Goal: Task Accomplishment & Management: Complete application form

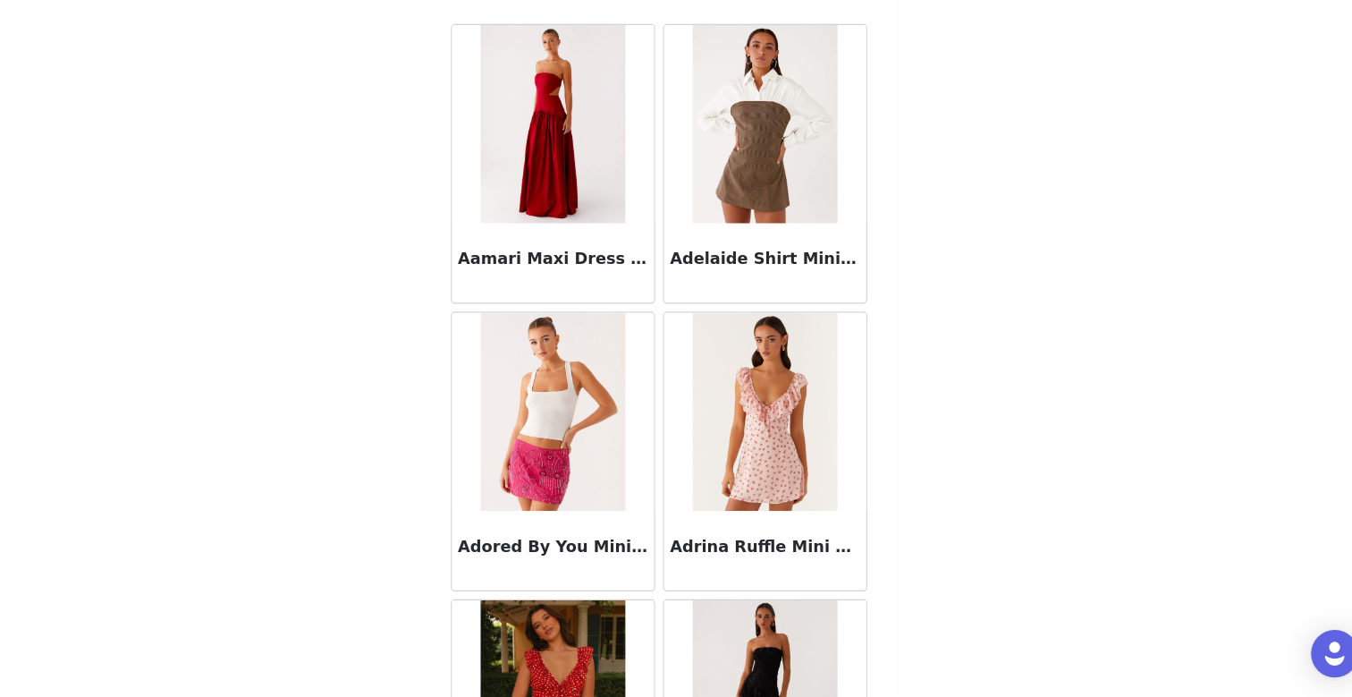
scroll to position [2040, 0]
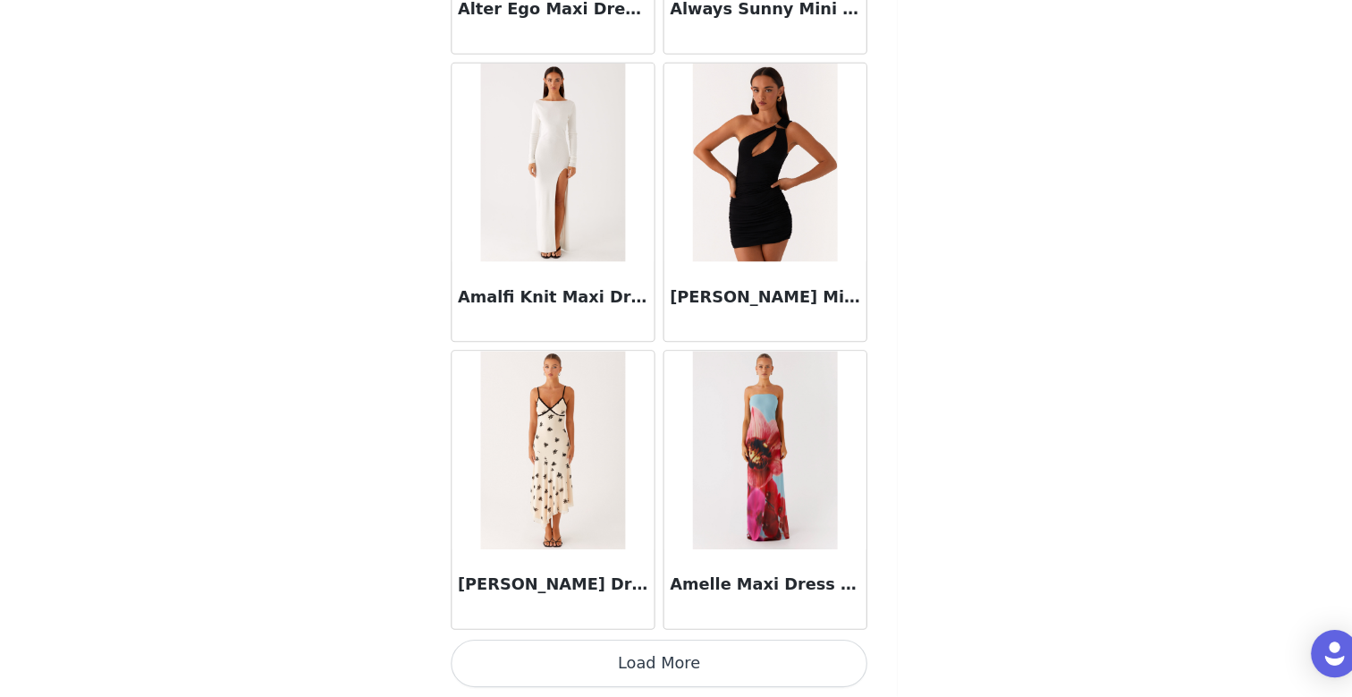
click at [706, 663] on button "Load More" at bounding box center [676, 666] width 376 height 43
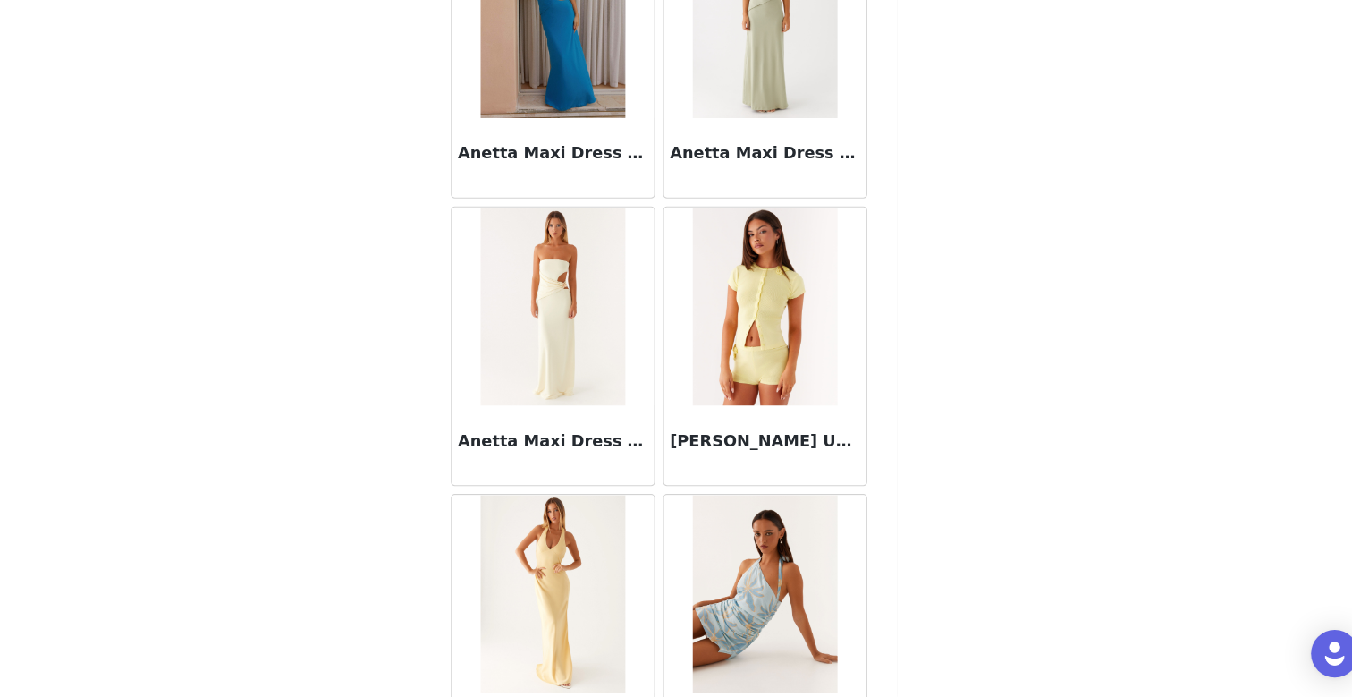
scroll to position [7228, 0]
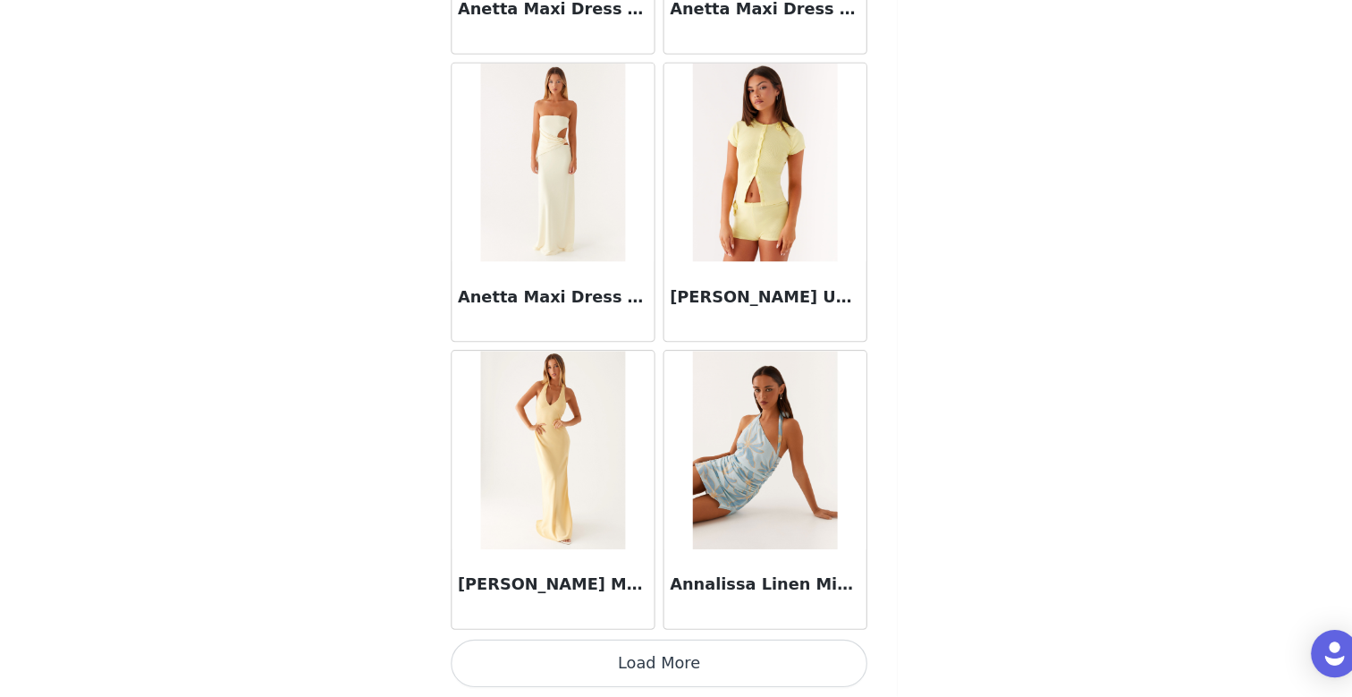
click at [674, 666] on button "Load More" at bounding box center [676, 666] width 376 height 43
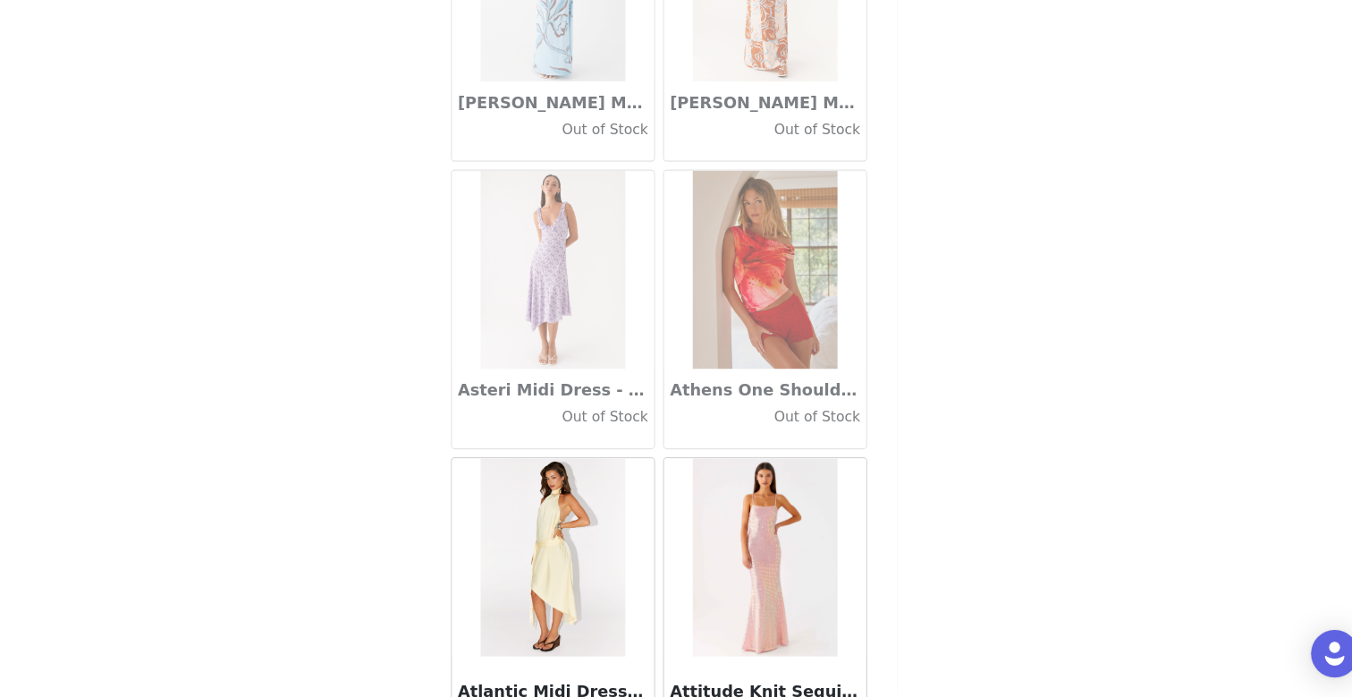
scroll to position [9821, 0]
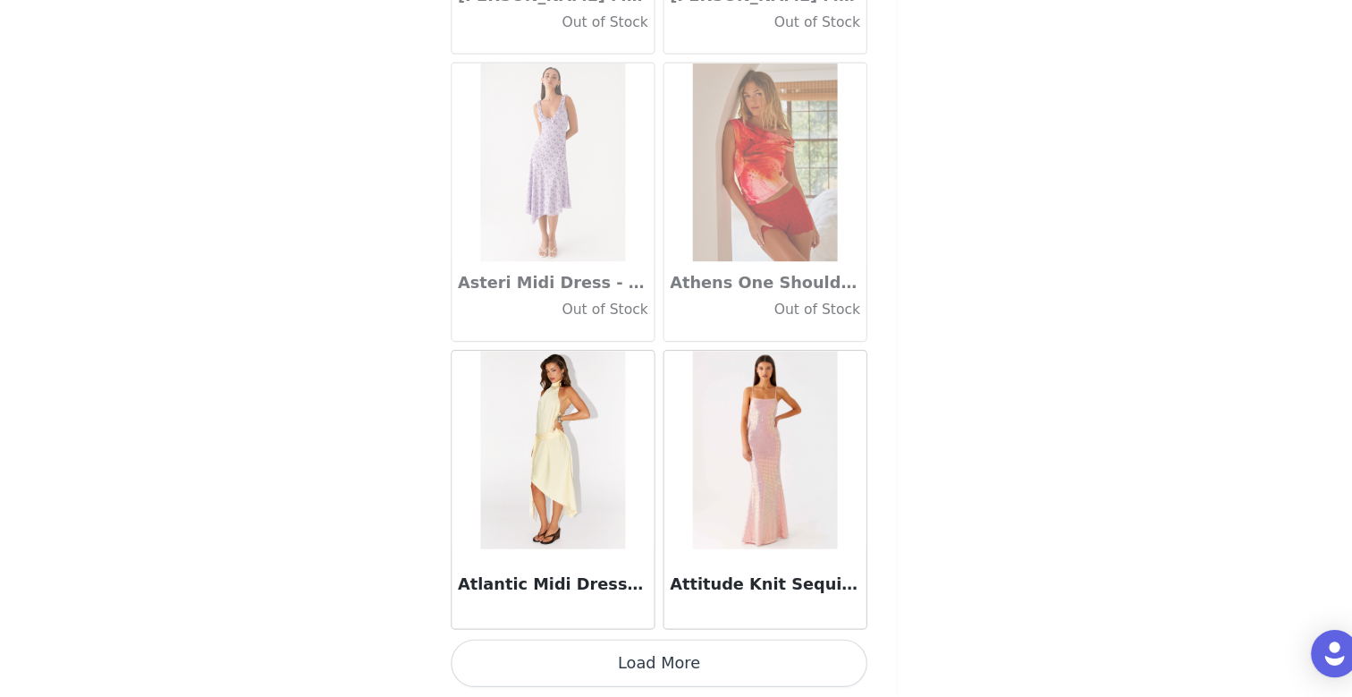
click at [605, 649] on button "Load More" at bounding box center [676, 666] width 376 height 43
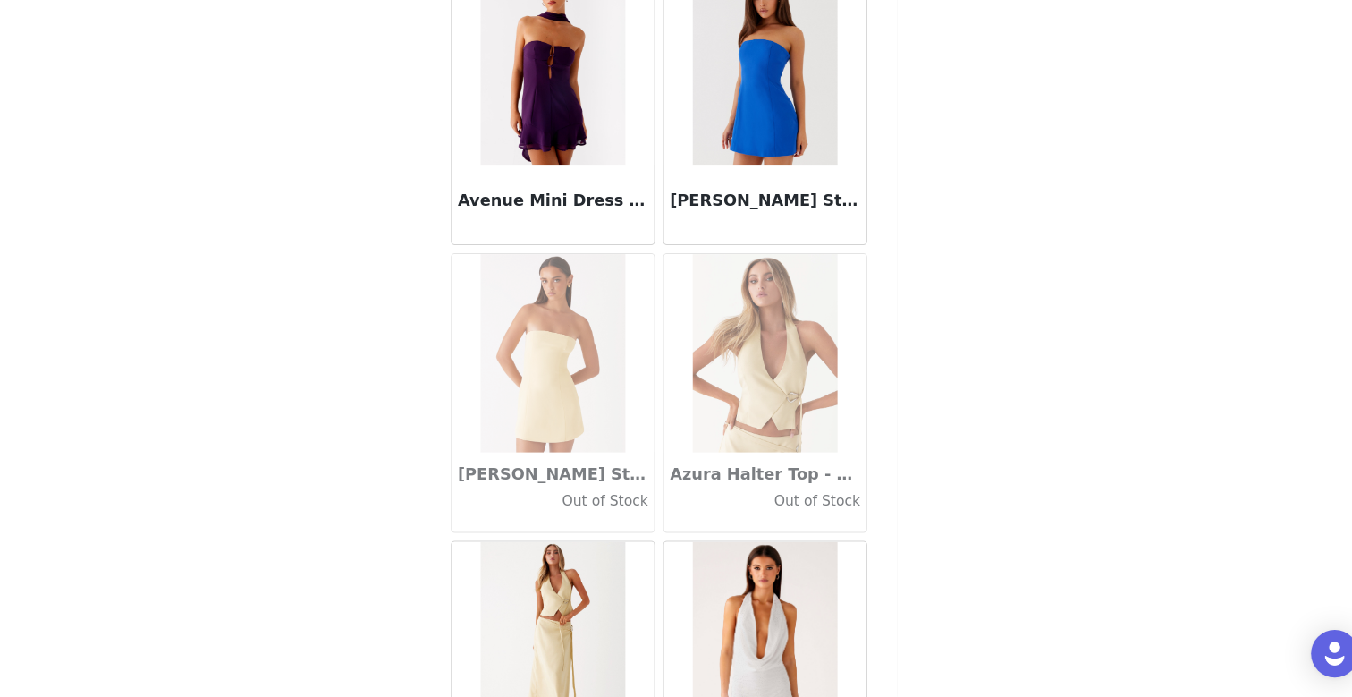
scroll to position [12415, 0]
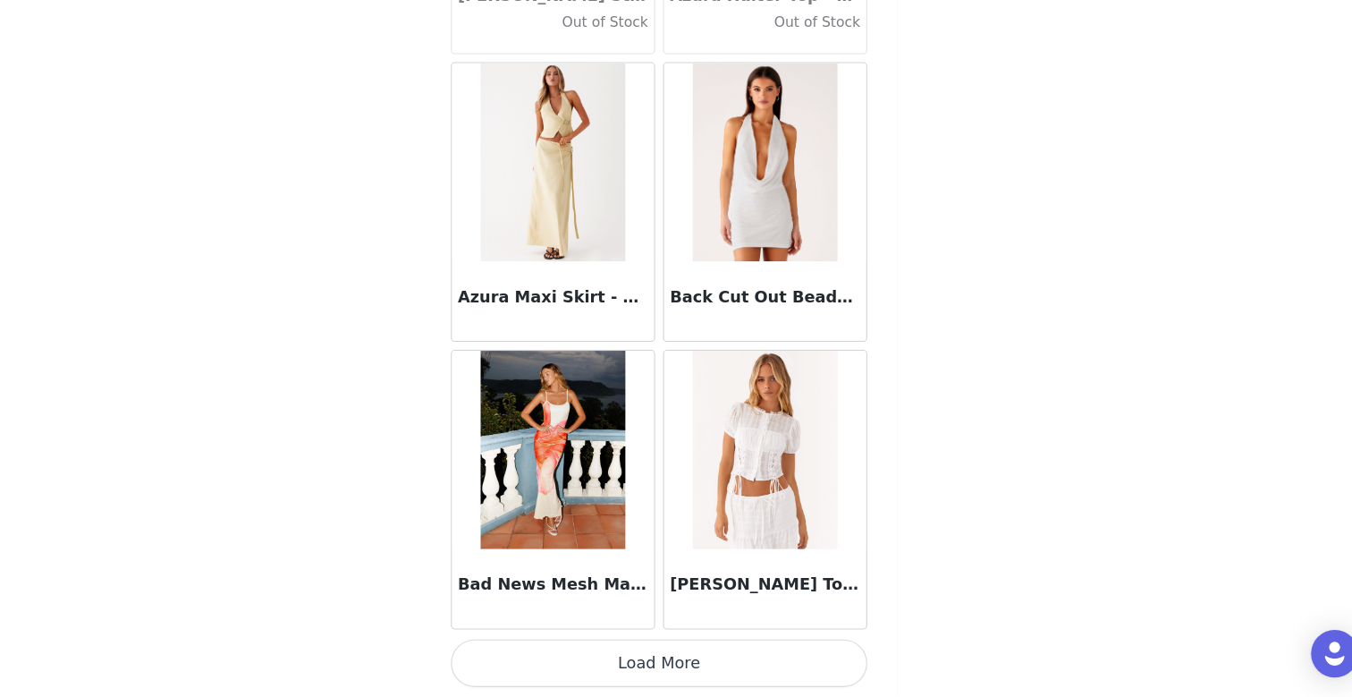
click at [662, 671] on button "Load More" at bounding box center [676, 666] width 376 height 43
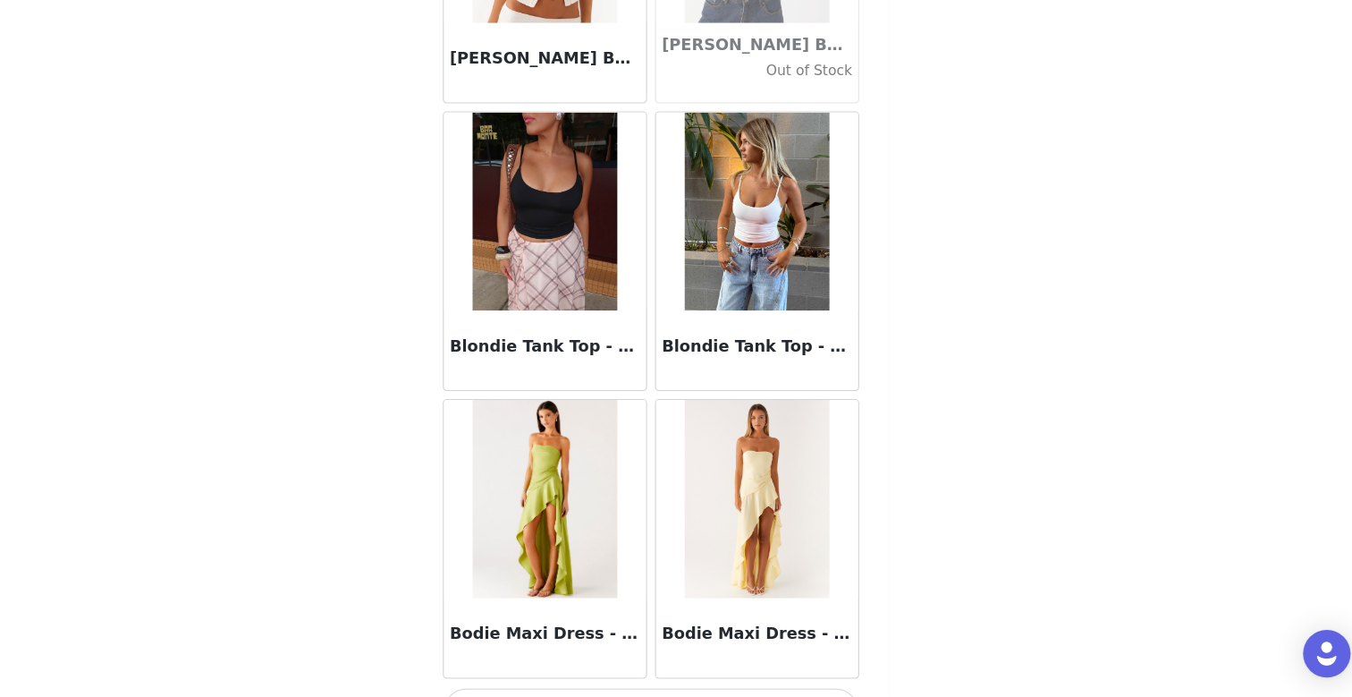
scroll to position [15009, 0]
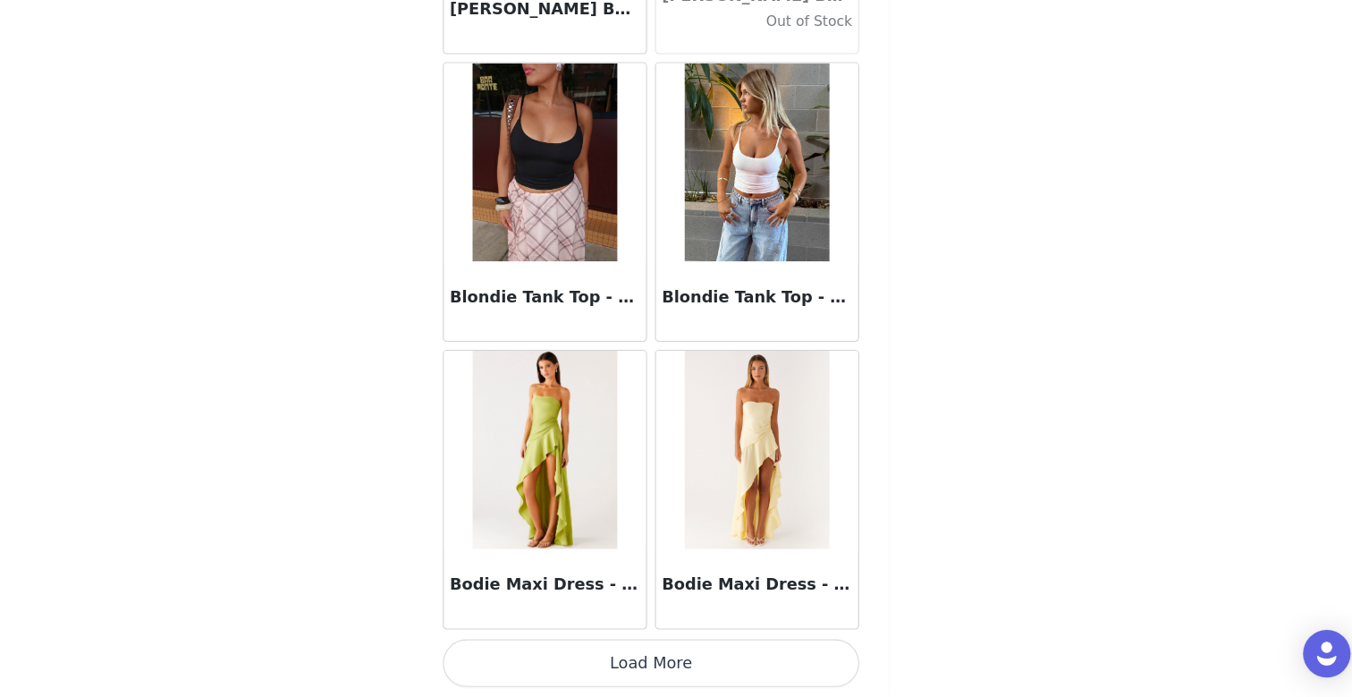
click at [669, 659] on button "Load More" at bounding box center [676, 666] width 376 height 43
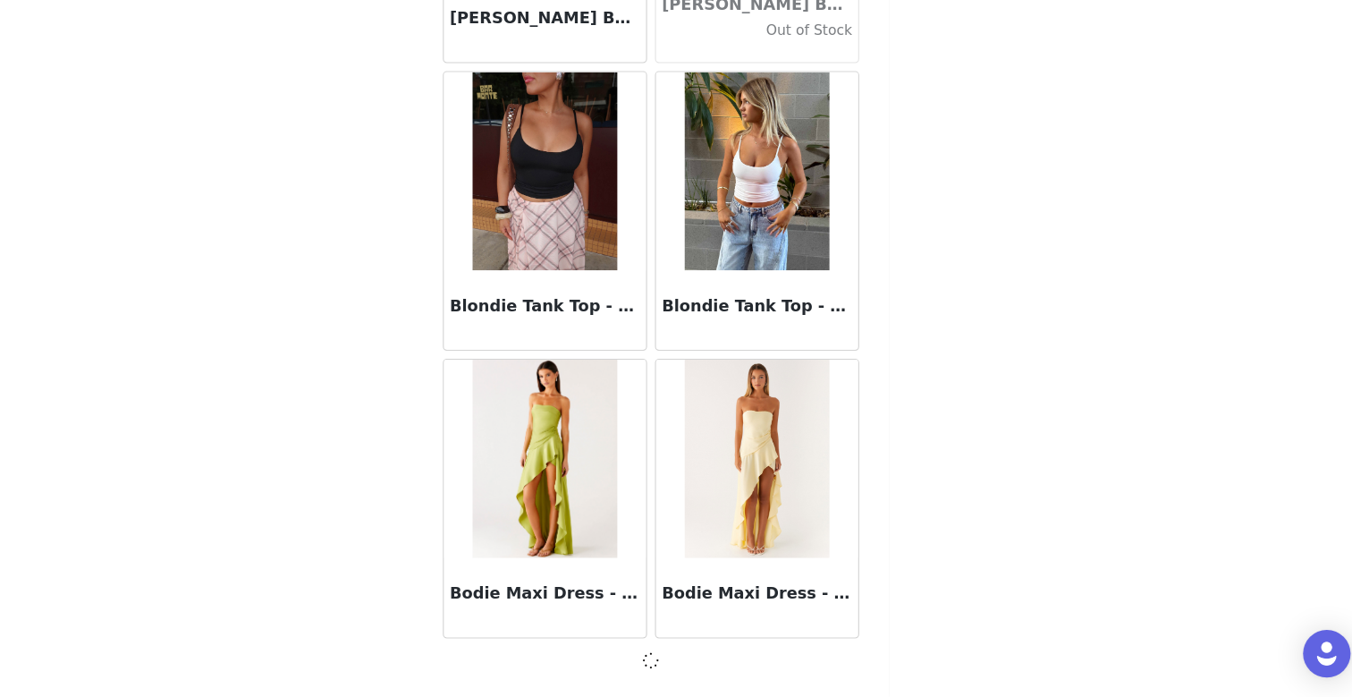
click at [669, 659] on span at bounding box center [675, 663] width 19 height 22
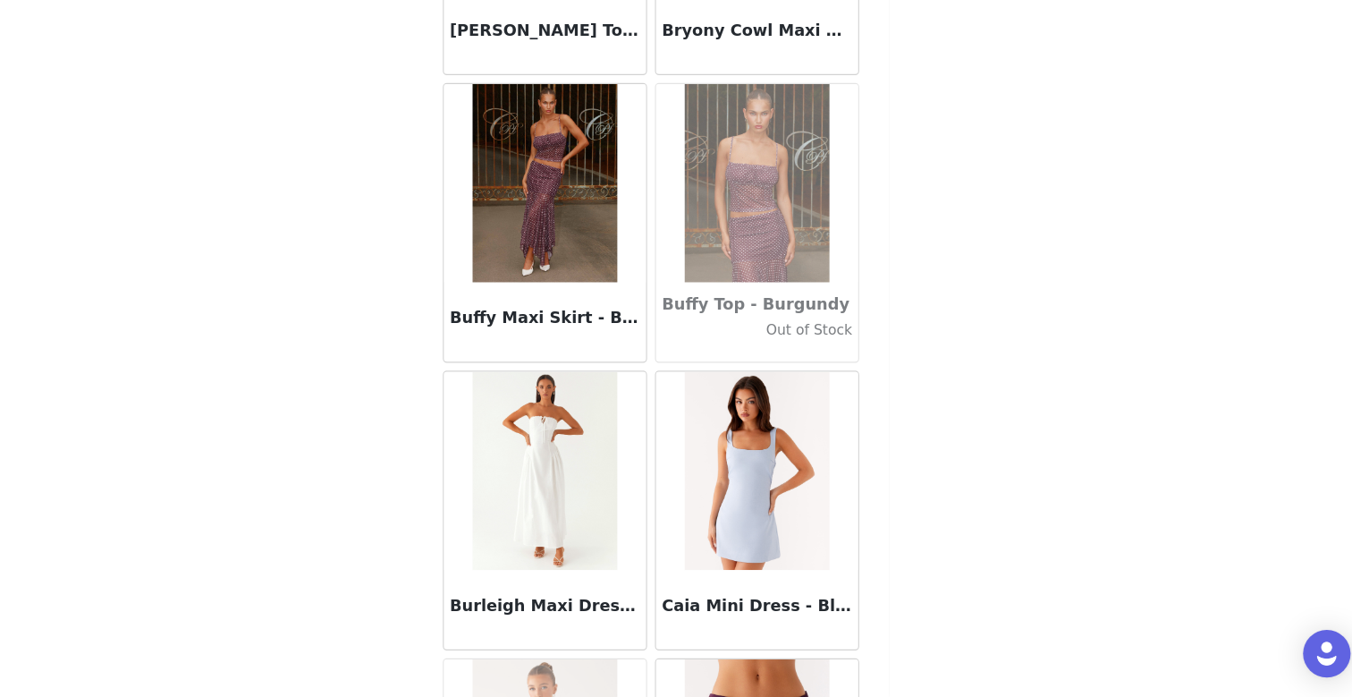
scroll to position [17602, 0]
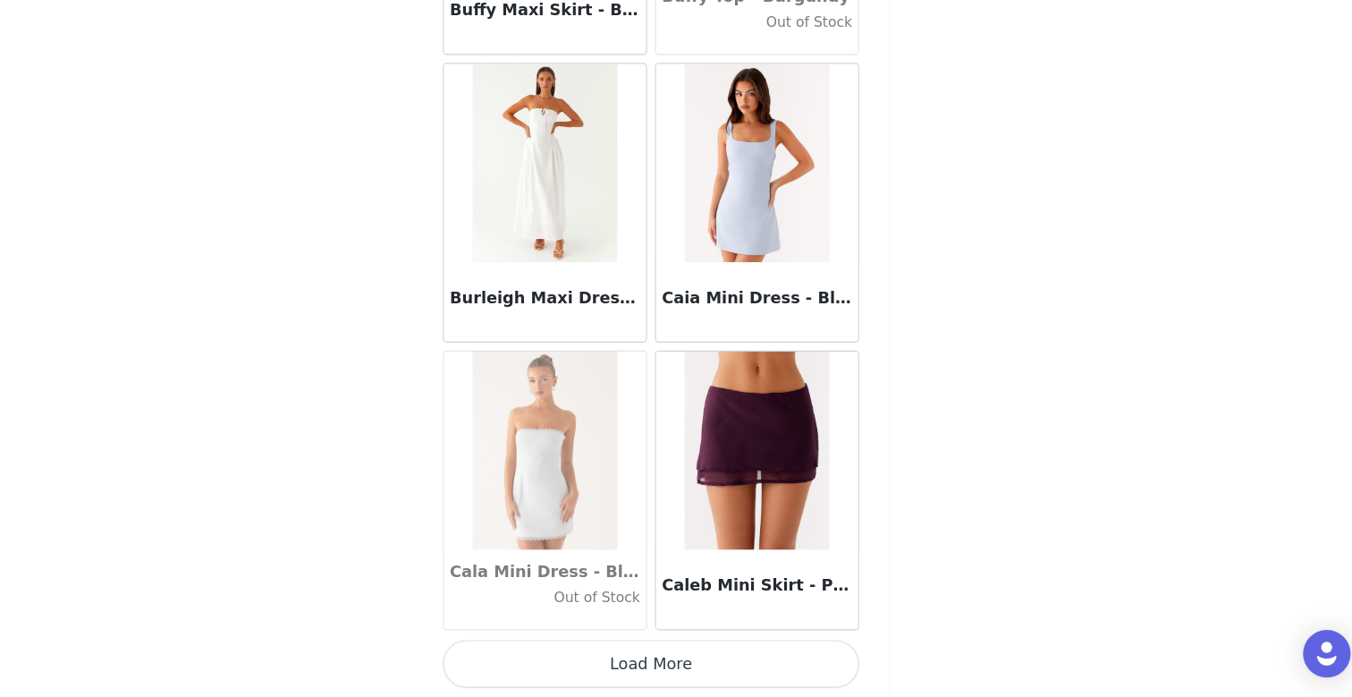
click at [671, 664] on button "Load More" at bounding box center [676, 666] width 376 height 43
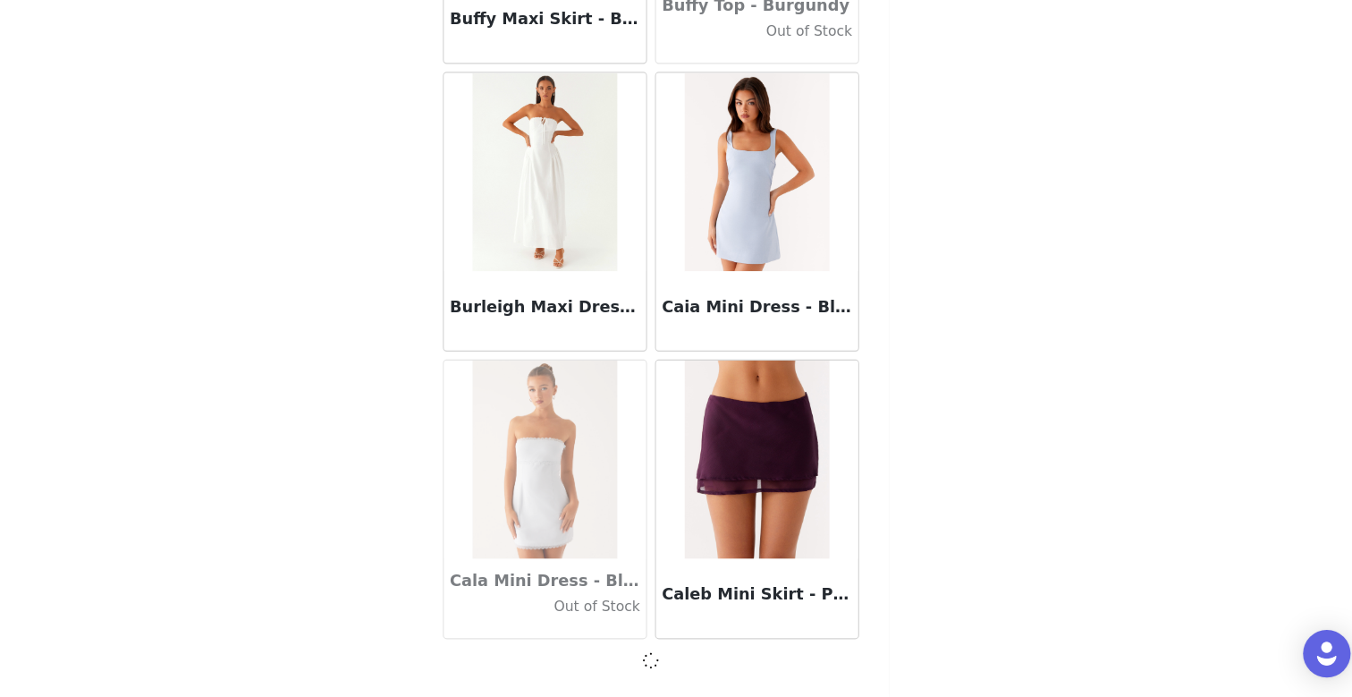
scroll to position [17594, 0]
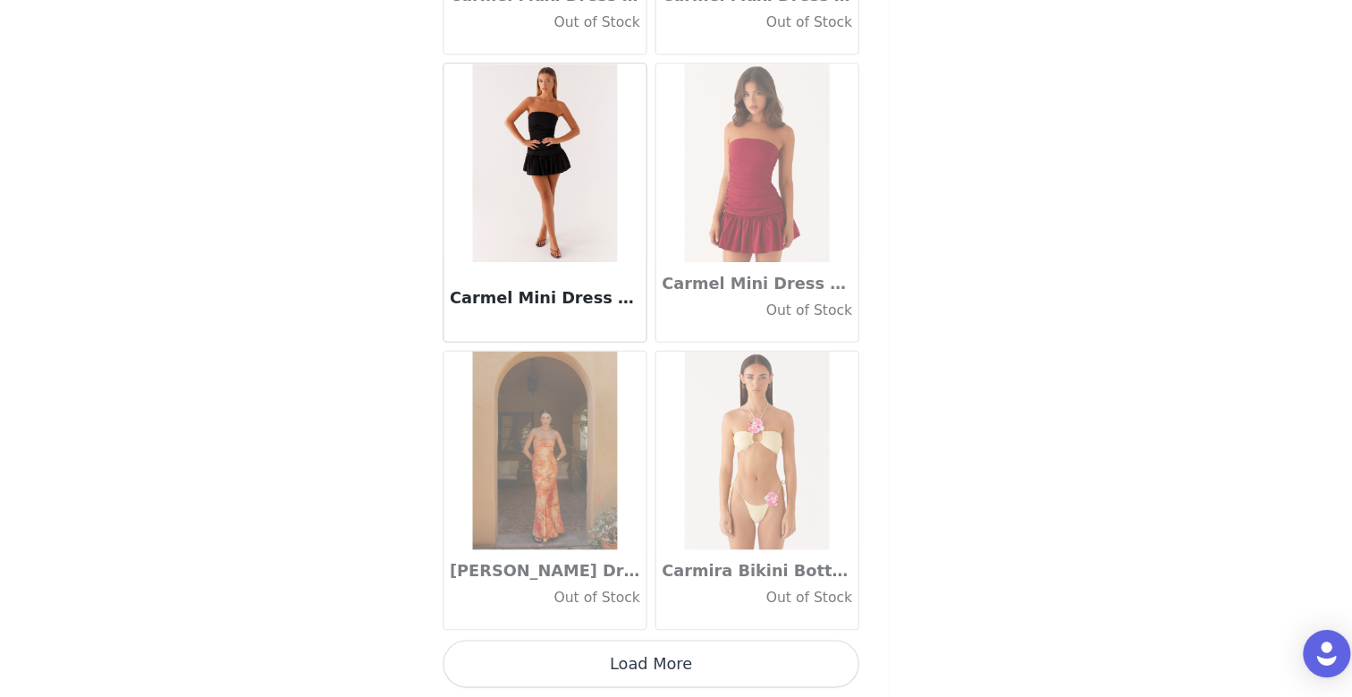
click at [669, 653] on button "Load More" at bounding box center [676, 666] width 376 height 43
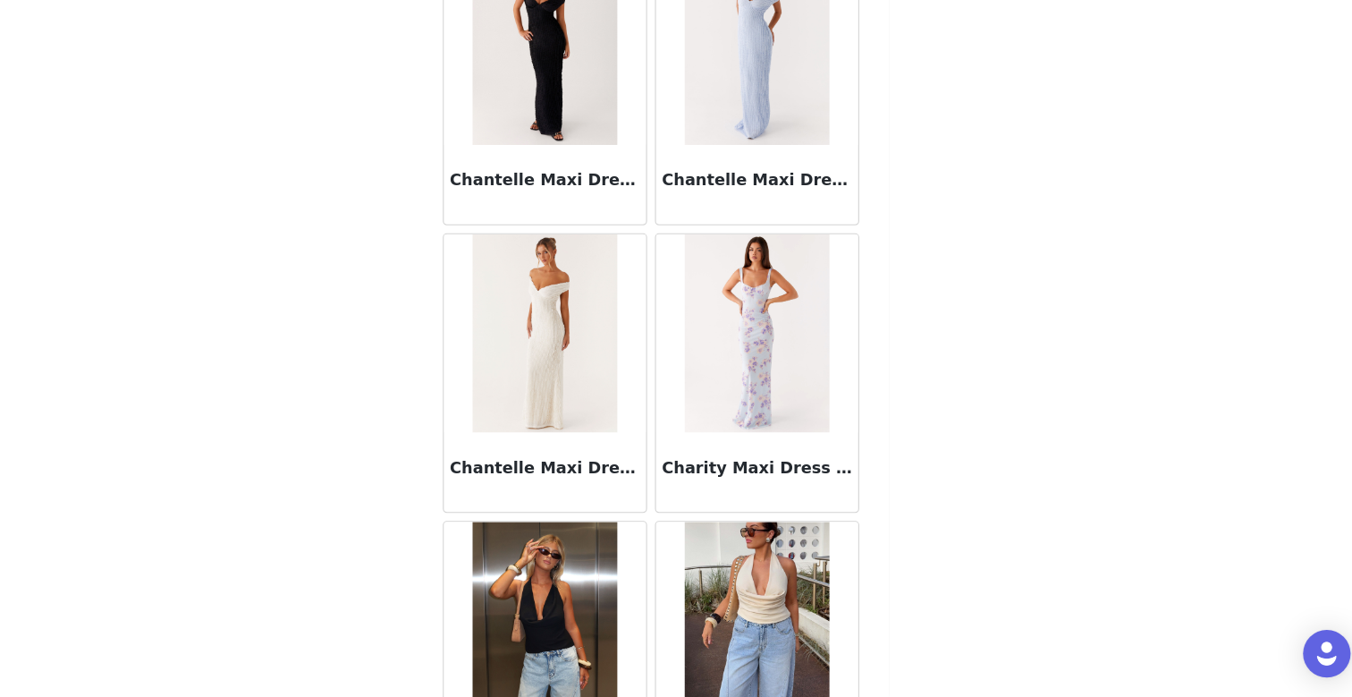
scroll to position [22790, 0]
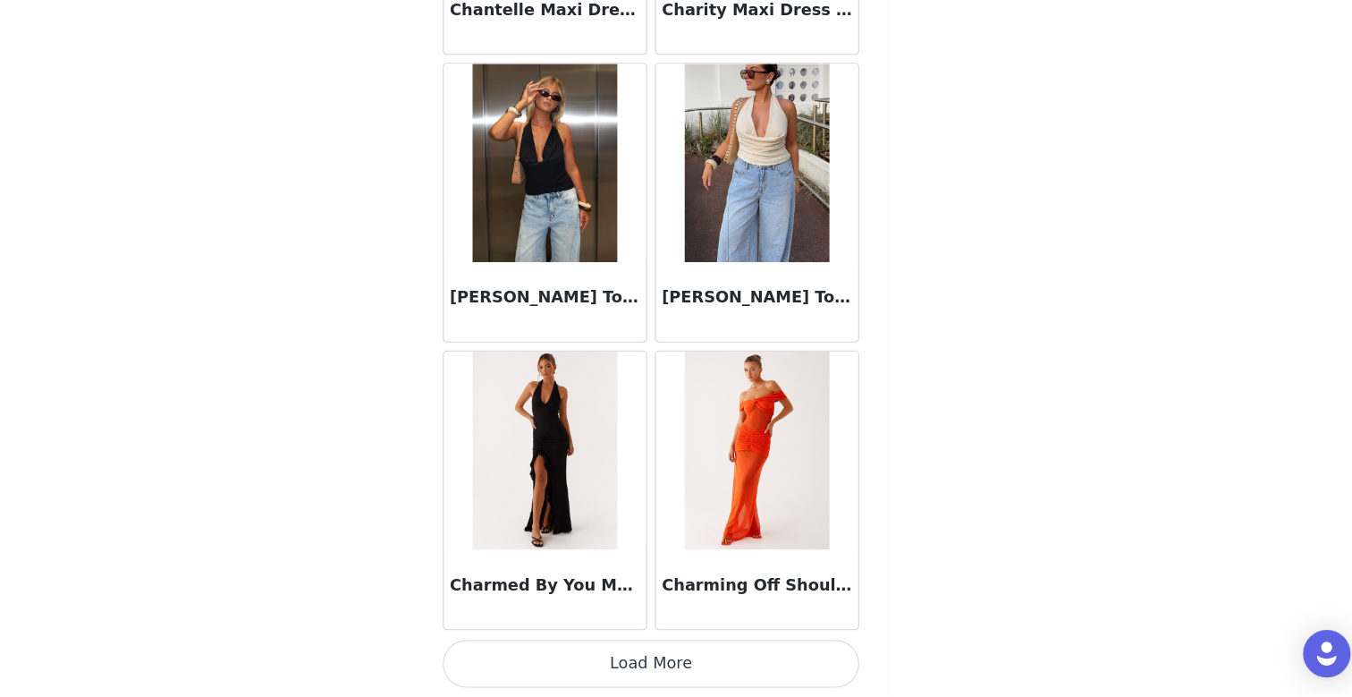
click at [691, 655] on button "Load More" at bounding box center [676, 666] width 376 height 43
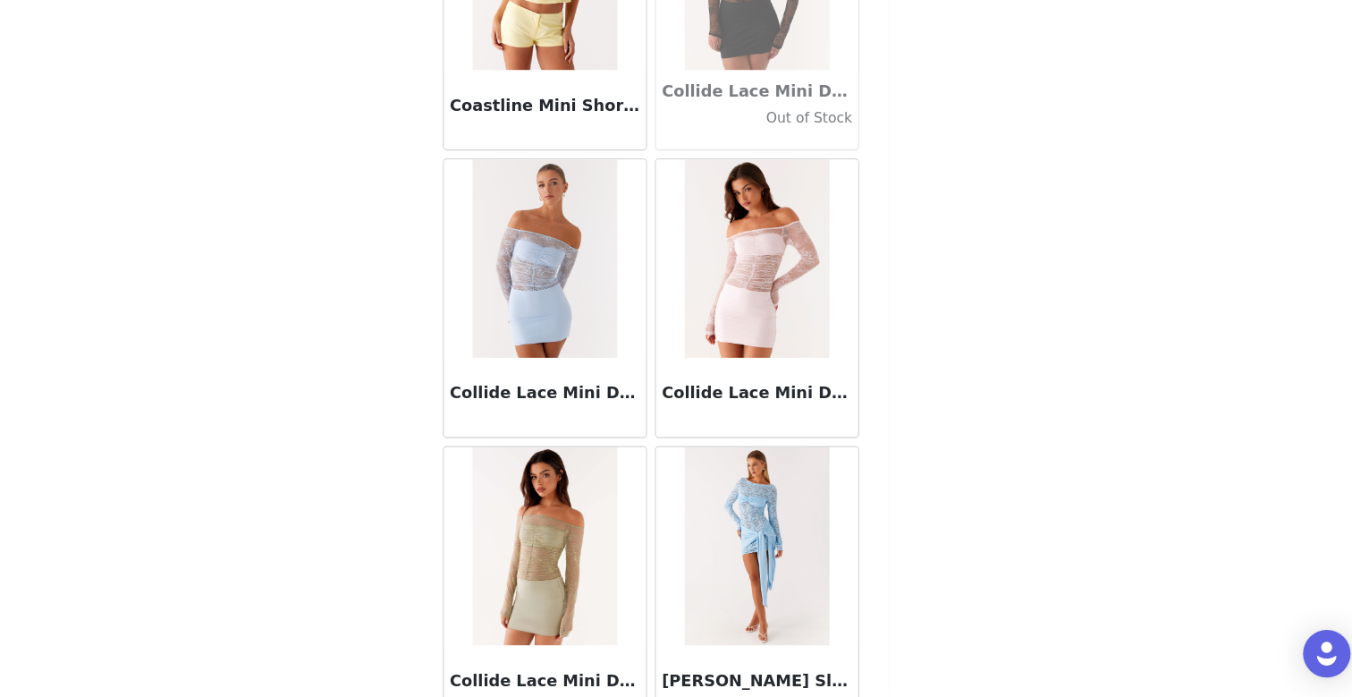
scroll to position [25384, 0]
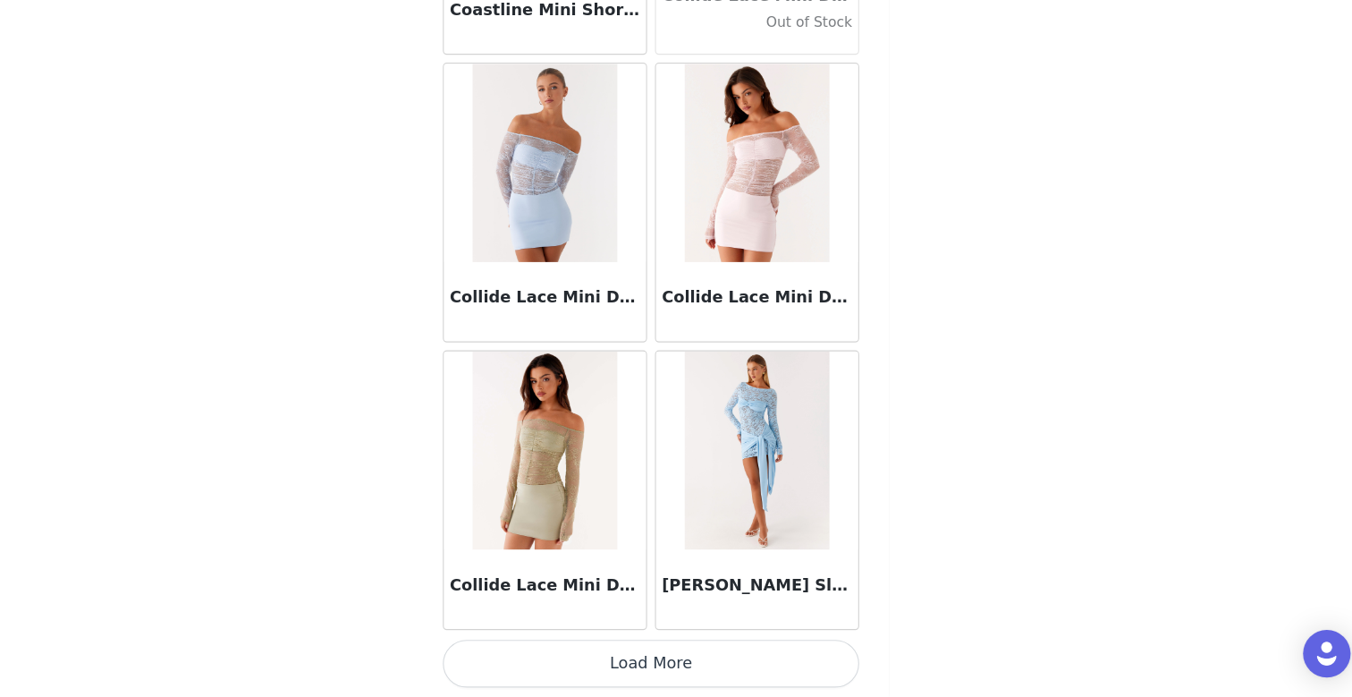
click at [651, 679] on button "Load More" at bounding box center [676, 666] width 376 height 43
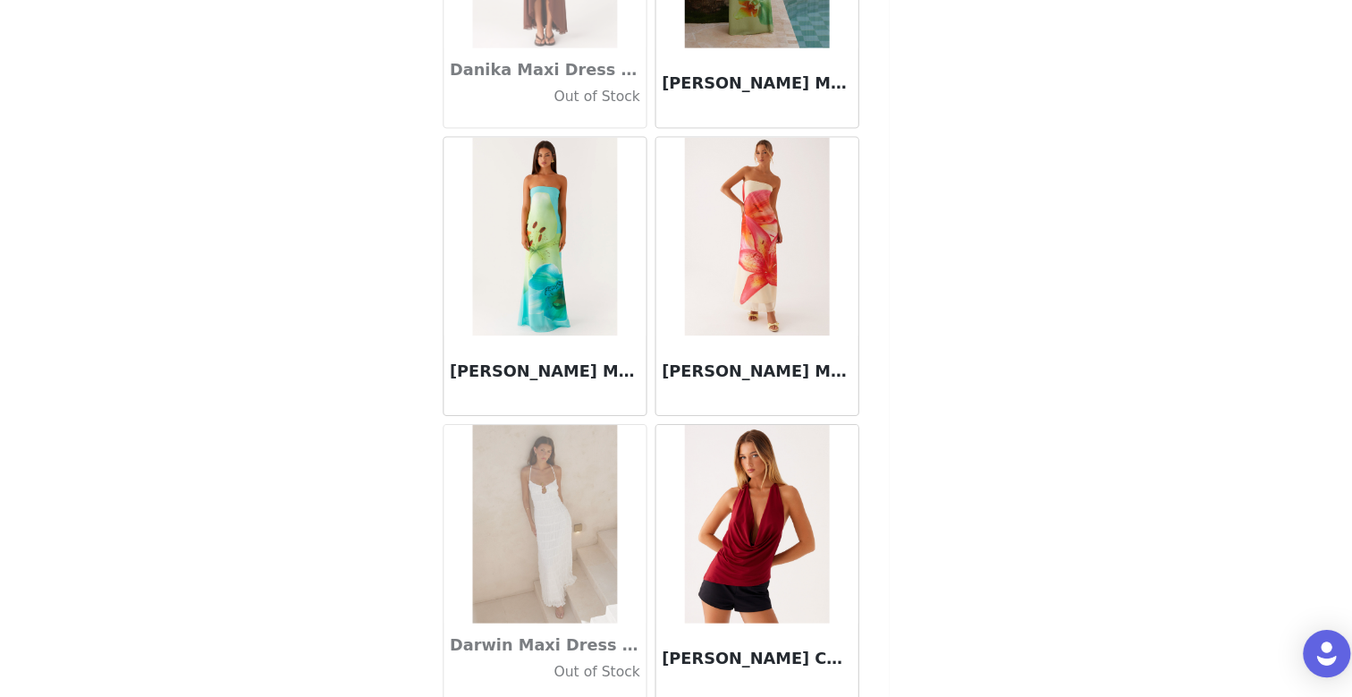
scroll to position [27977, 0]
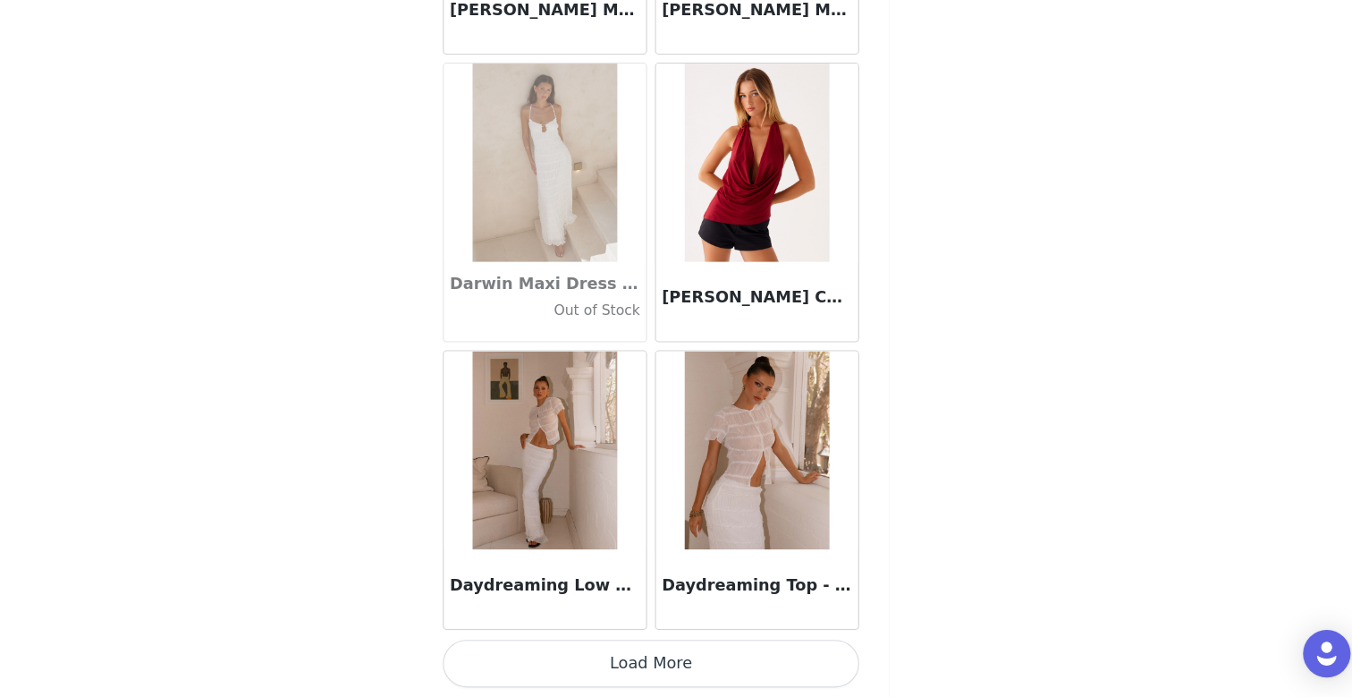
click at [686, 672] on button "Load More" at bounding box center [676, 666] width 376 height 43
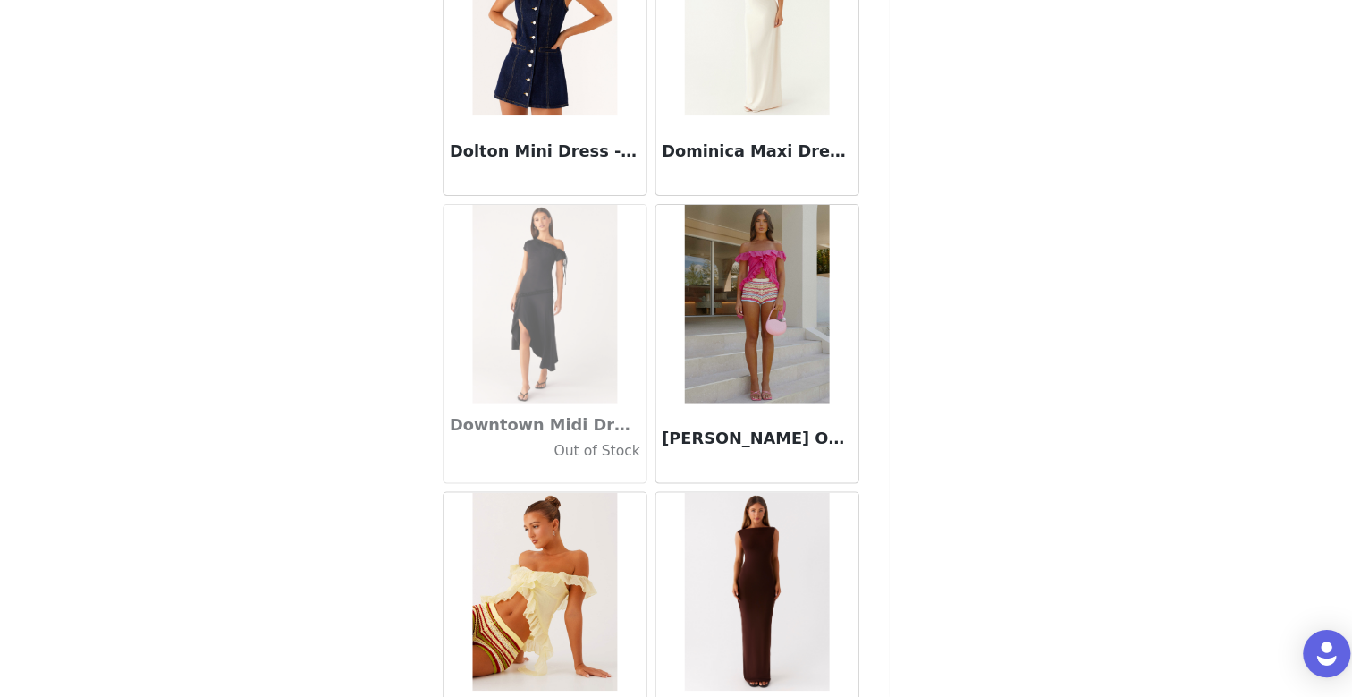
scroll to position [30571, 0]
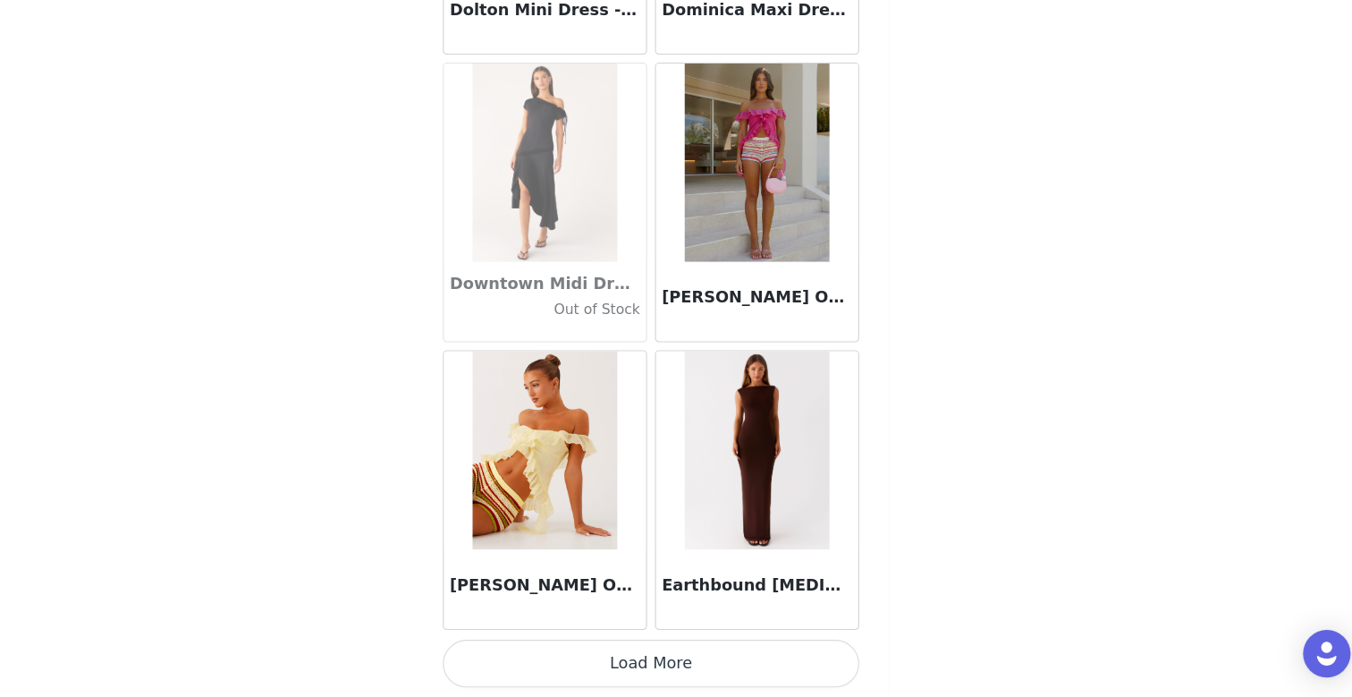
click at [673, 661] on button "Load More" at bounding box center [676, 666] width 376 height 43
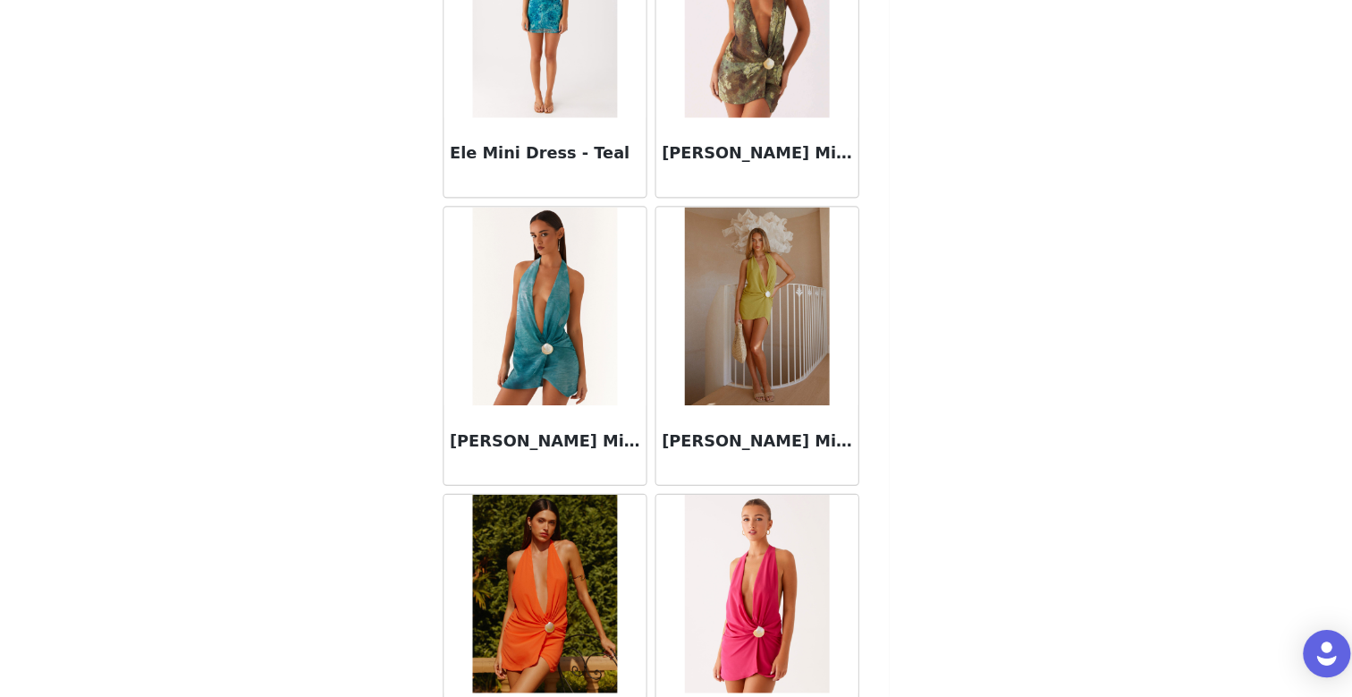
scroll to position [33165, 0]
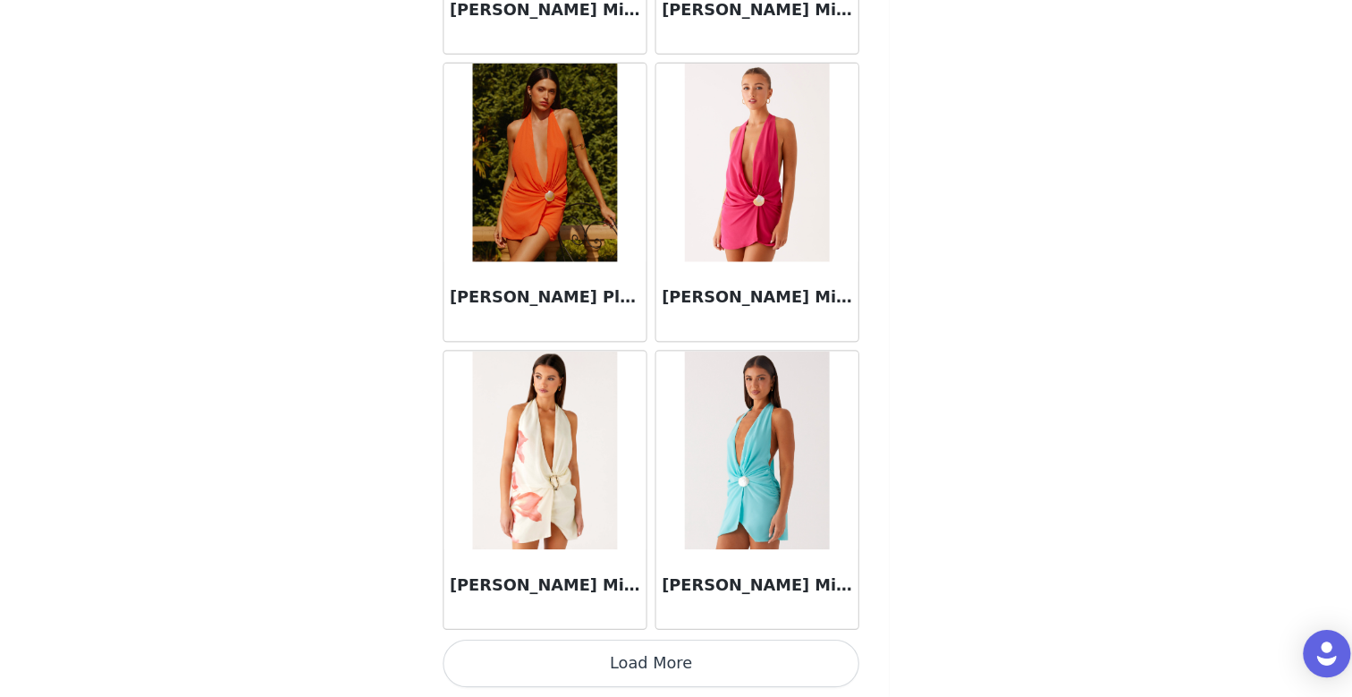
click at [655, 673] on button "Load More" at bounding box center [676, 666] width 376 height 43
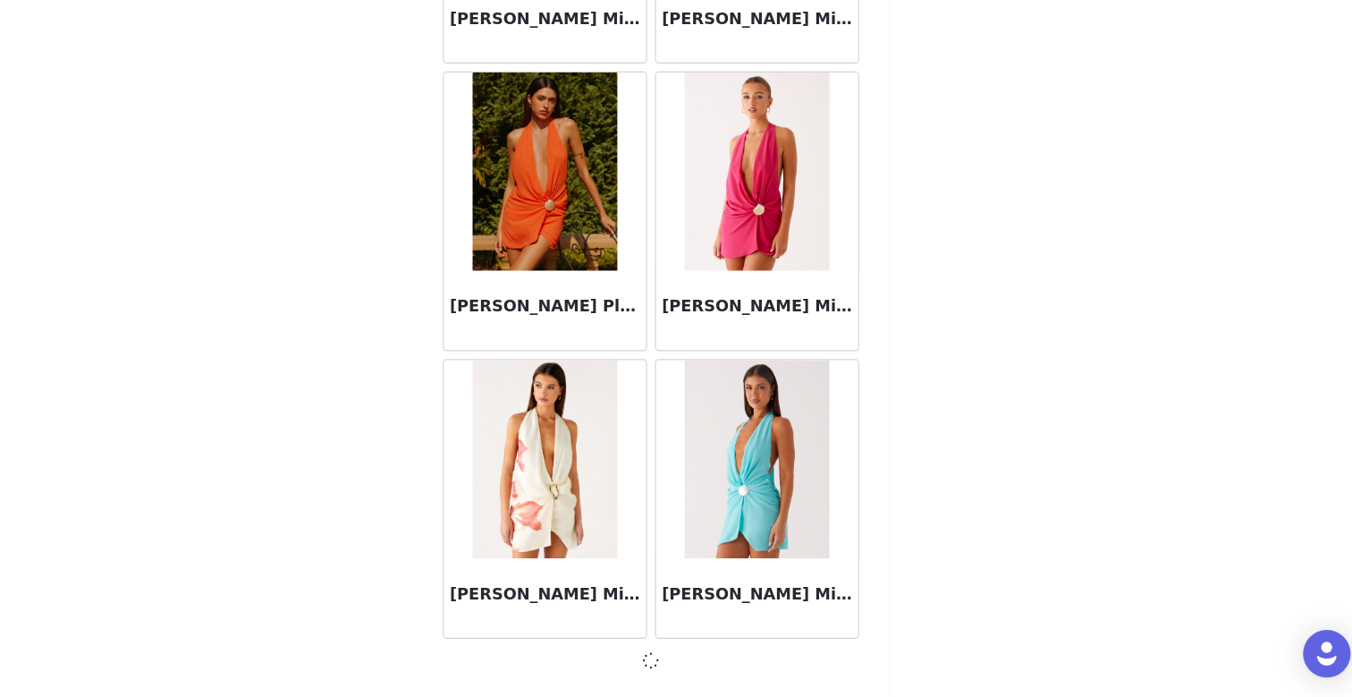
scroll to position [33157, 0]
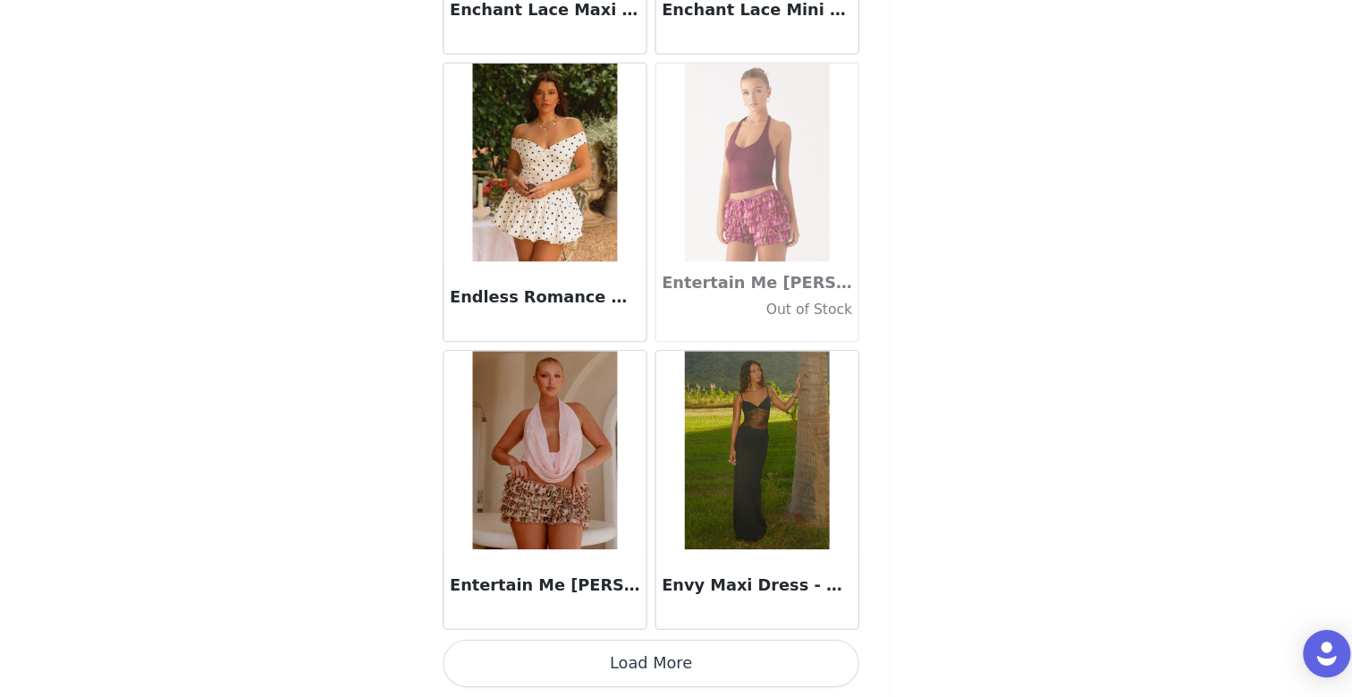
click at [662, 672] on button "Load More" at bounding box center [676, 666] width 376 height 43
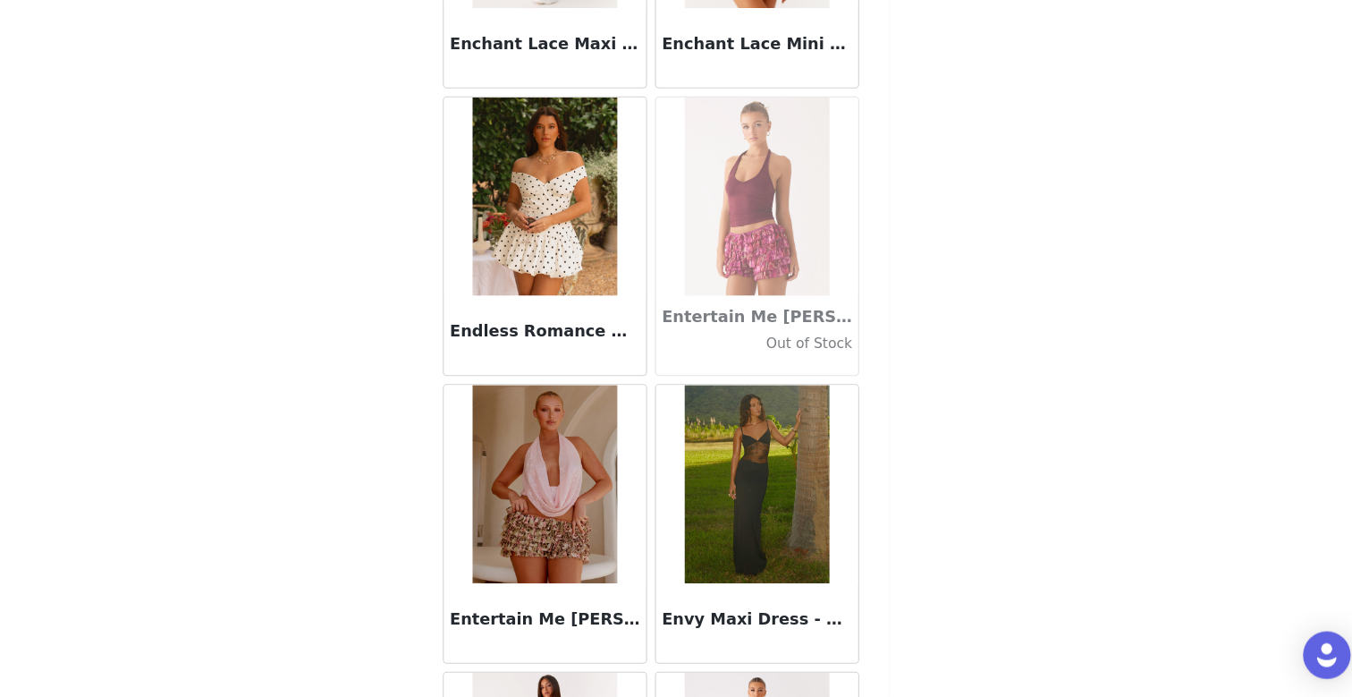
scroll to position [35762, 0]
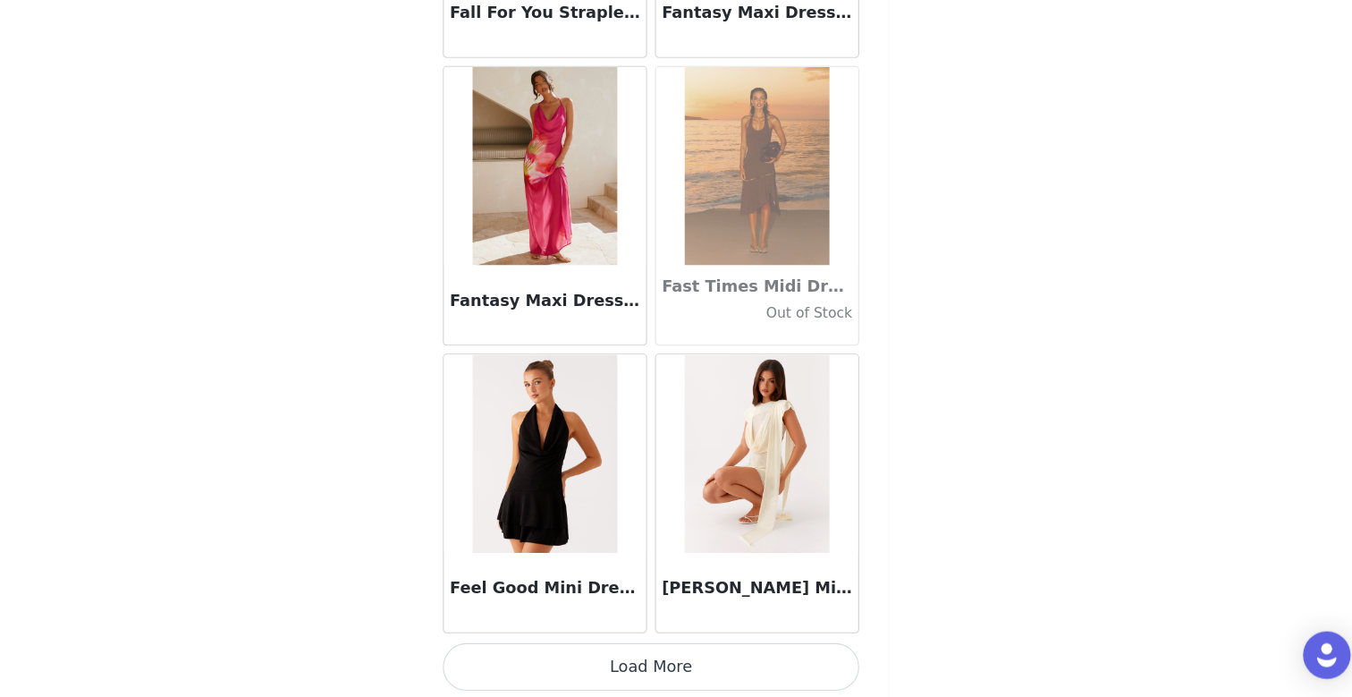
click at [680, 654] on button "Load More" at bounding box center [676, 668] width 376 height 43
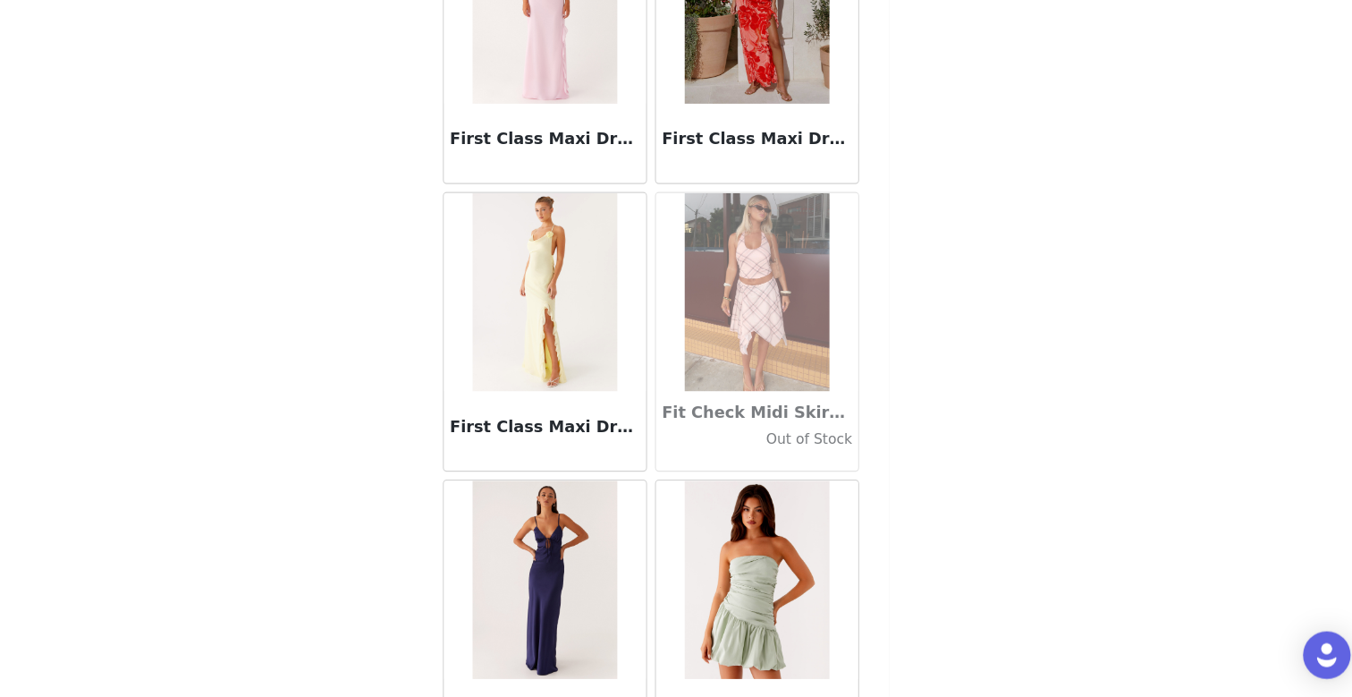
scroll to position [40946, 0]
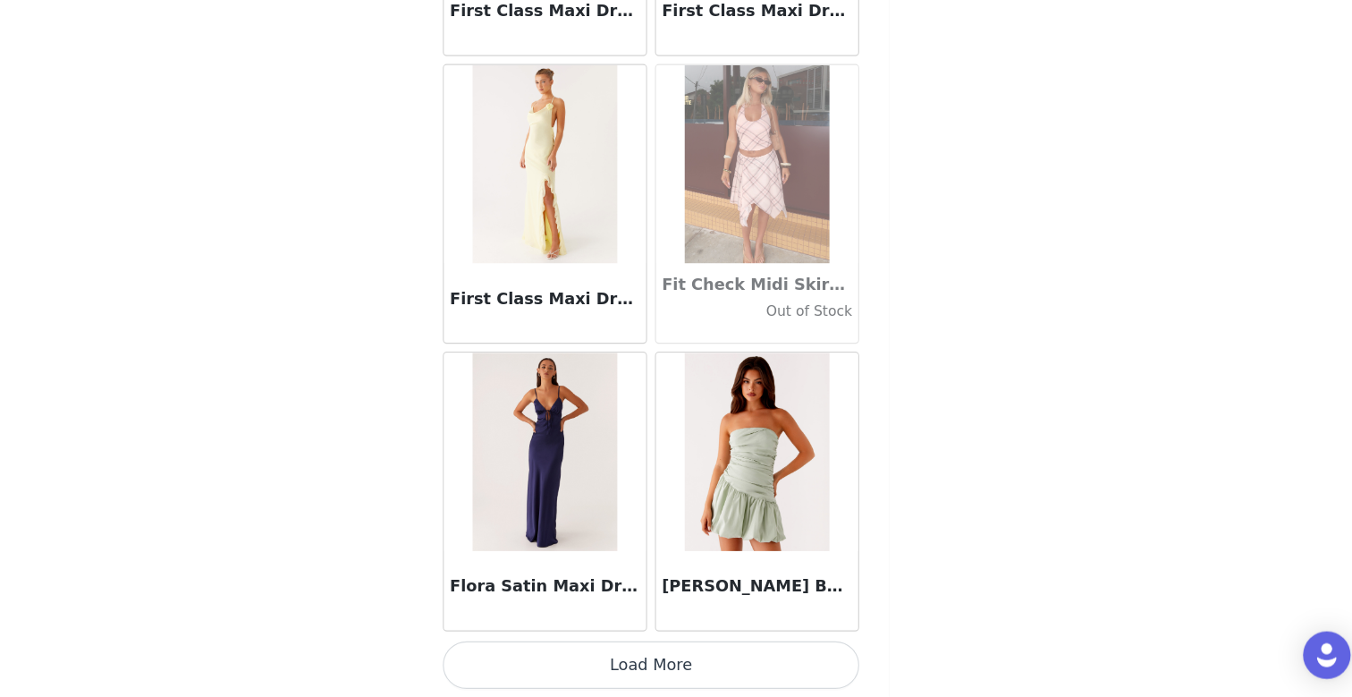
click at [650, 660] on button "Load More" at bounding box center [676, 666] width 376 height 43
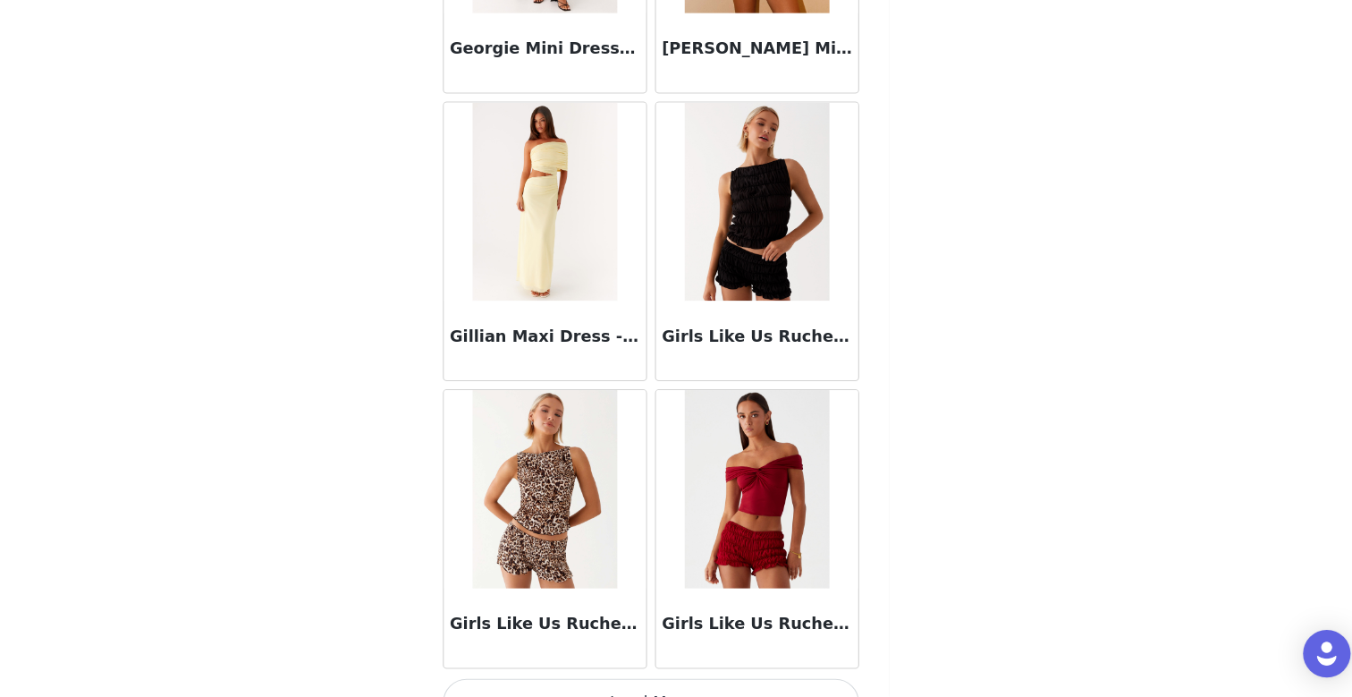
scroll to position [43540, 0]
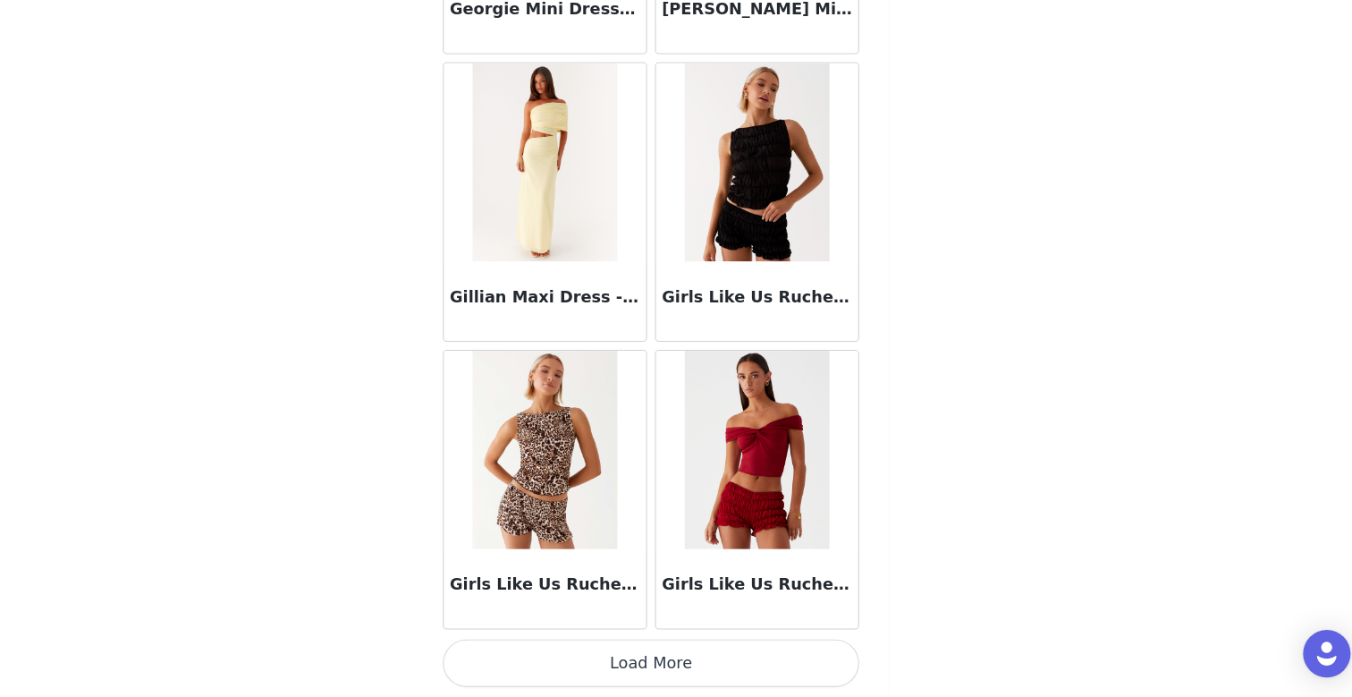
click at [673, 676] on button "Load More" at bounding box center [676, 666] width 376 height 43
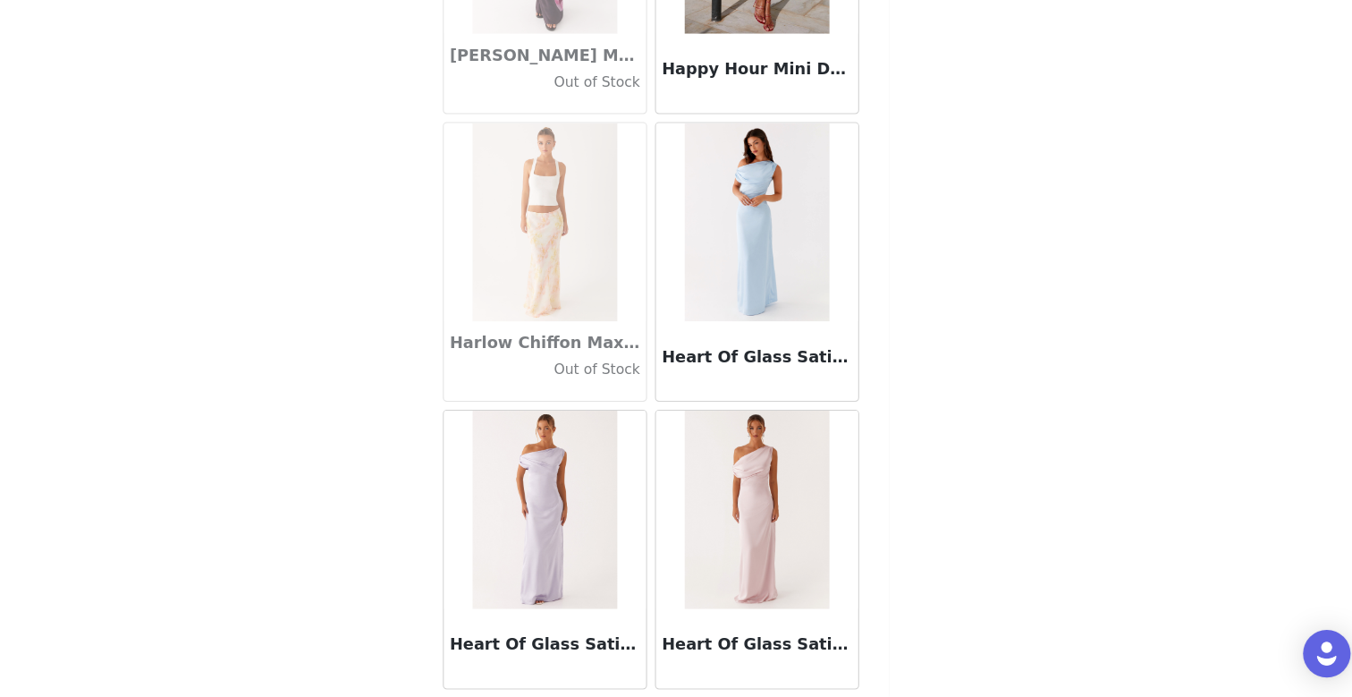
scroll to position [46133, 0]
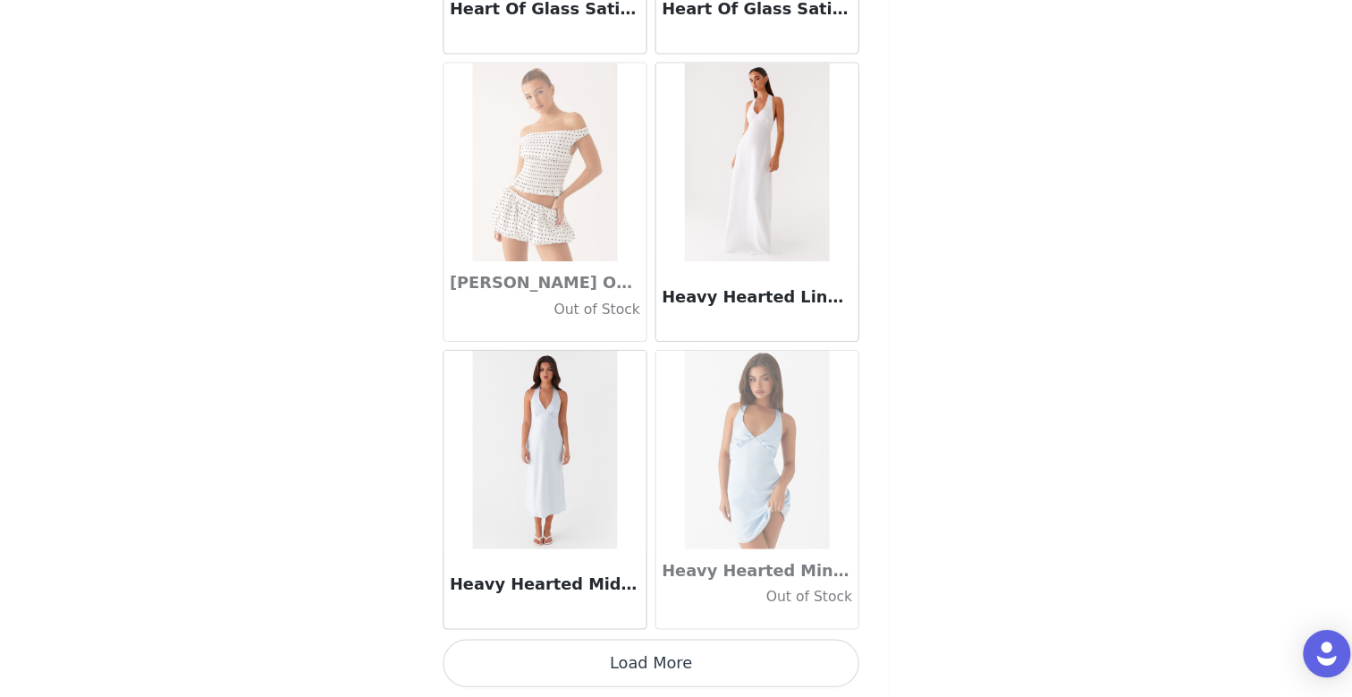
click at [647, 670] on button "Load More" at bounding box center [676, 666] width 376 height 43
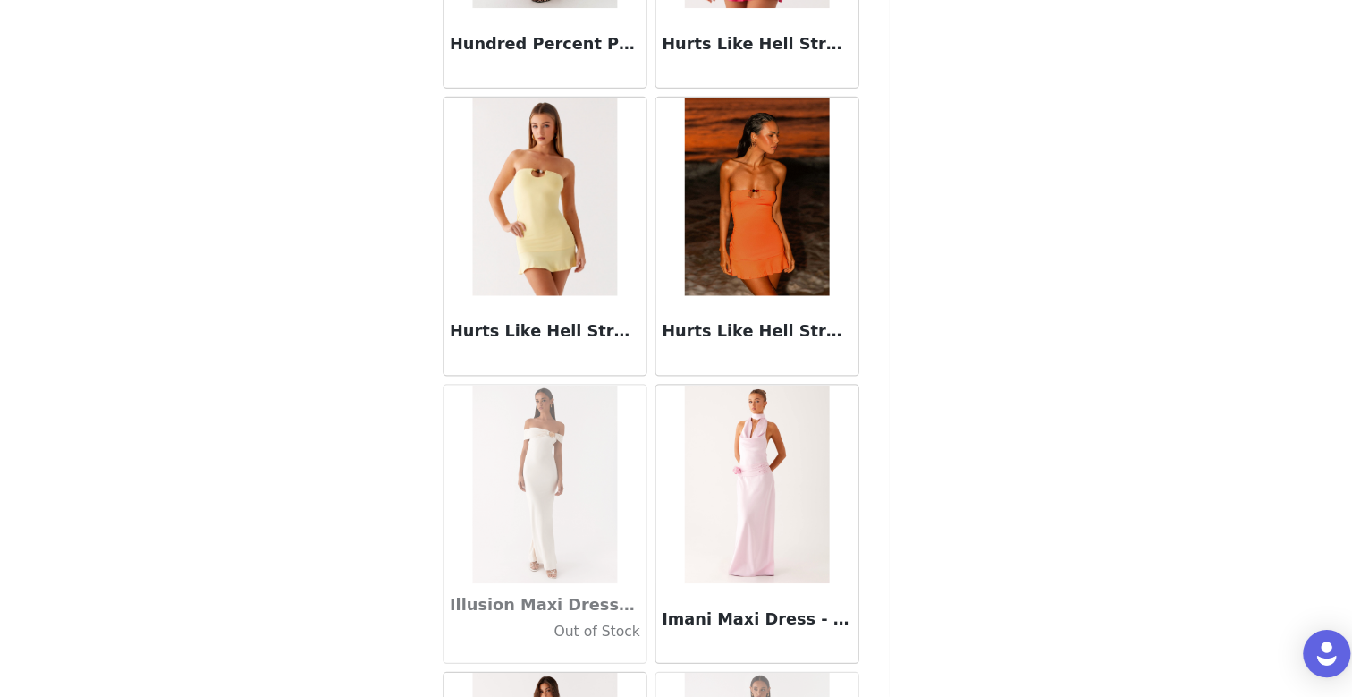
scroll to position [48727, 0]
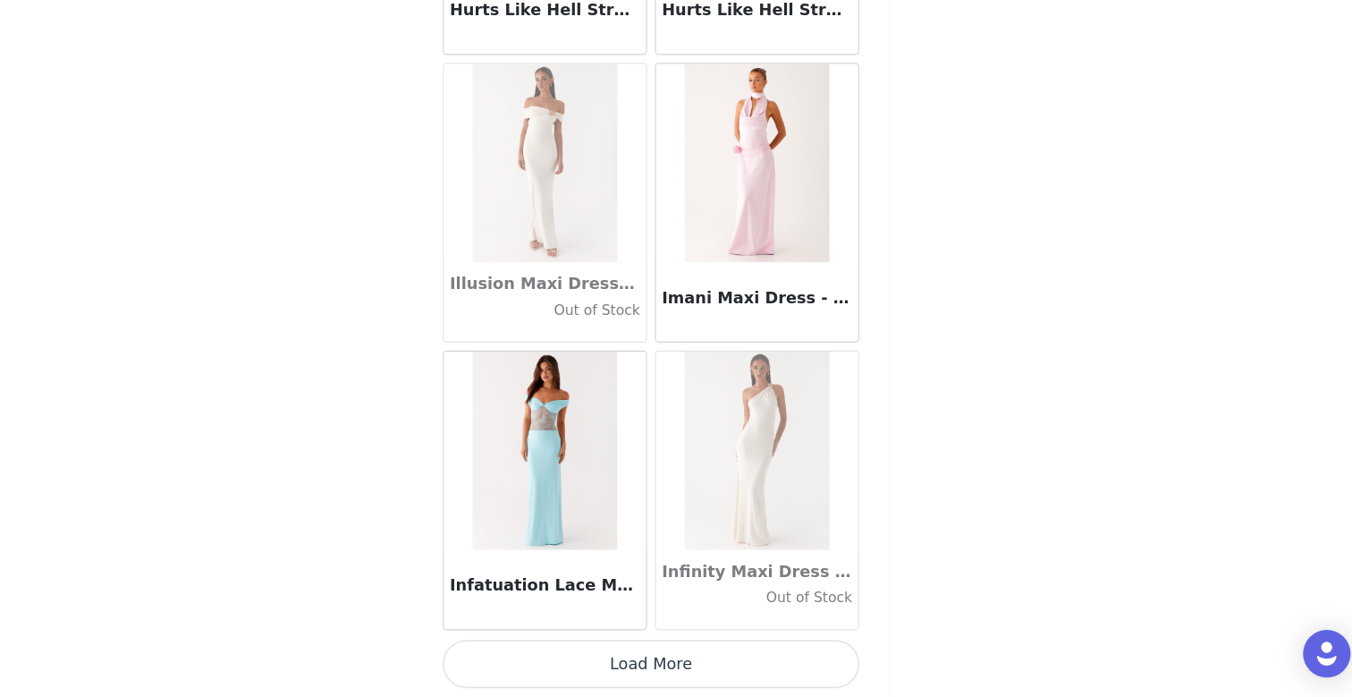
click at [665, 651] on button "Load More" at bounding box center [676, 666] width 376 height 43
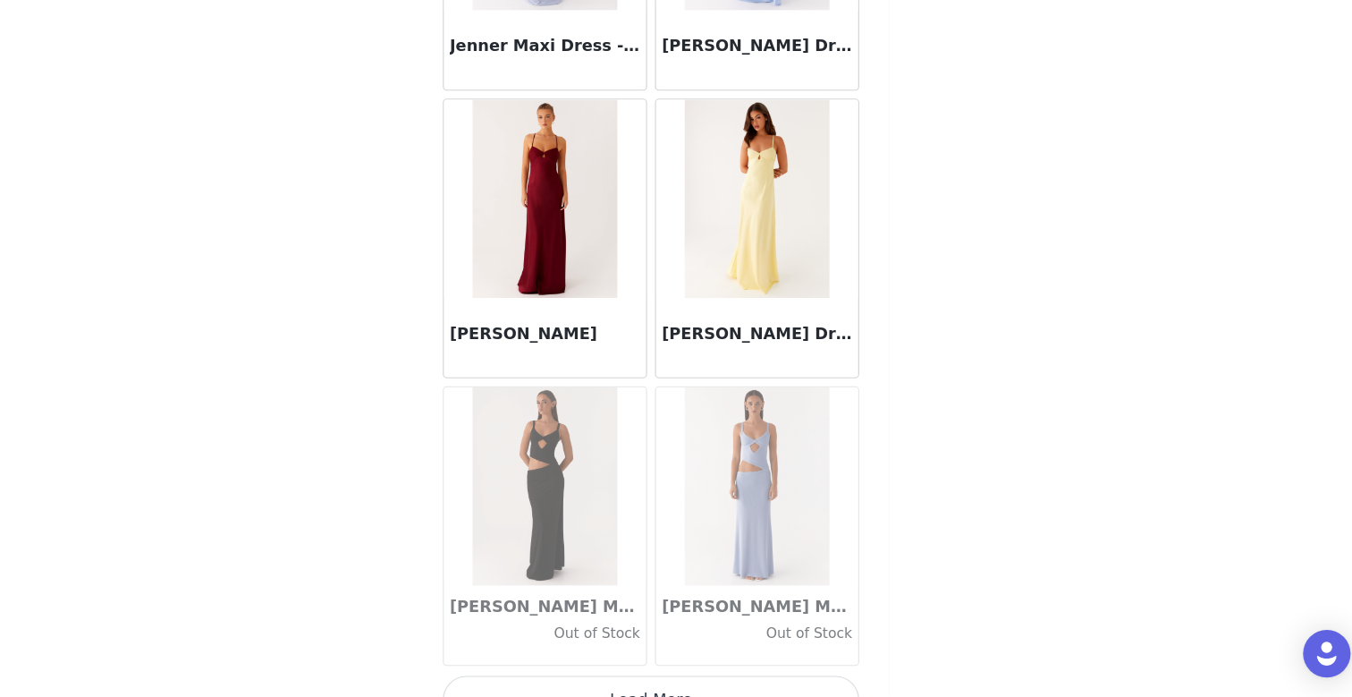
scroll to position [51321, 0]
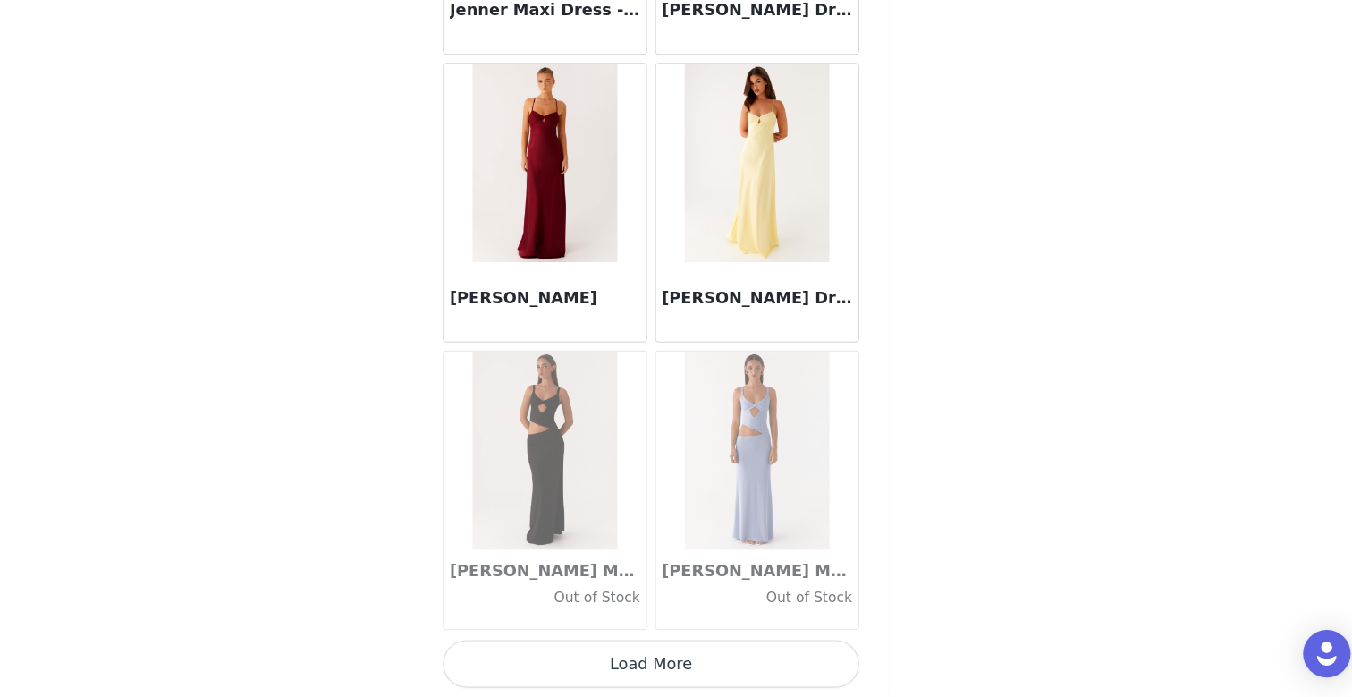
click at [665, 676] on button "Load More" at bounding box center [676, 666] width 376 height 43
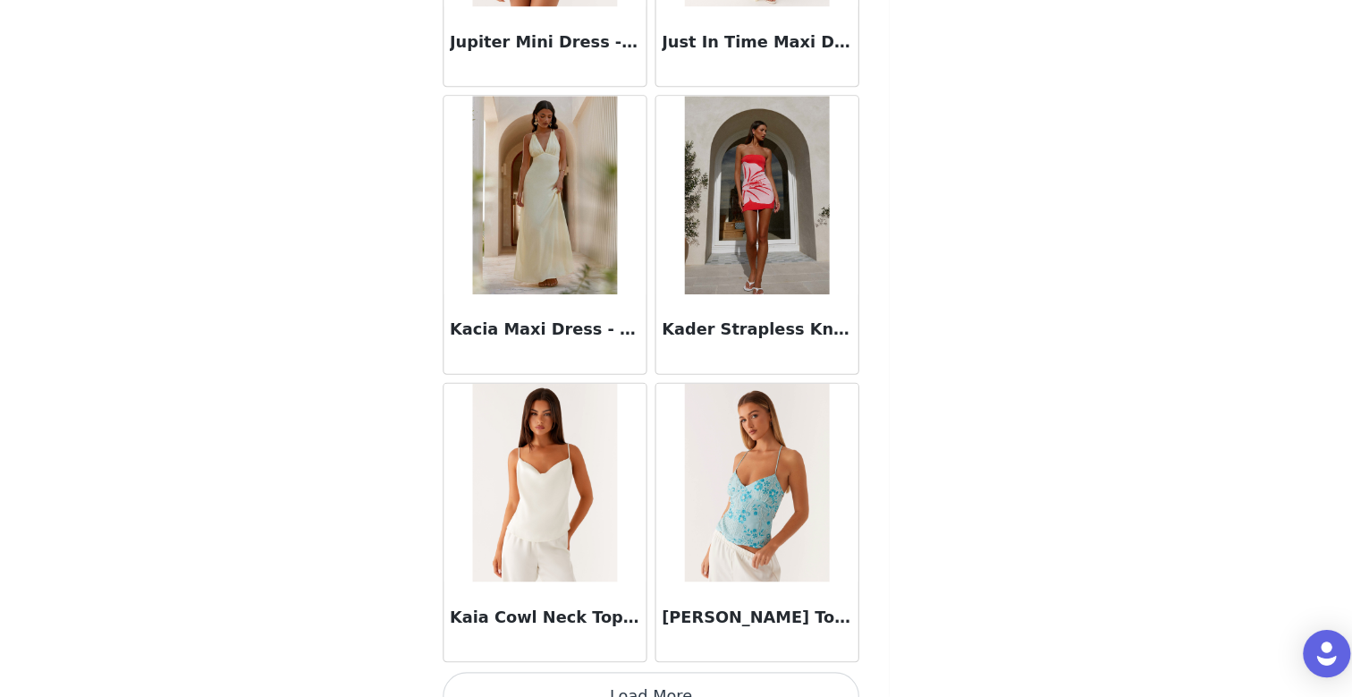
scroll to position [53915, 0]
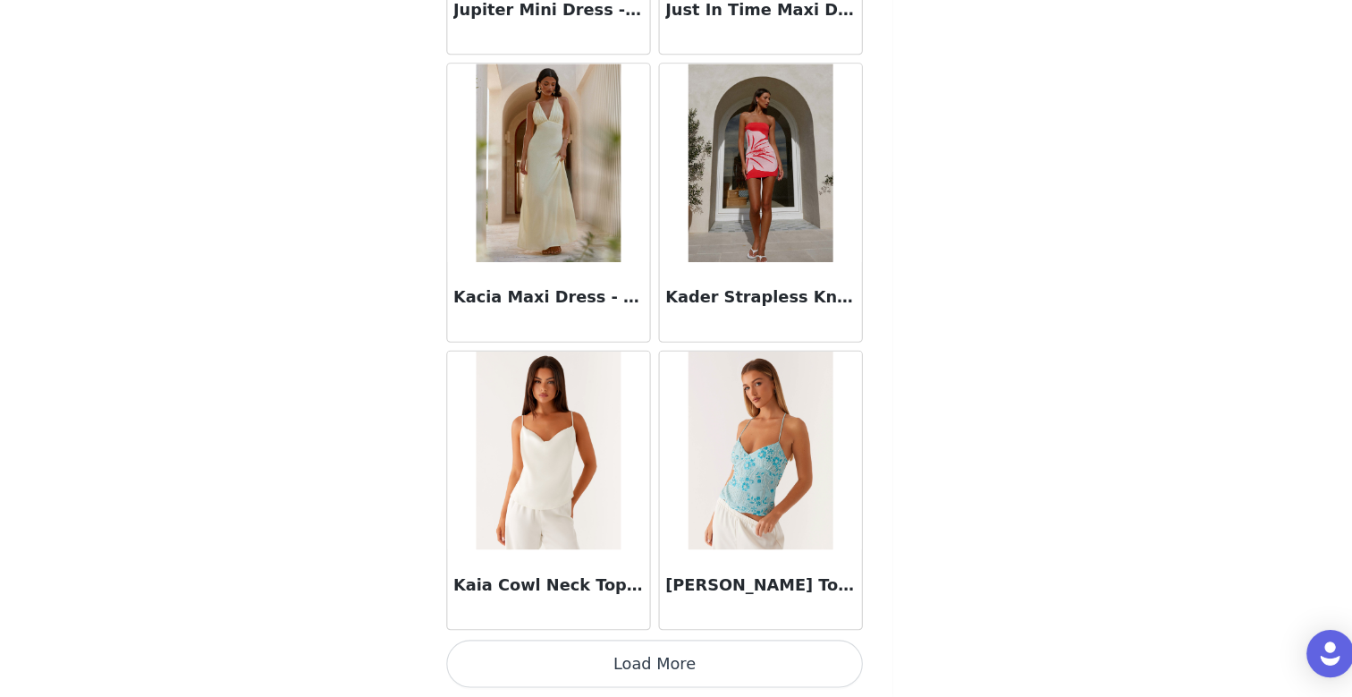
click at [654, 670] on button "Load More" at bounding box center [676, 666] width 376 height 43
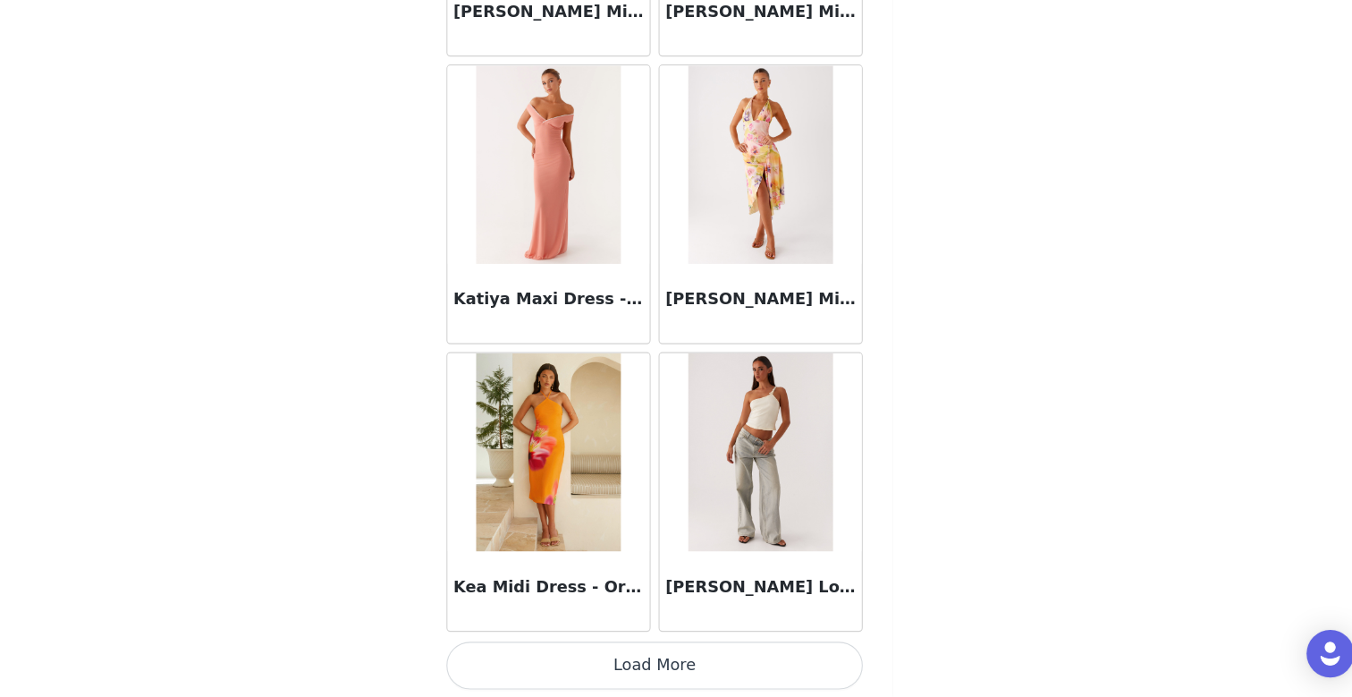
click at [652, 664] on button "Load More" at bounding box center [676, 668] width 376 height 43
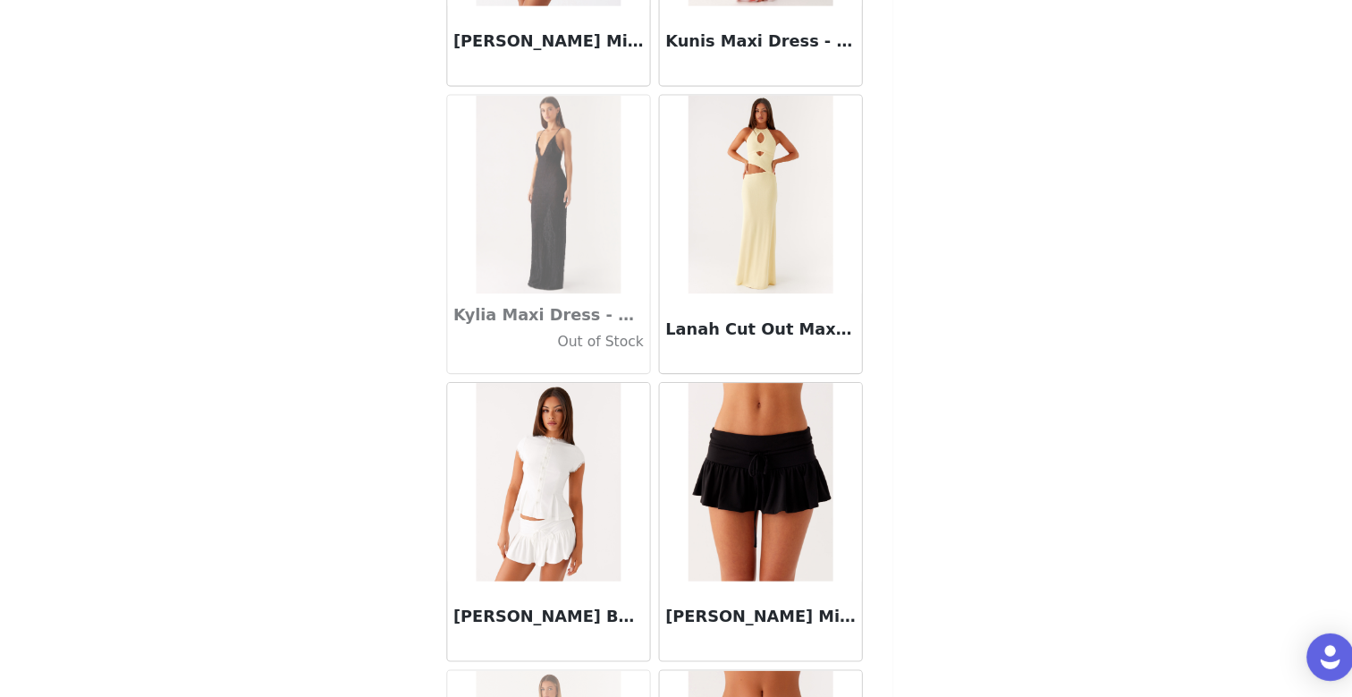
scroll to position [59102, 0]
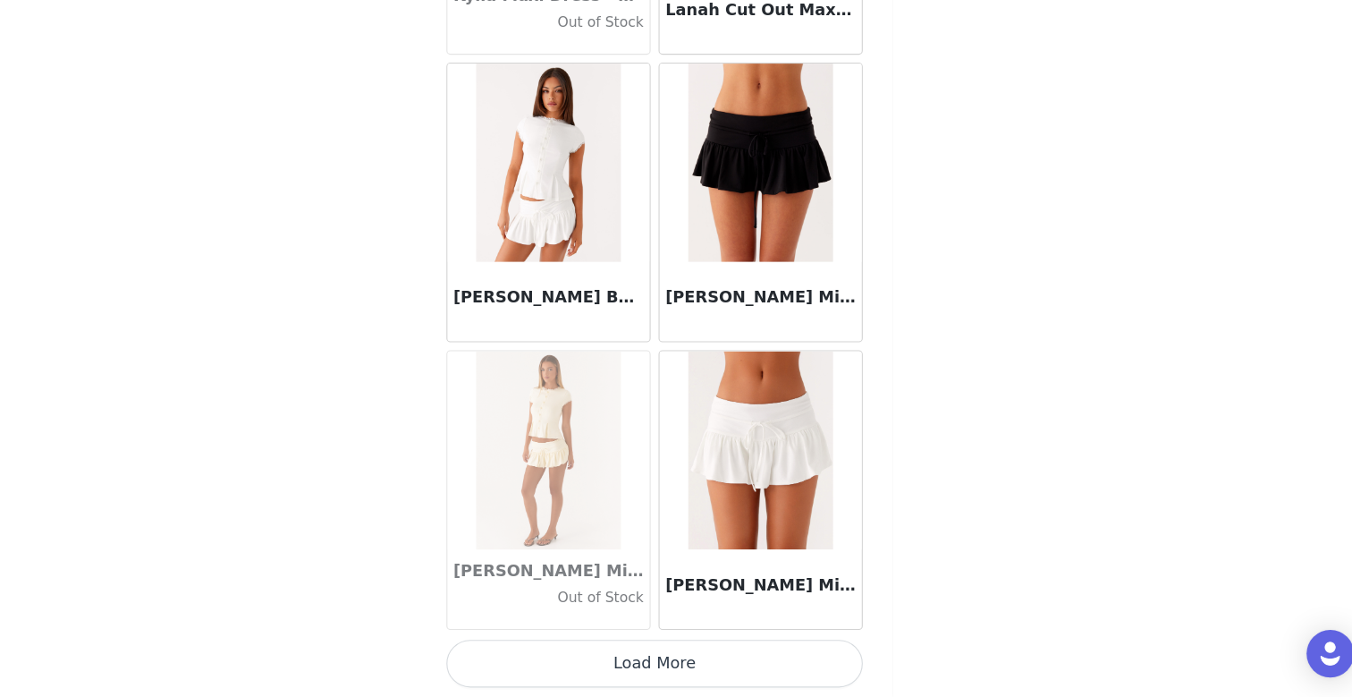
click at [665, 679] on button "Load More" at bounding box center [676, 666] width 376 height 43
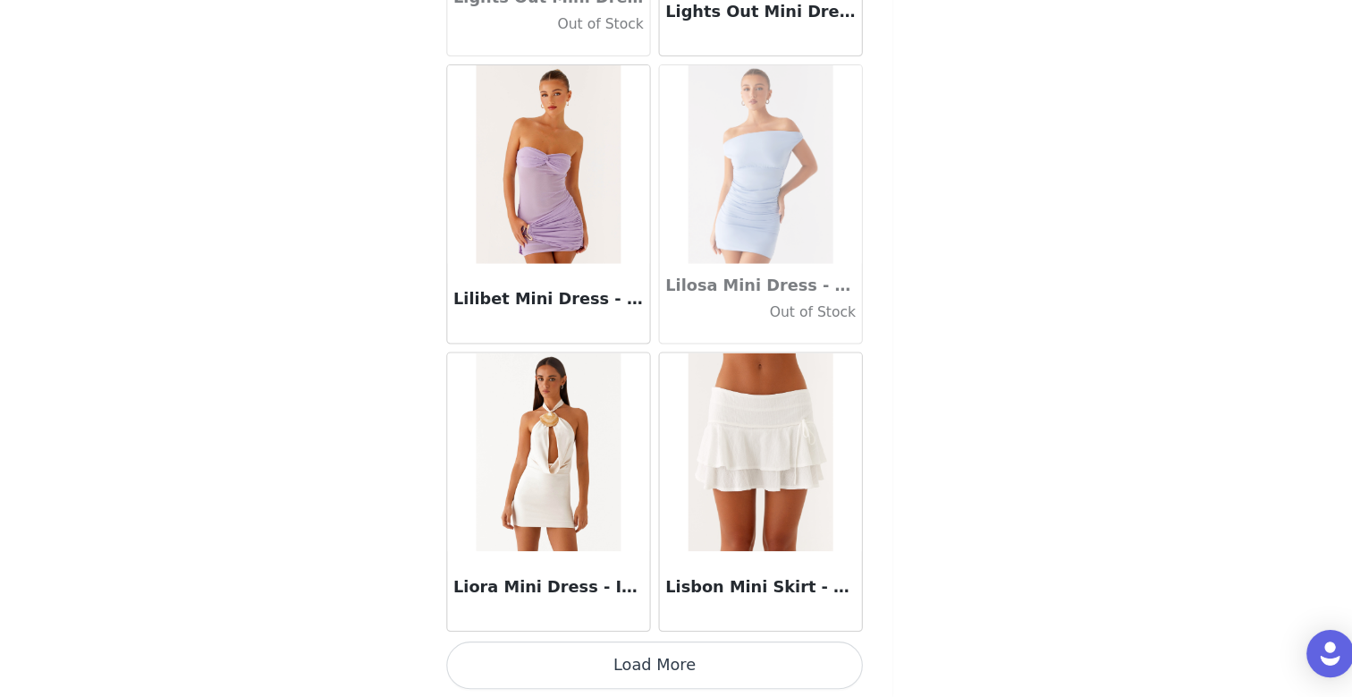
scroll to position [61696, 0]
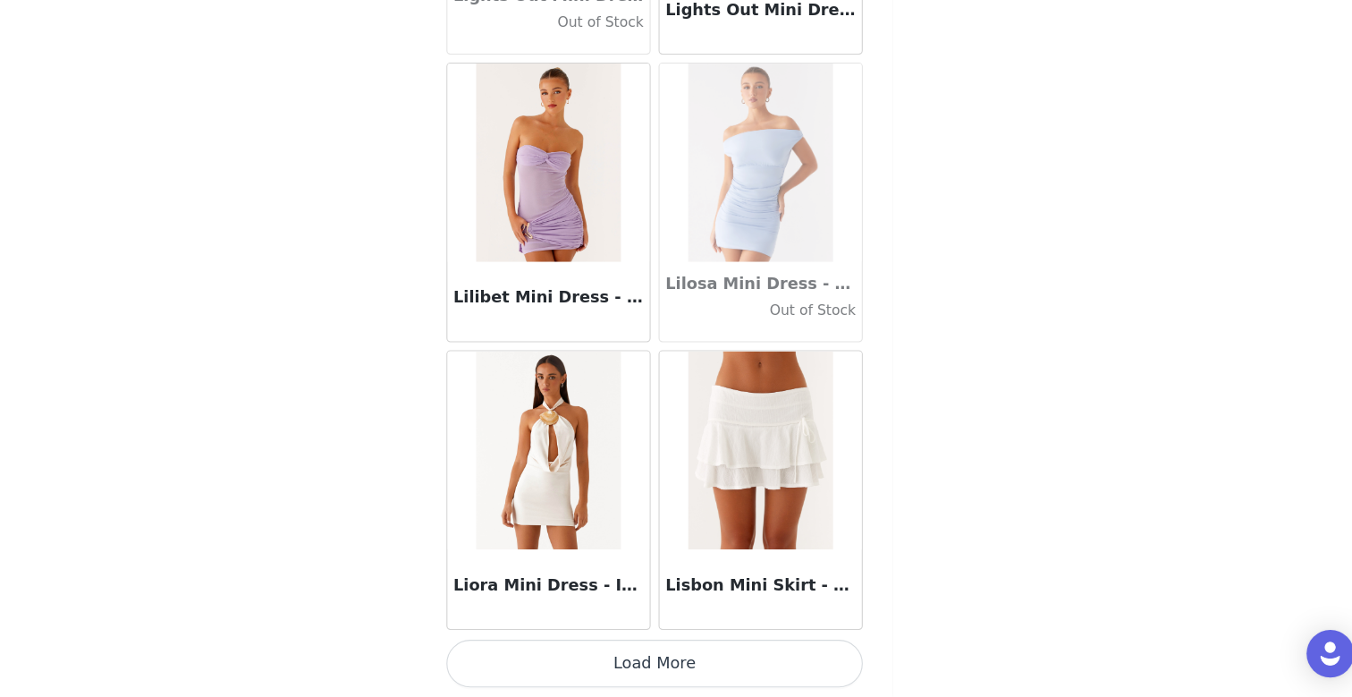
click at [676, 672] on button "Load More" at bounding box center [676, 666] width 376 height 43
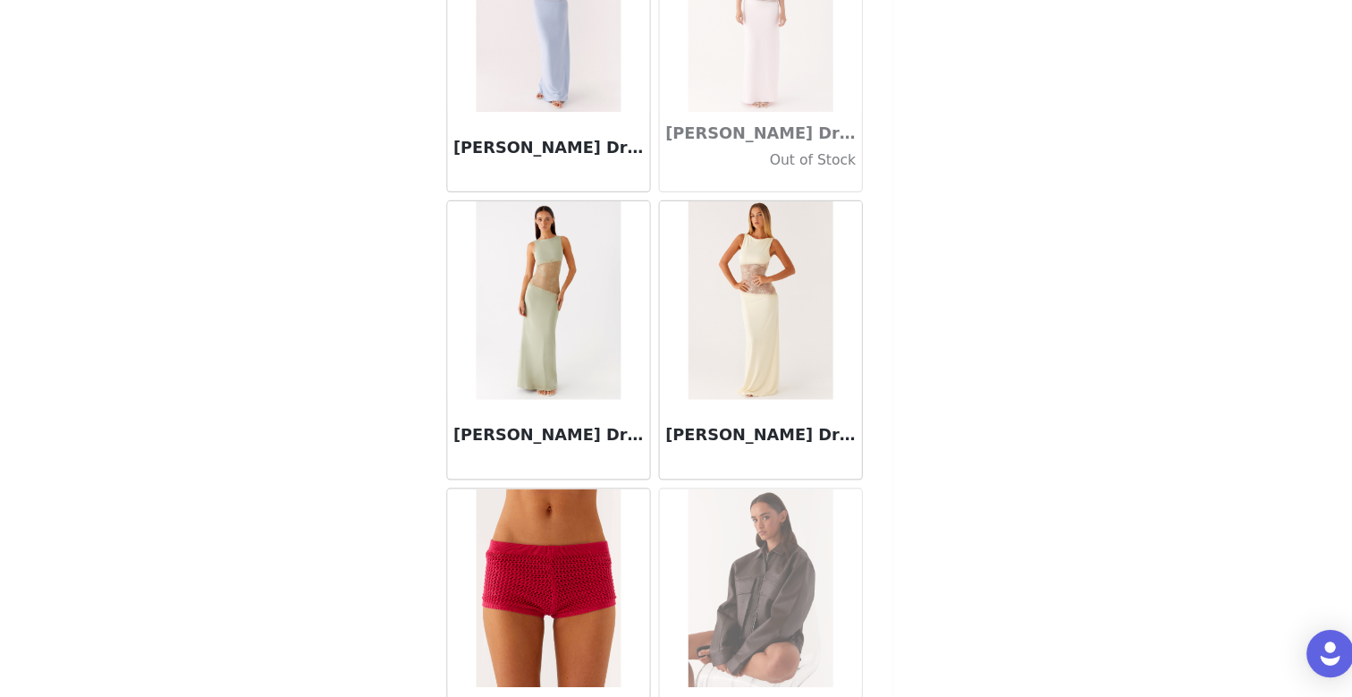
scroll to position [64290, 0]
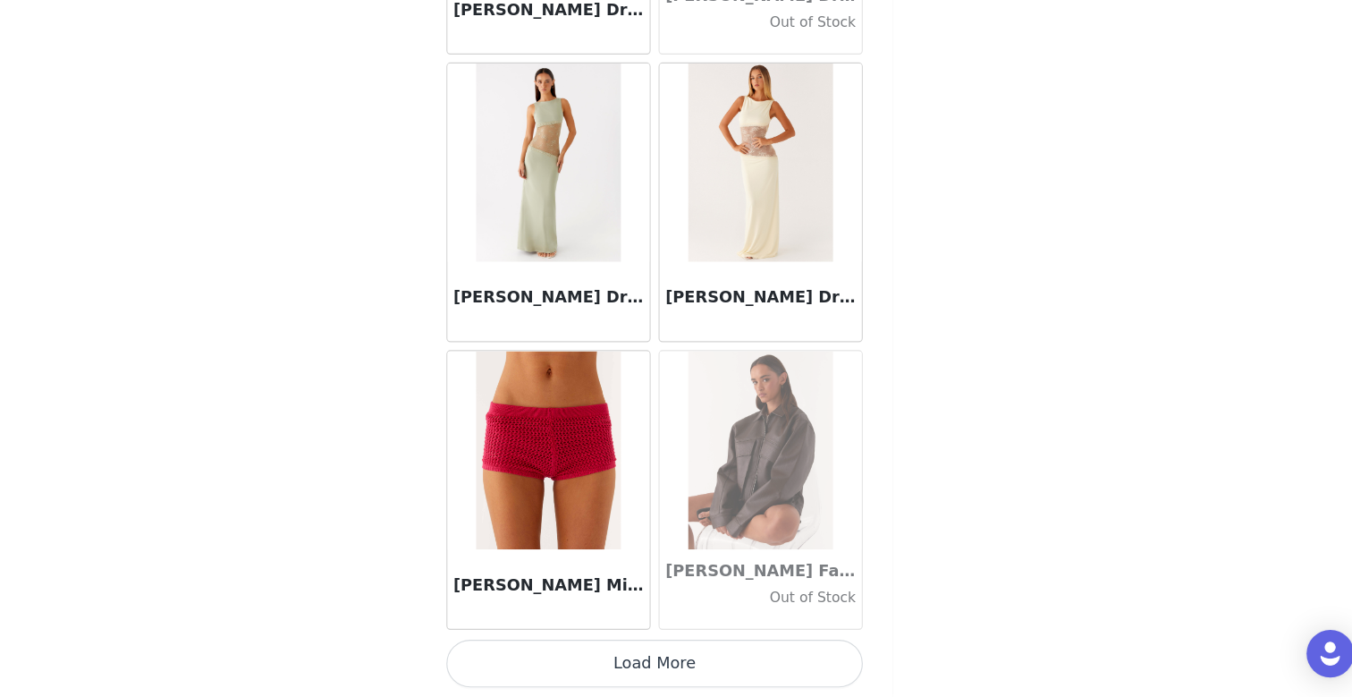
click at [663, 666] on button "Load More" at bounding box center [676, 666] width 376 height 43
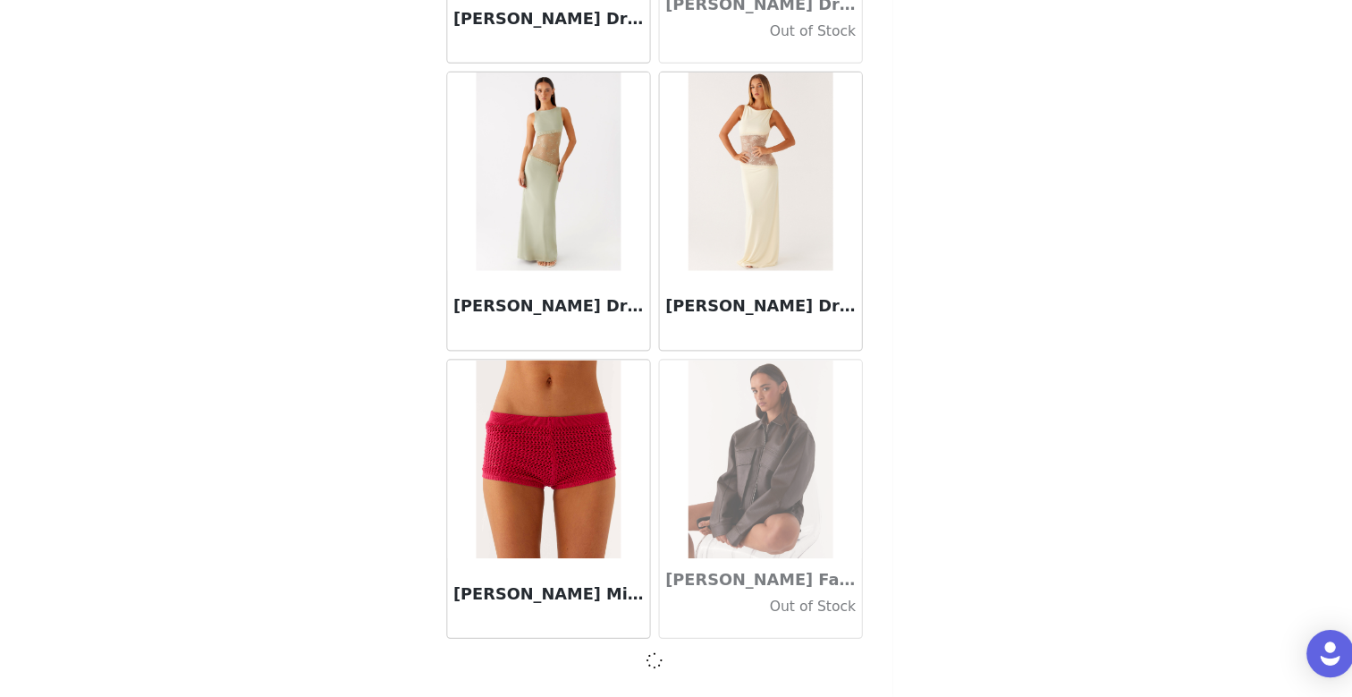
scroll to position [64281, 0]
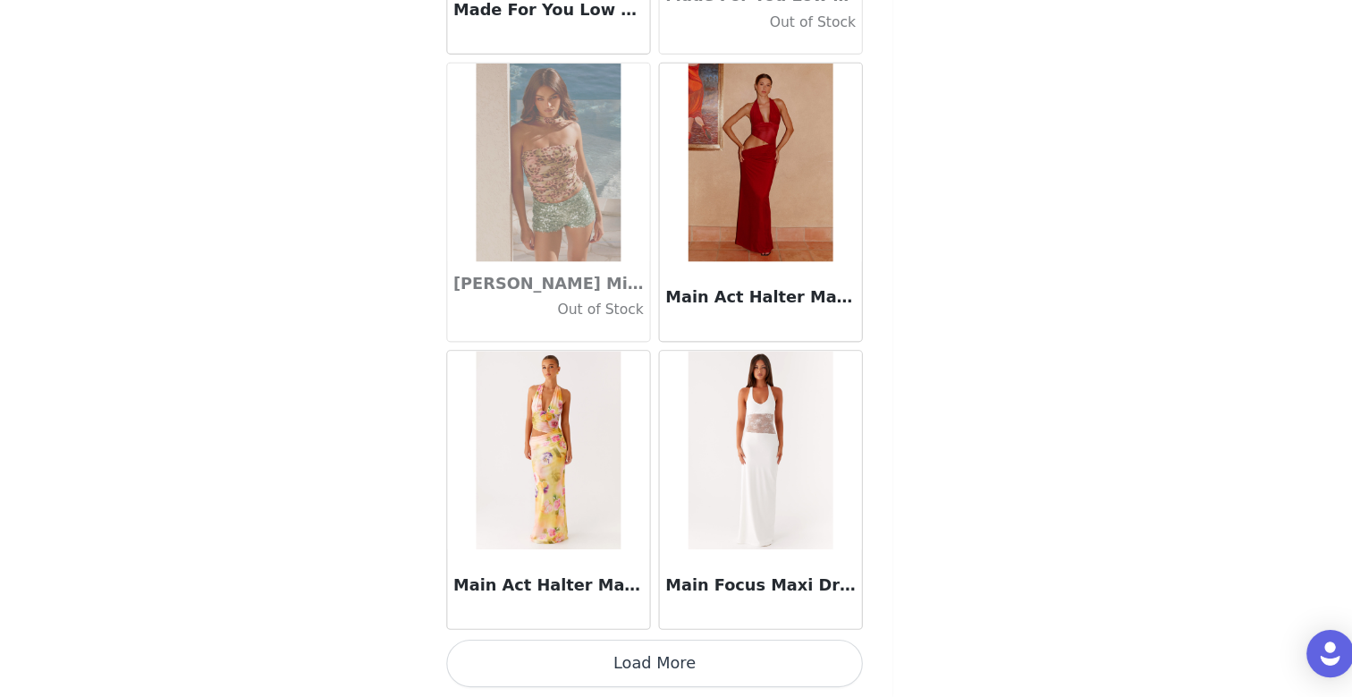
click at [669, 678] on button "Load More" at bounding box center [676, 666] width 376 height 43
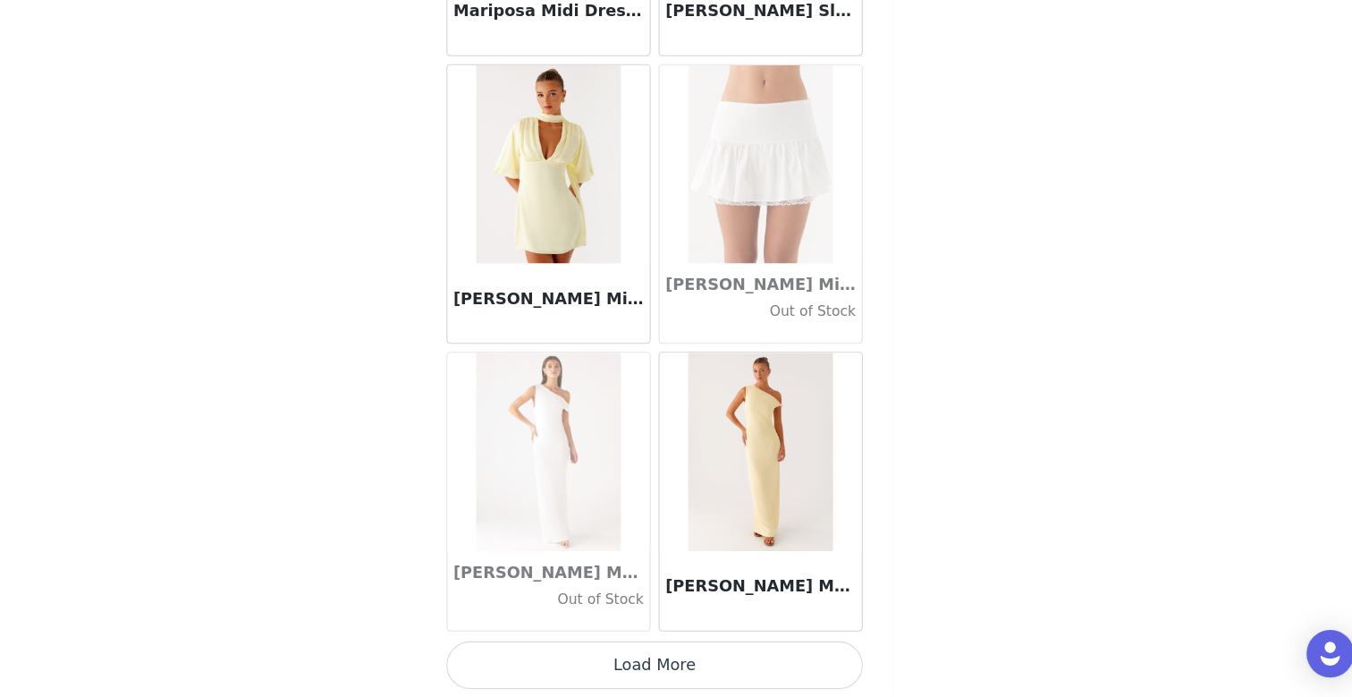
scroll to position [69477, 0]
click at [672, 679] on button "Load More" at bounding box center [676, 666] width 376 height 43
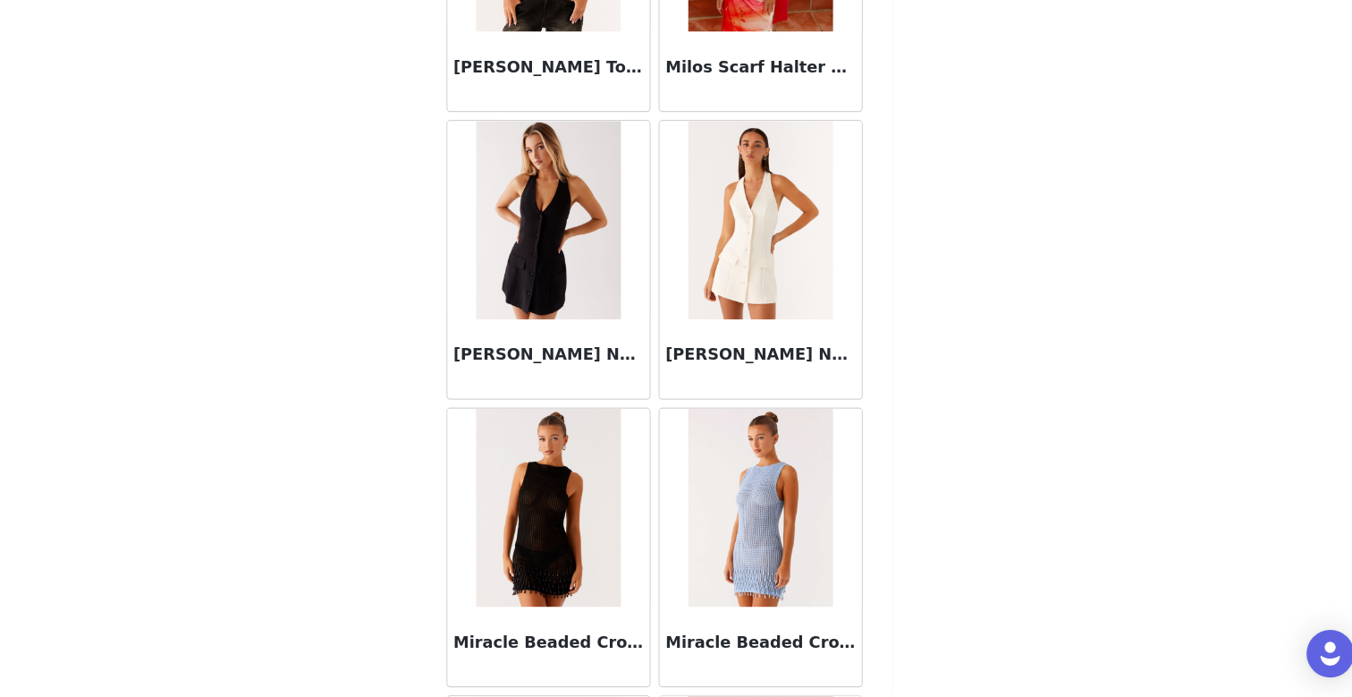
scroll to position [71759, 0]
click at [749, 285] on img at bounding box center [772, 267] width 130 height 179
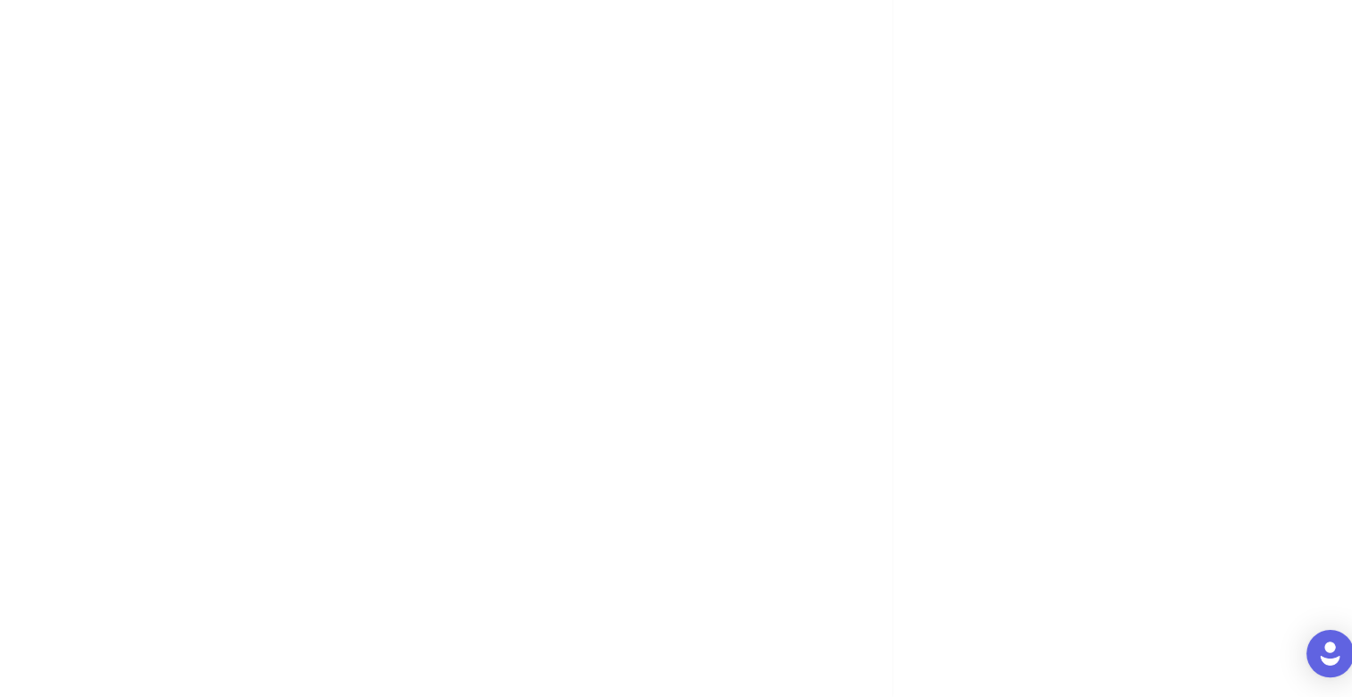
scroll to position [0, 0]
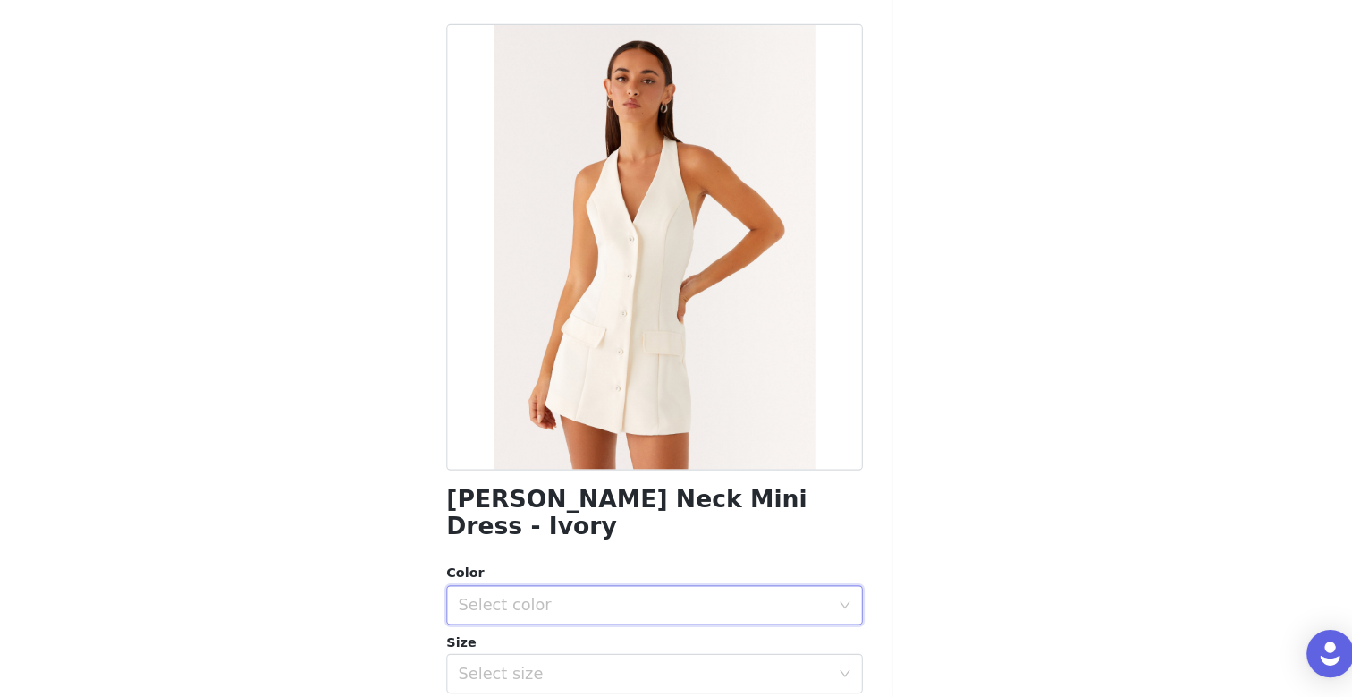
click at [662, 599] on div "Select color" at bounding box center [670, 614] width 343 height 34
click at [608, 631] on li "Ivory" at bounding box center [676, 628] width 376 height 29
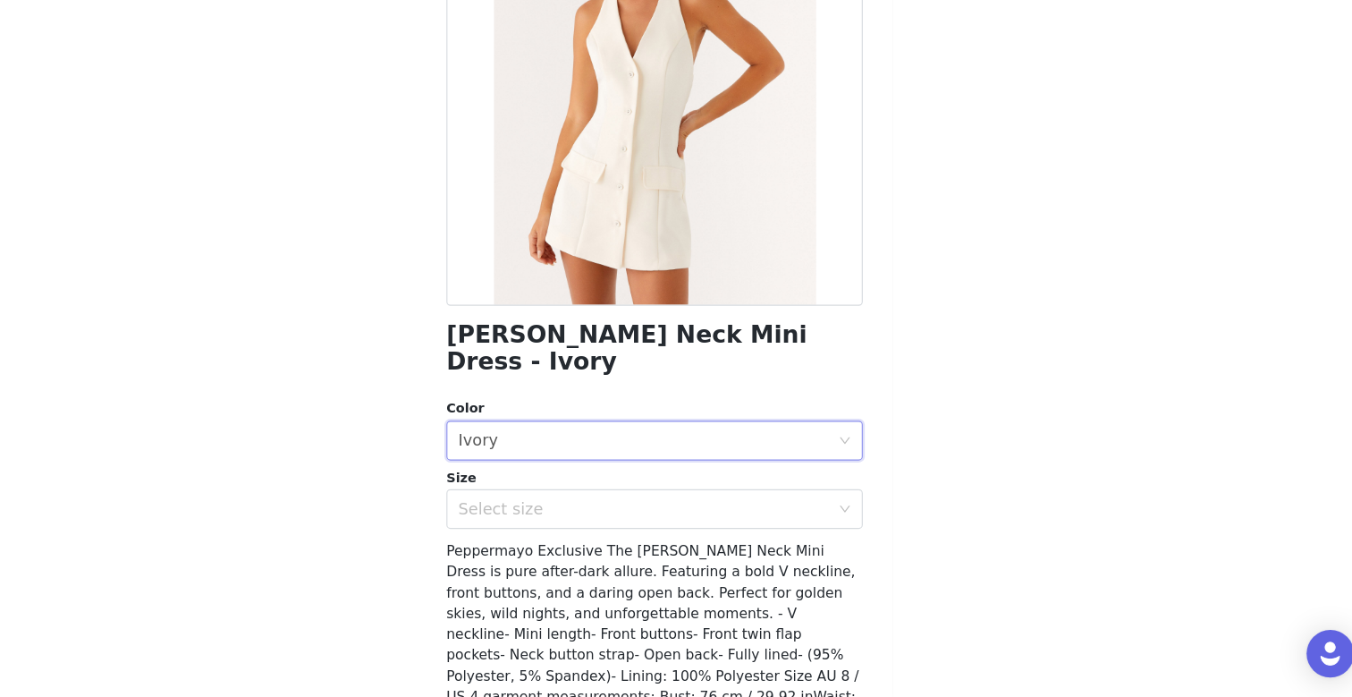
scroll to position [174, 0]
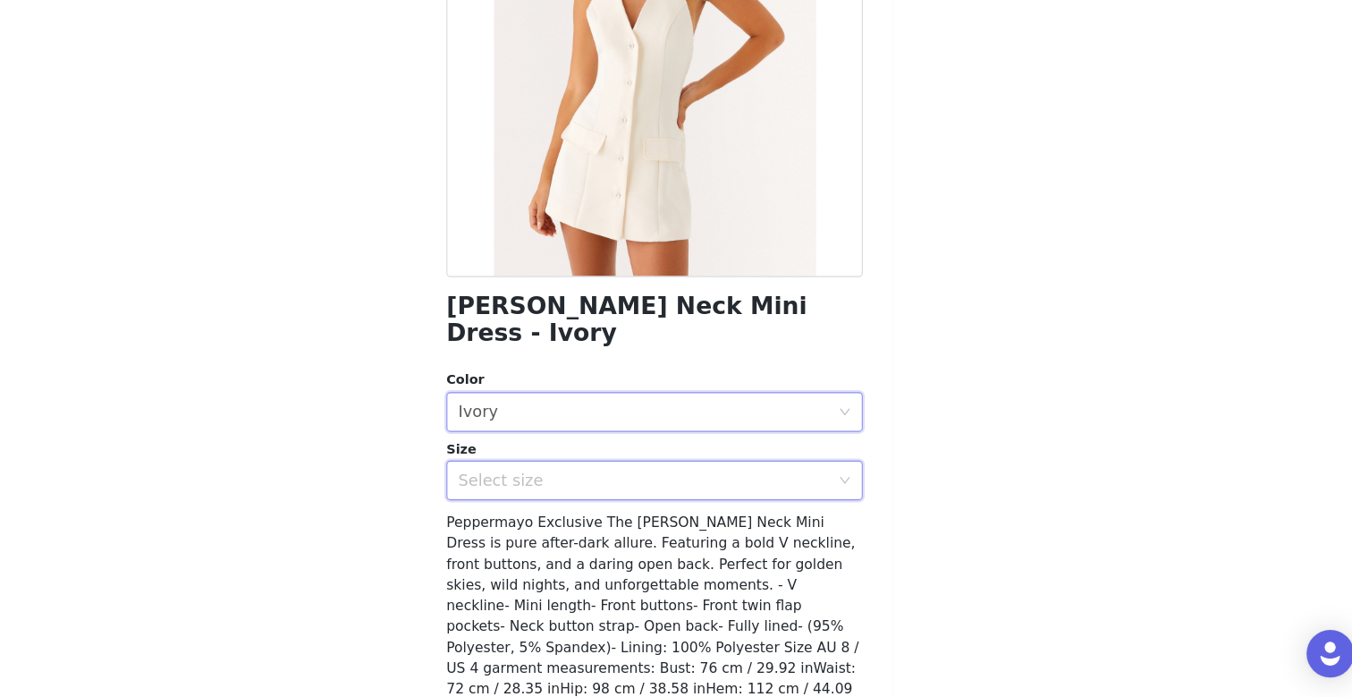
click at [572, 484] on div "Select size" at bounding box center [670, 501] width 343 height 34
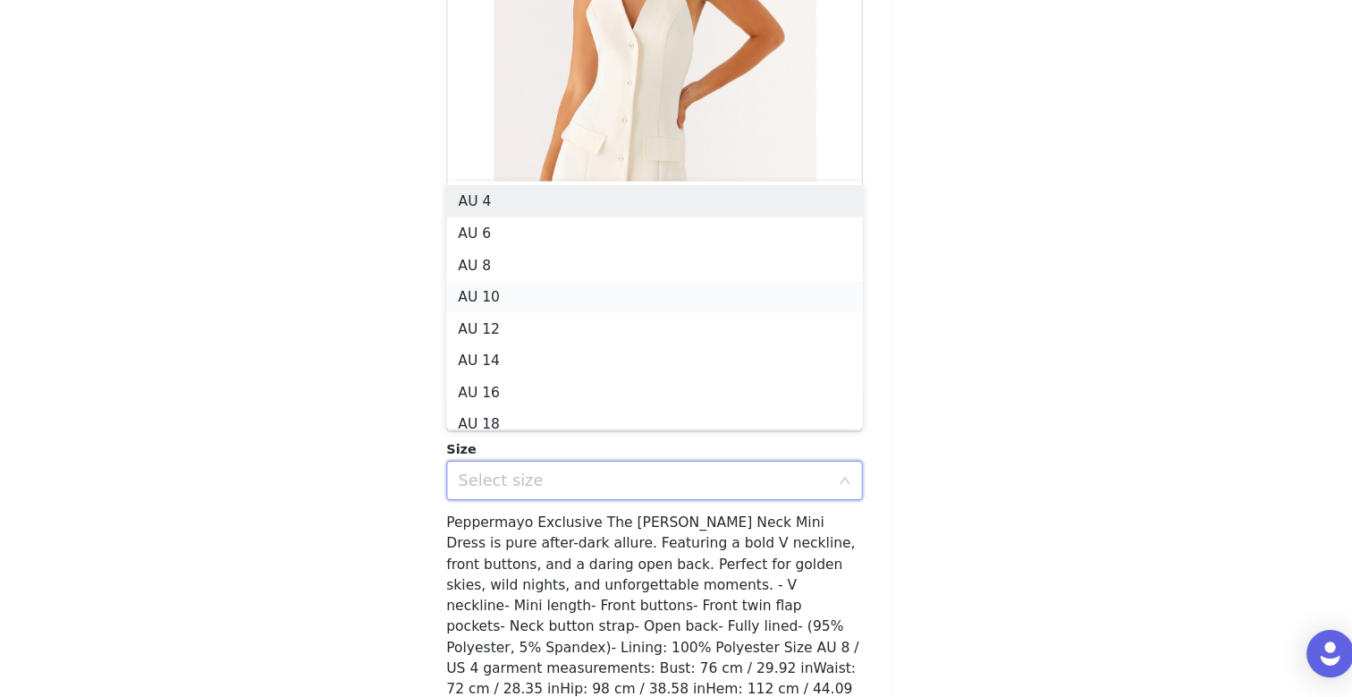
scroll to position [9, 0]
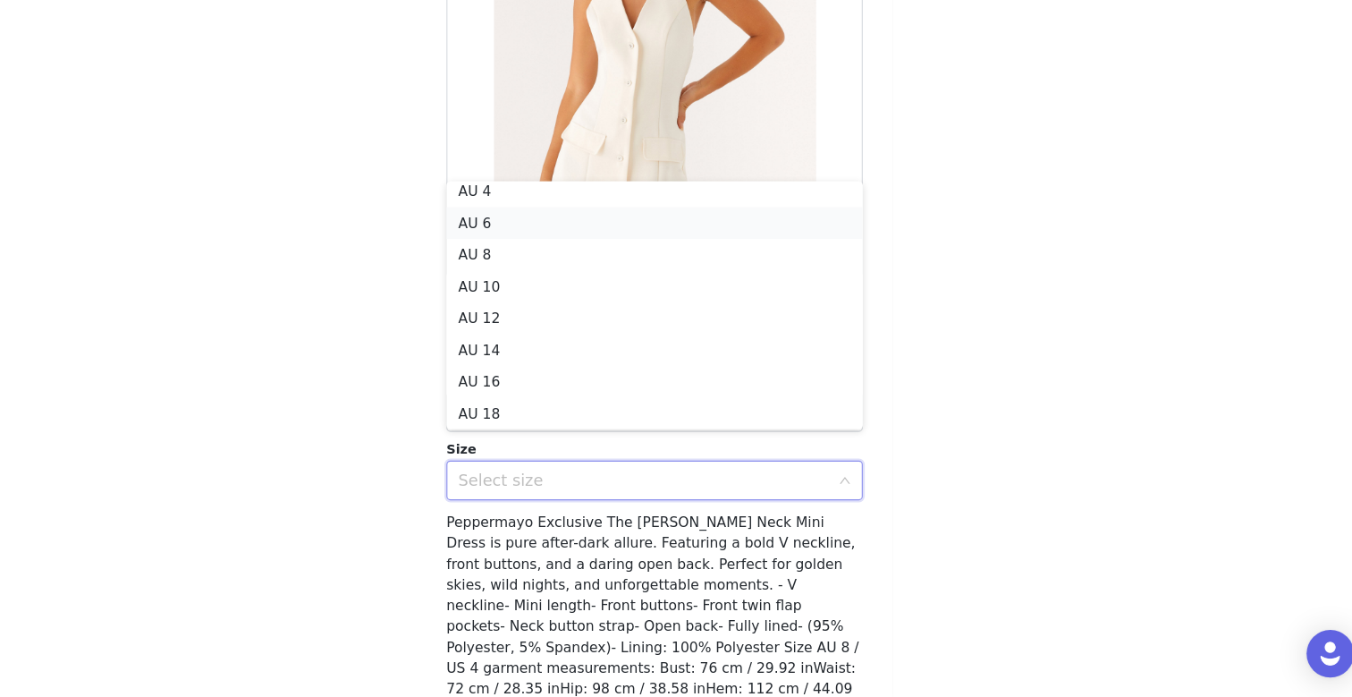
click at [538, 272] on li "AU 6" at bounding box center [676, 269] width 376 height 29
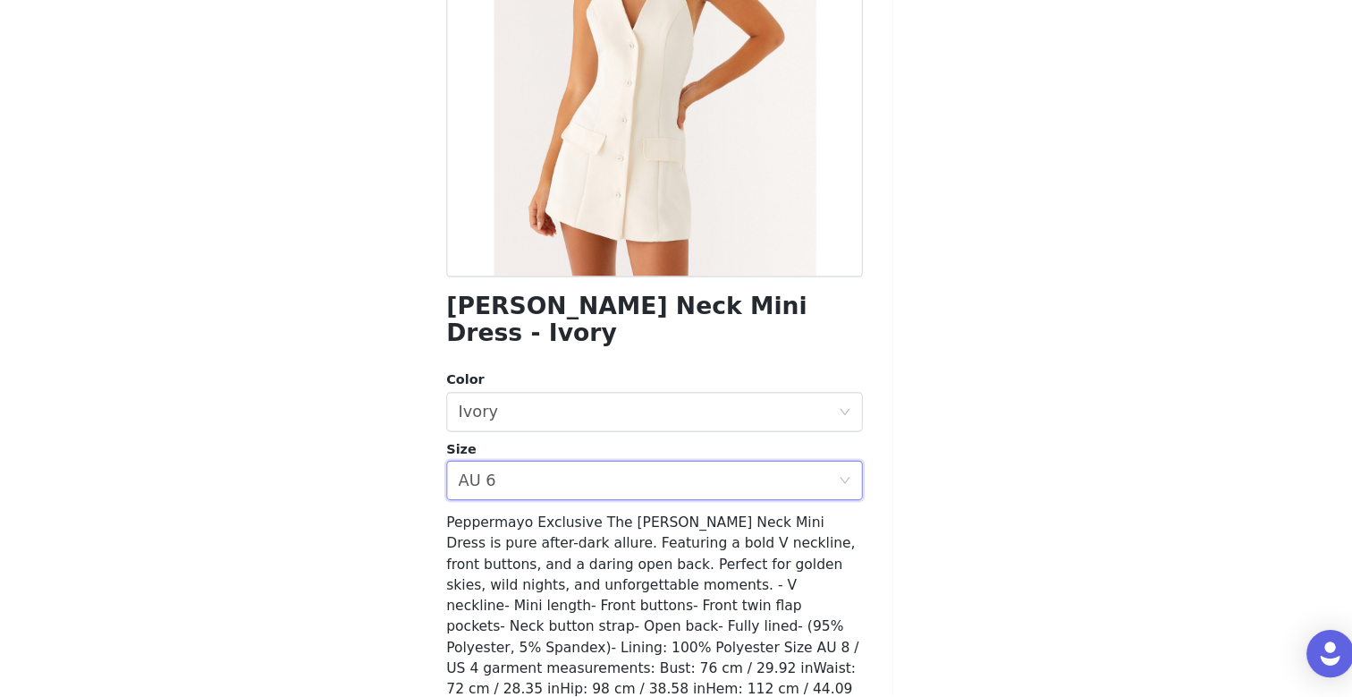
scroll to position [246, 0]
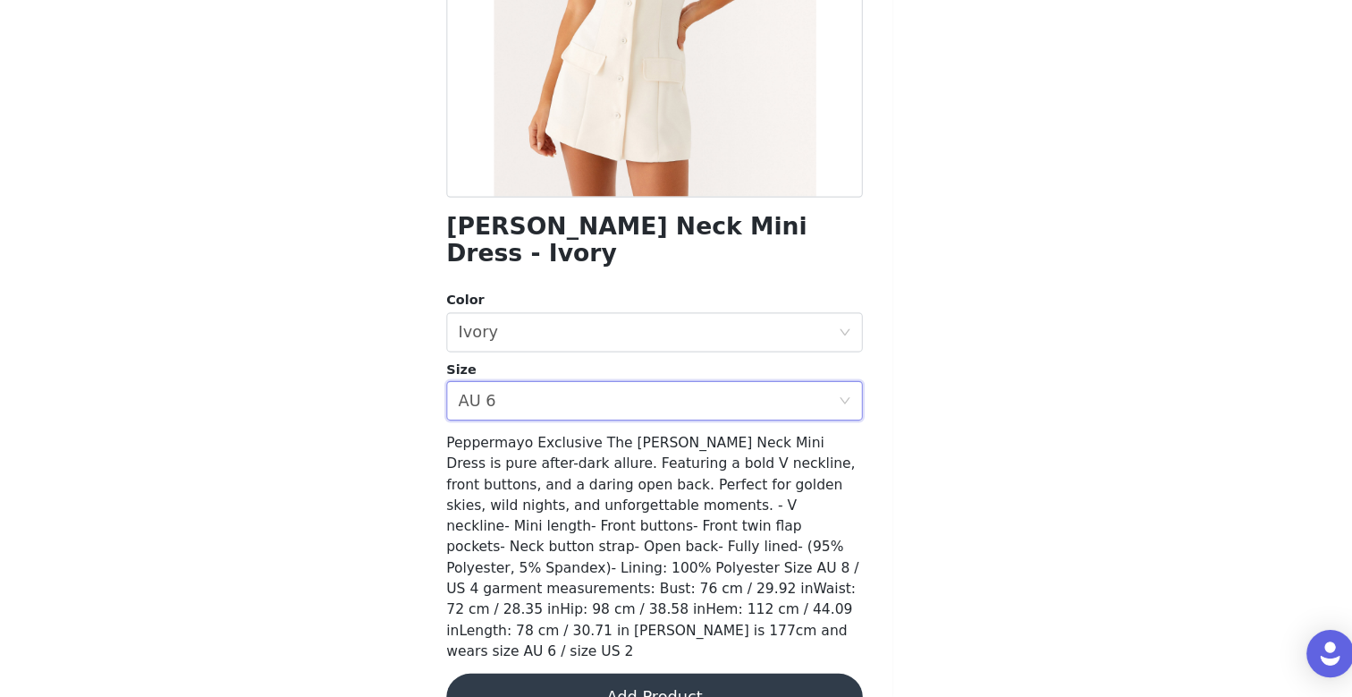
click at [614, 675] on button "Add Product" at bounding box center [676, 696] width 376 height 43
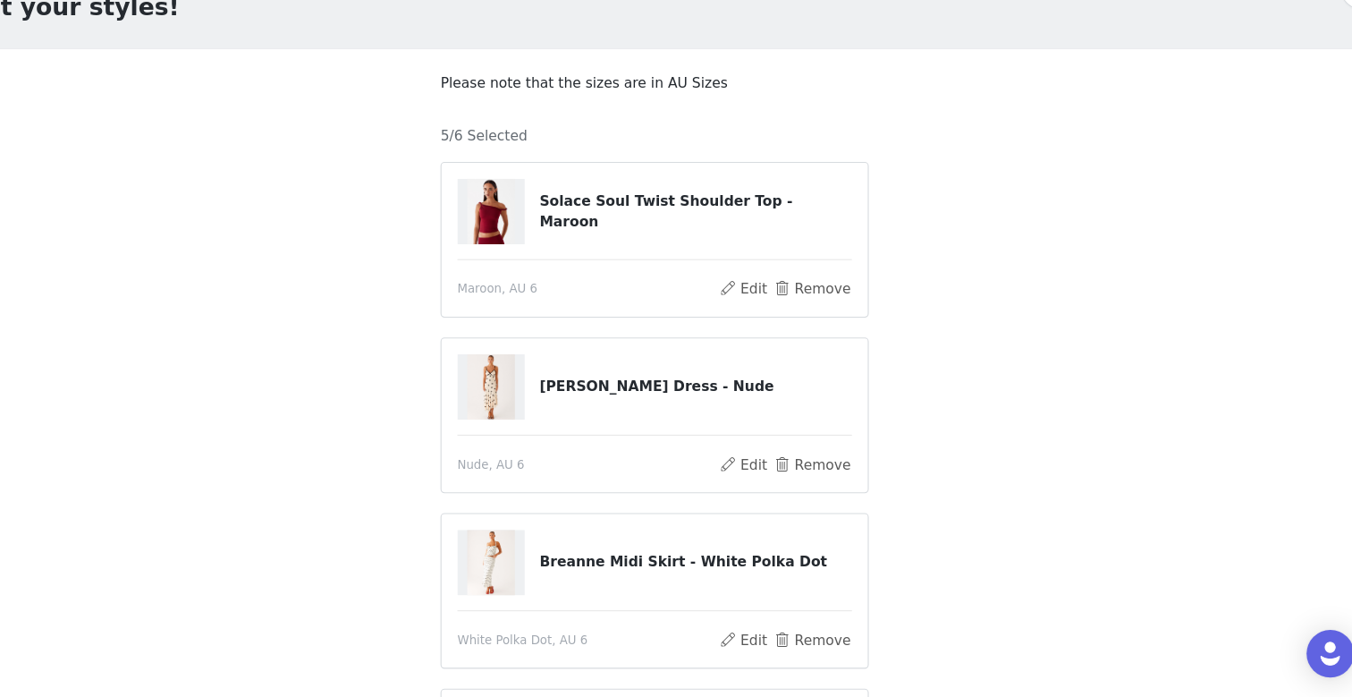
scroll to position [558, 0]
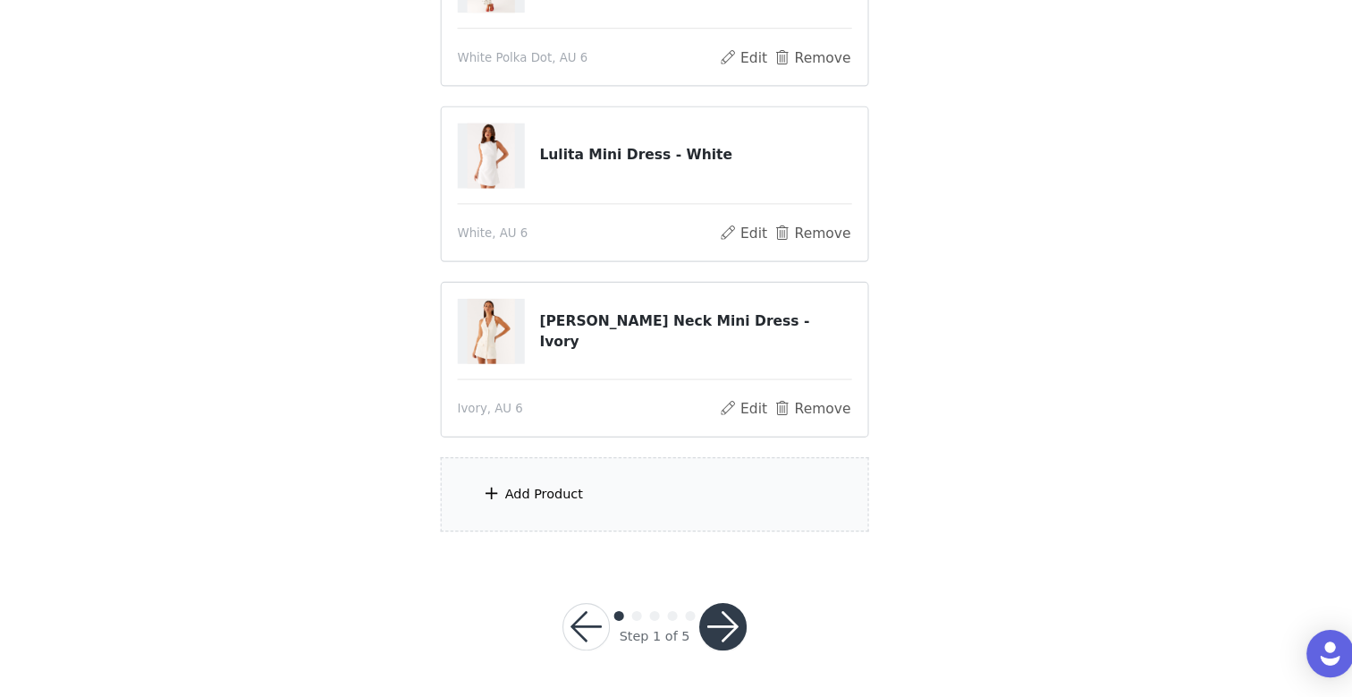
click at [559, 510] on div "Add Product" at bounding box center [576, 513] width 71 height 18
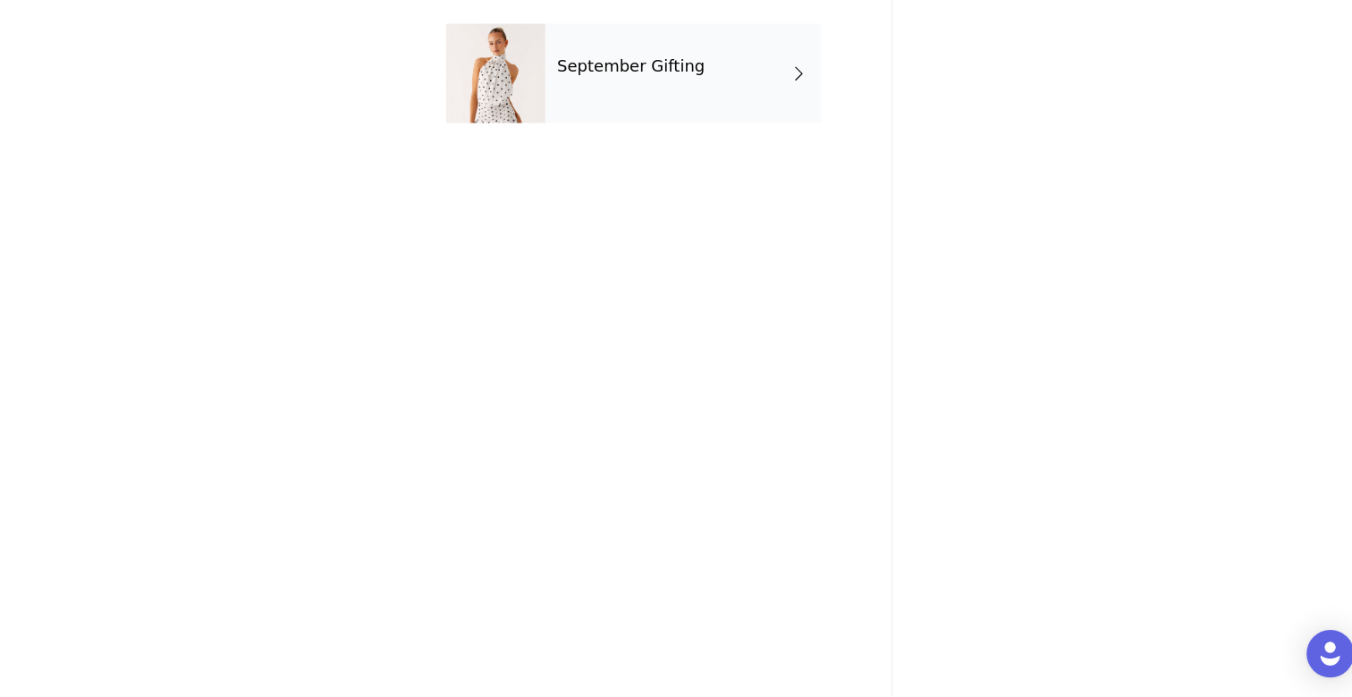
click at [624, 123] on h4 "September Gifting" at bounding box center [655, 128] width 133 height 16
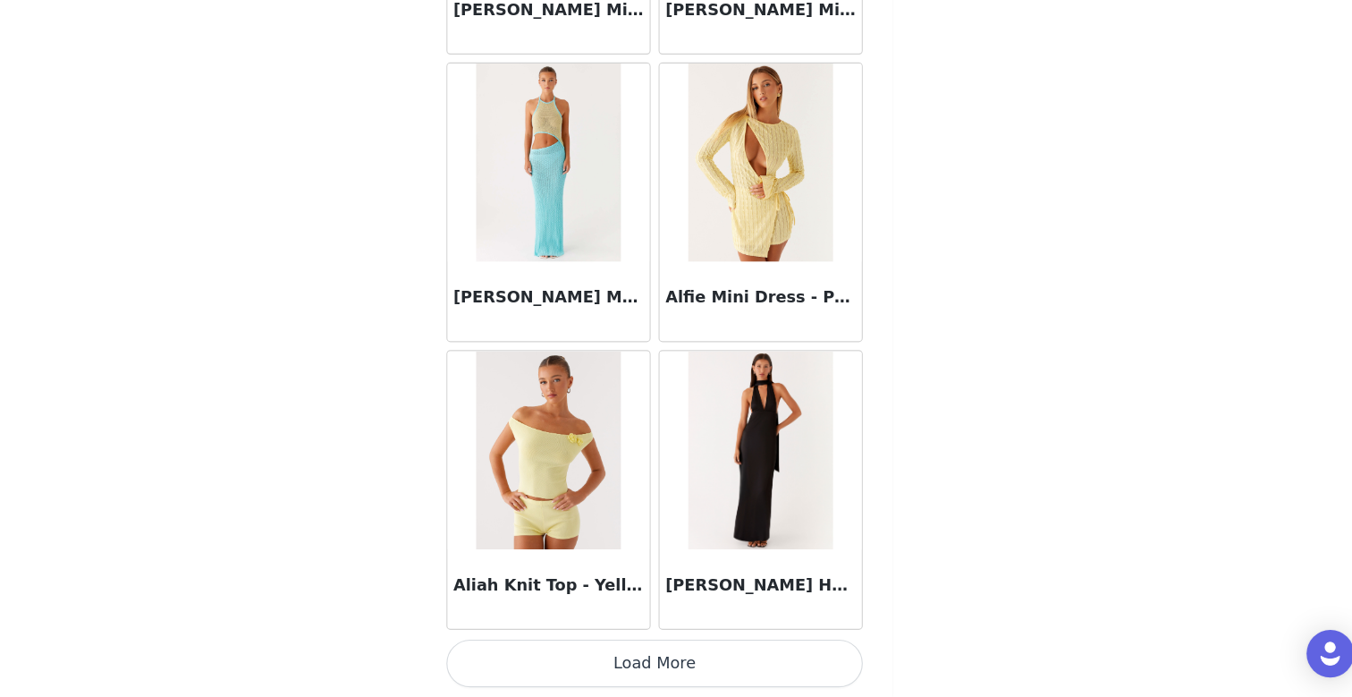
click at [668, 671] on button "Load More" at bounding box center [676, 666] width 376 height 43
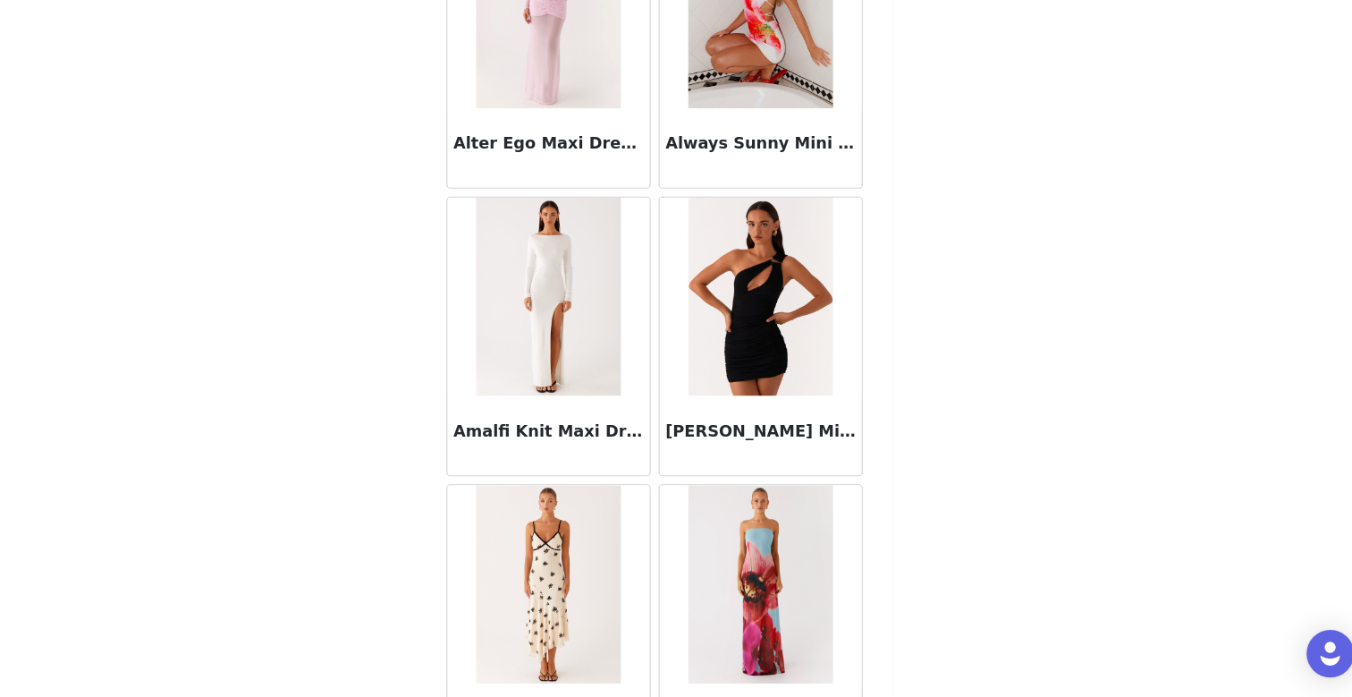
scroll to position [4634, 0]
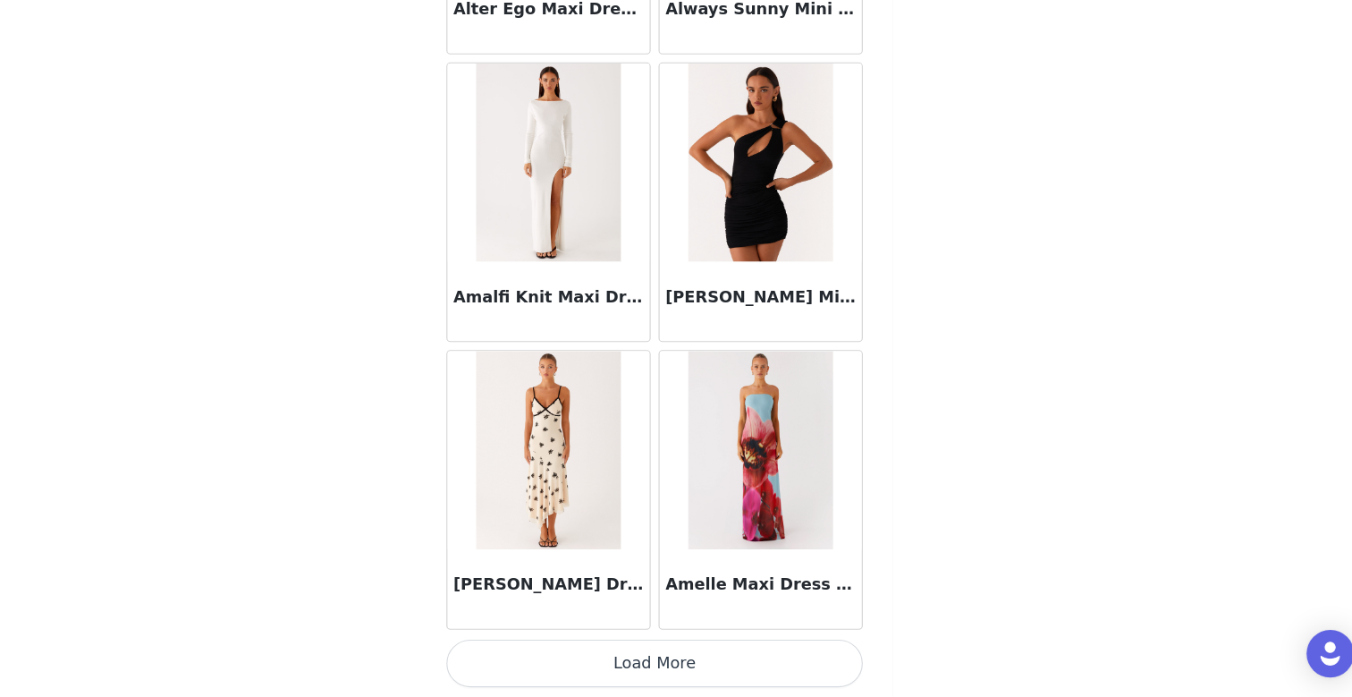
click at [687, 683] on button "Load More" at bounding box center [676, 666] width 376 height 43
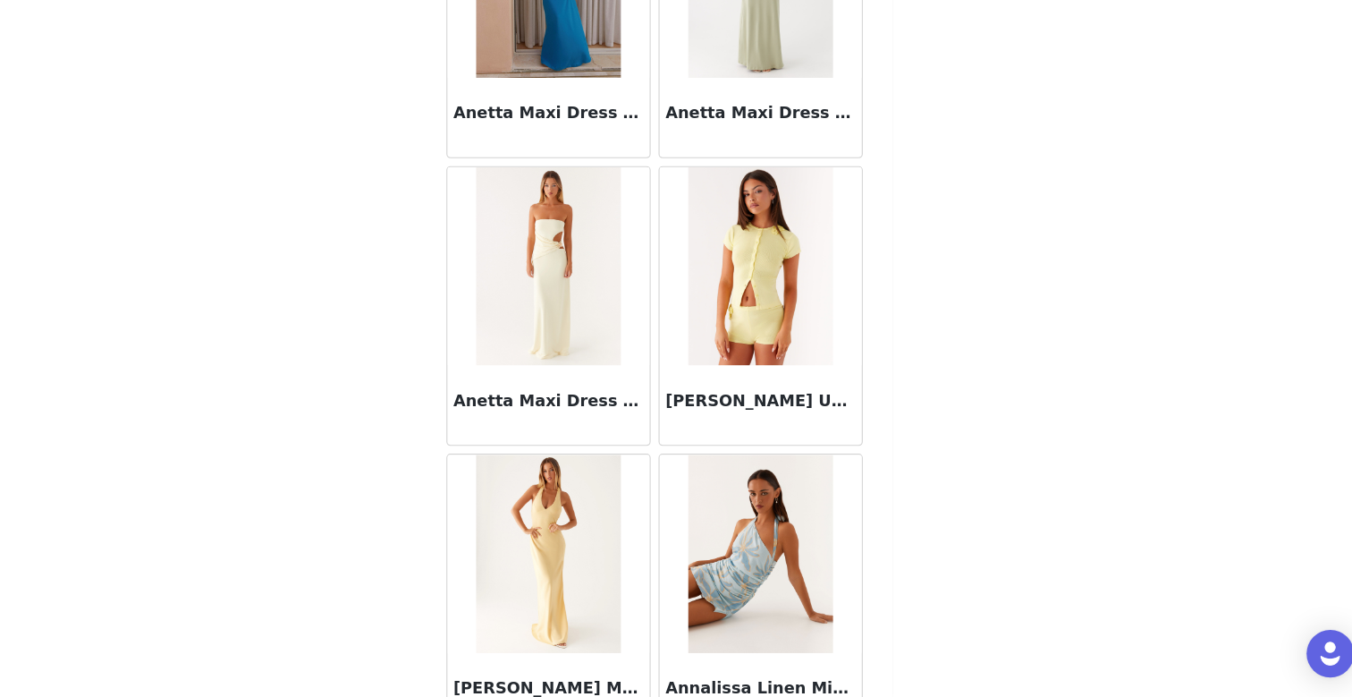
scroll to position [7228, 0]
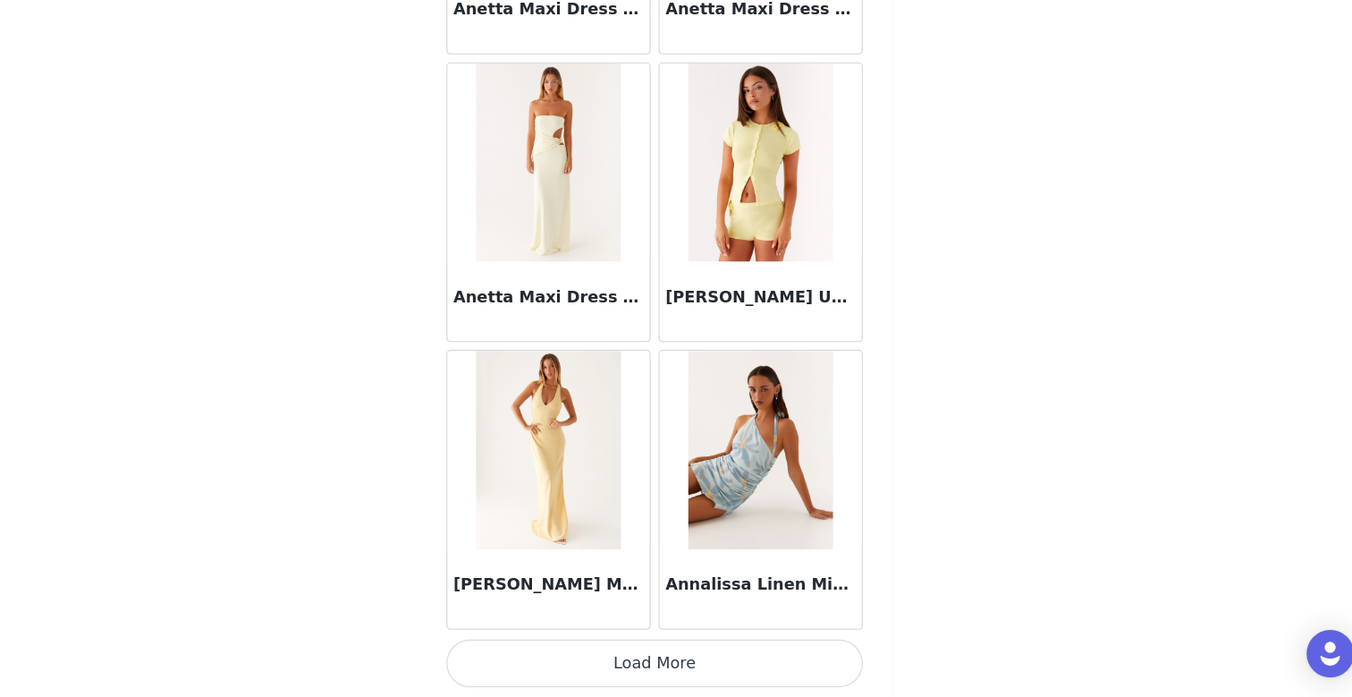
click at [637, 673] on button "Load More" at bounding box center [676, 666] width 376 height 43
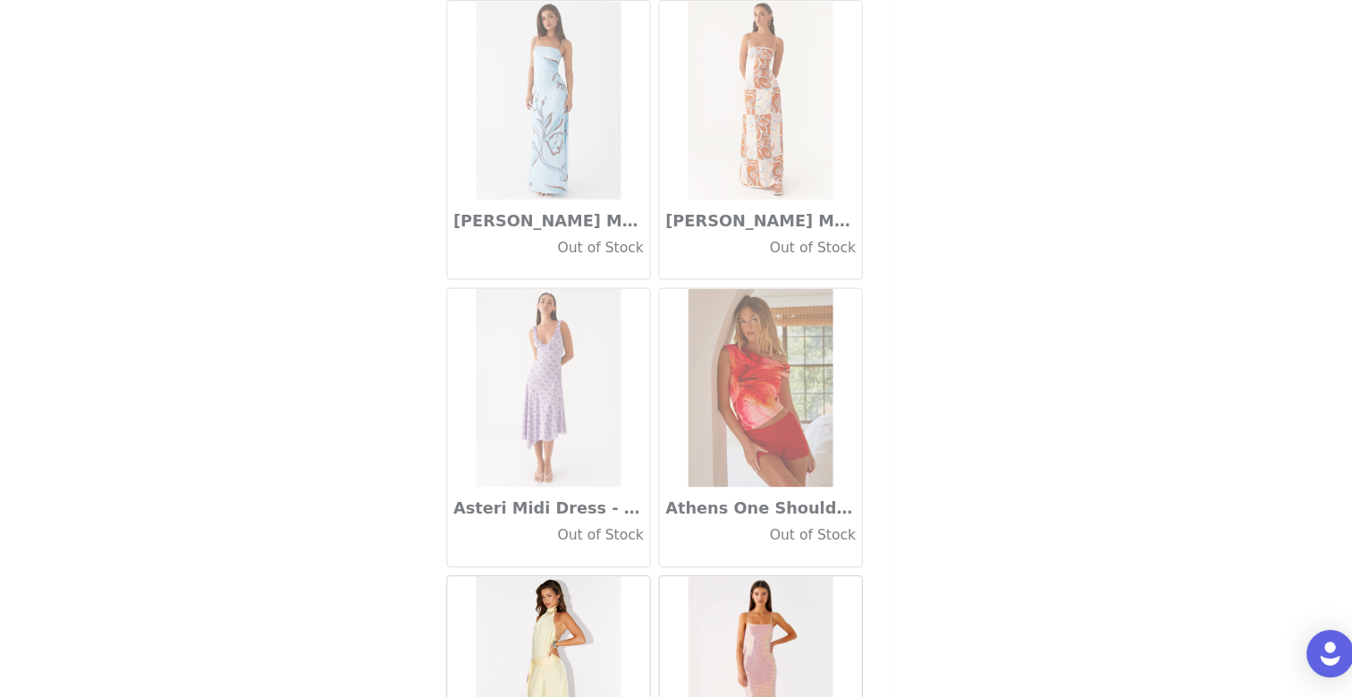
scroll to position [9821, 0]
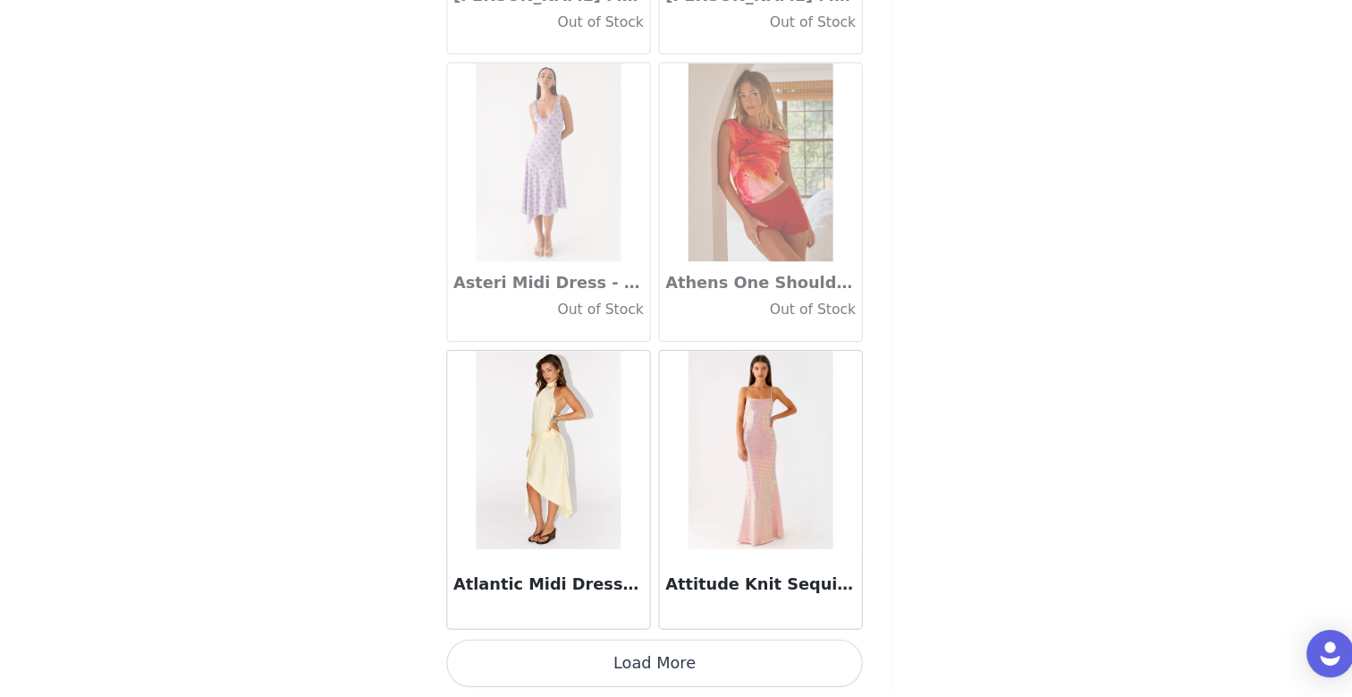
click at [685, 666] on button "Load More" at bounding box center [676, 666] width 376 height 43
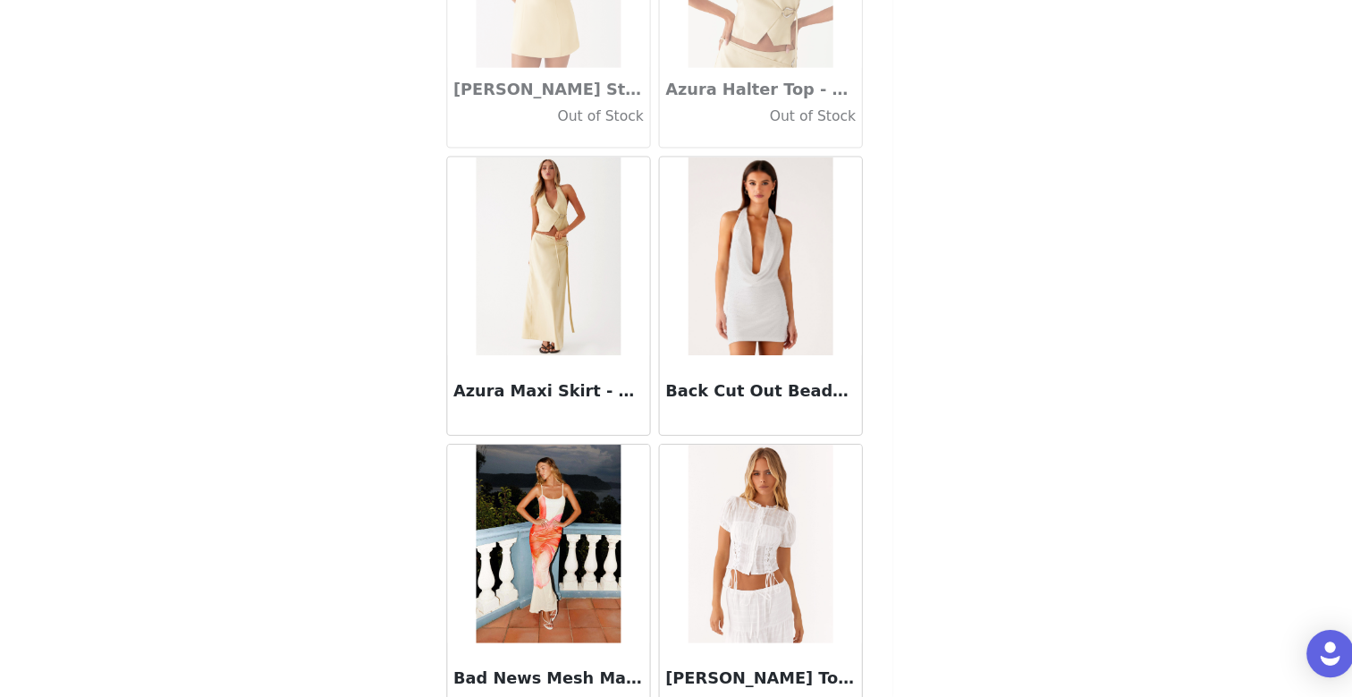
scroll to position [12415, 0]
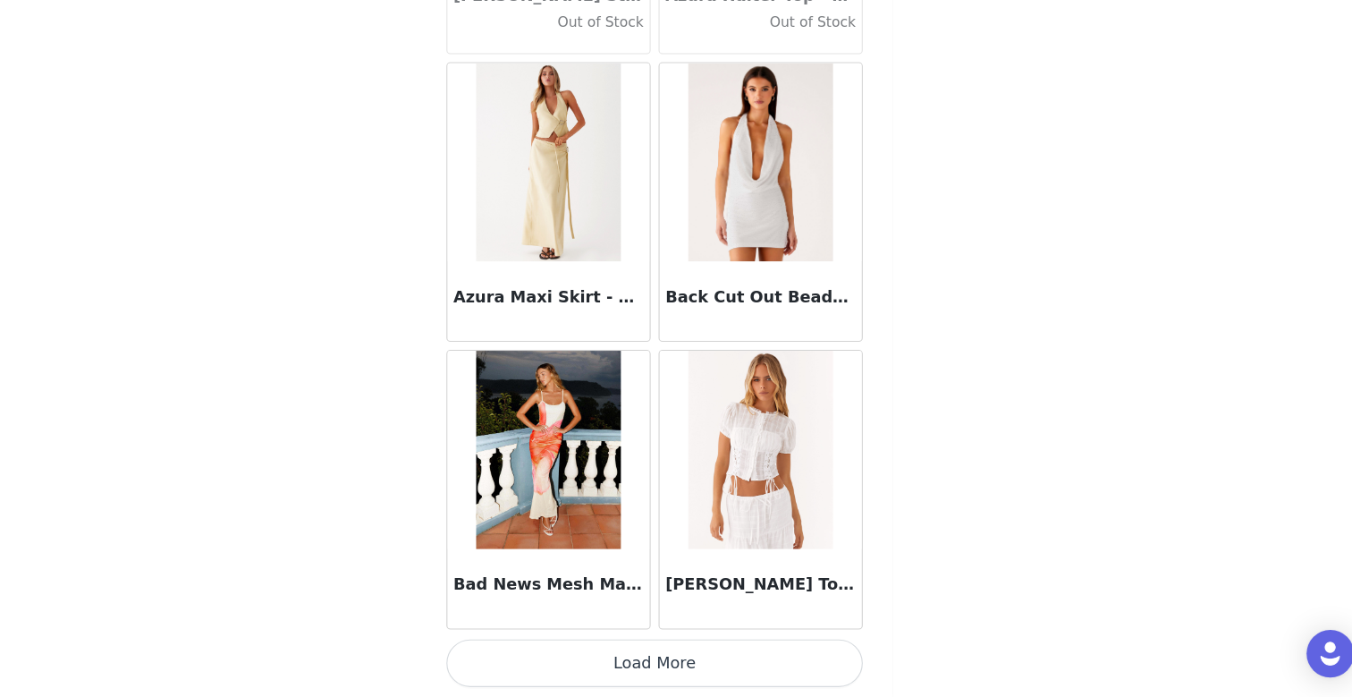
click at [654, 668] on button "Load More" at bounding box center [676, 666] width 376 height 43
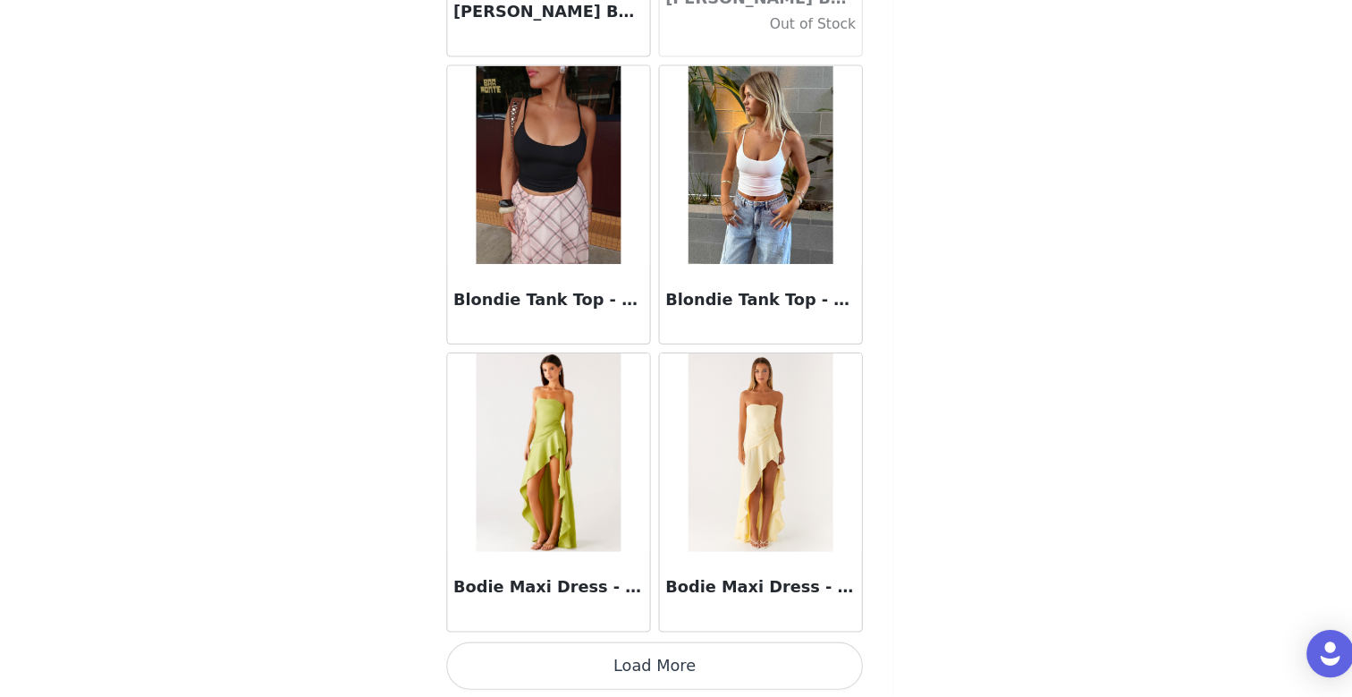
scroll to position [15009, 0]
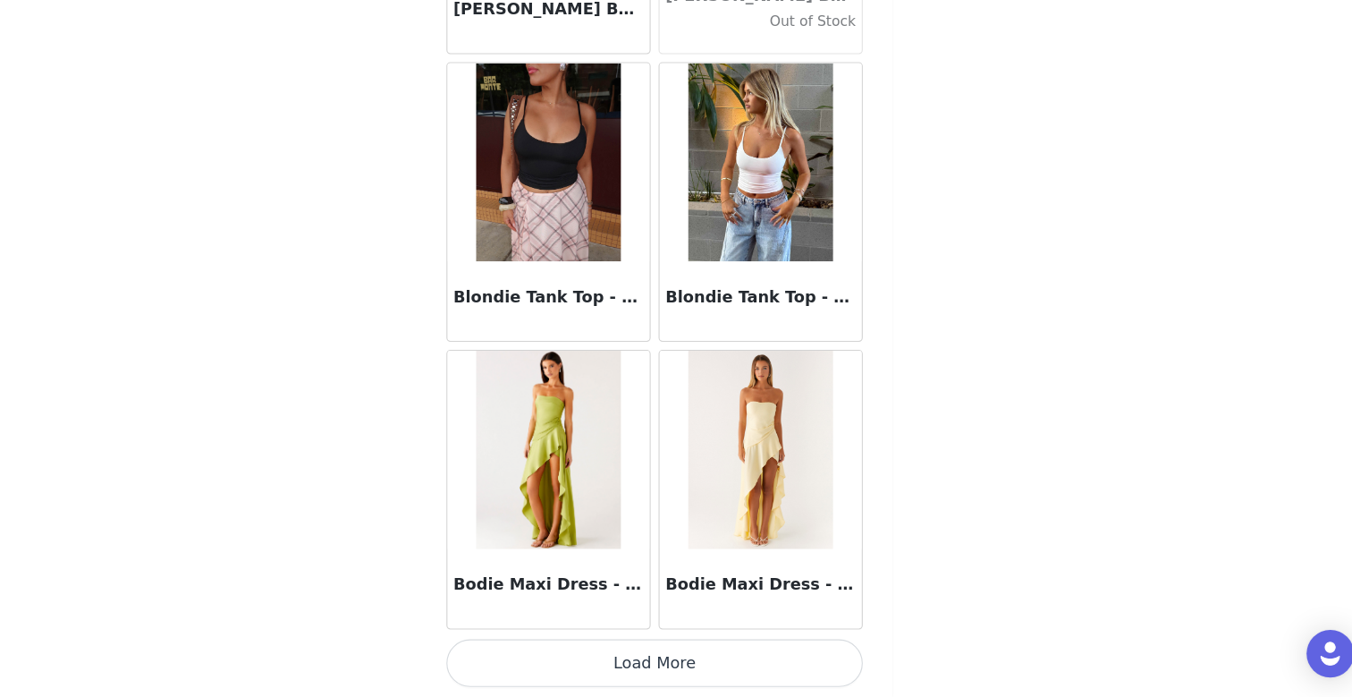
click at [682, 681] on button "Load More" at bounding box center [676, 666] width 376 height 43
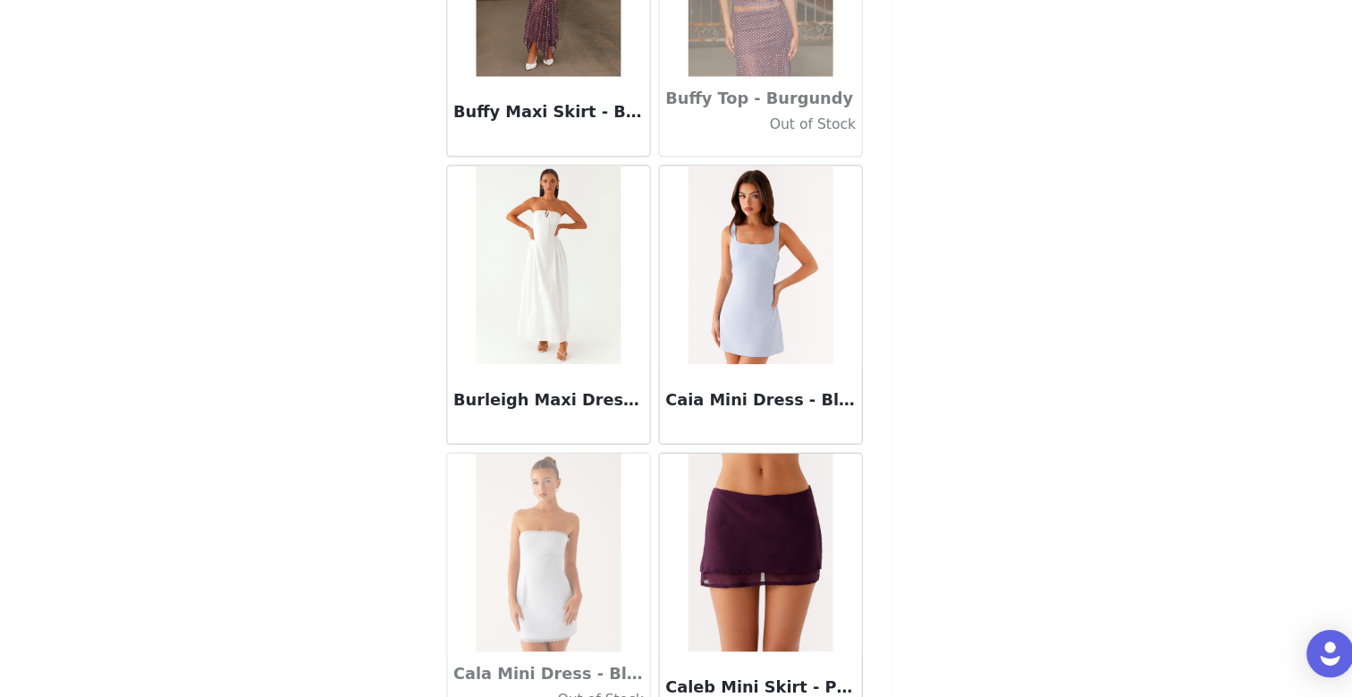
scroll to position [17602, 0]
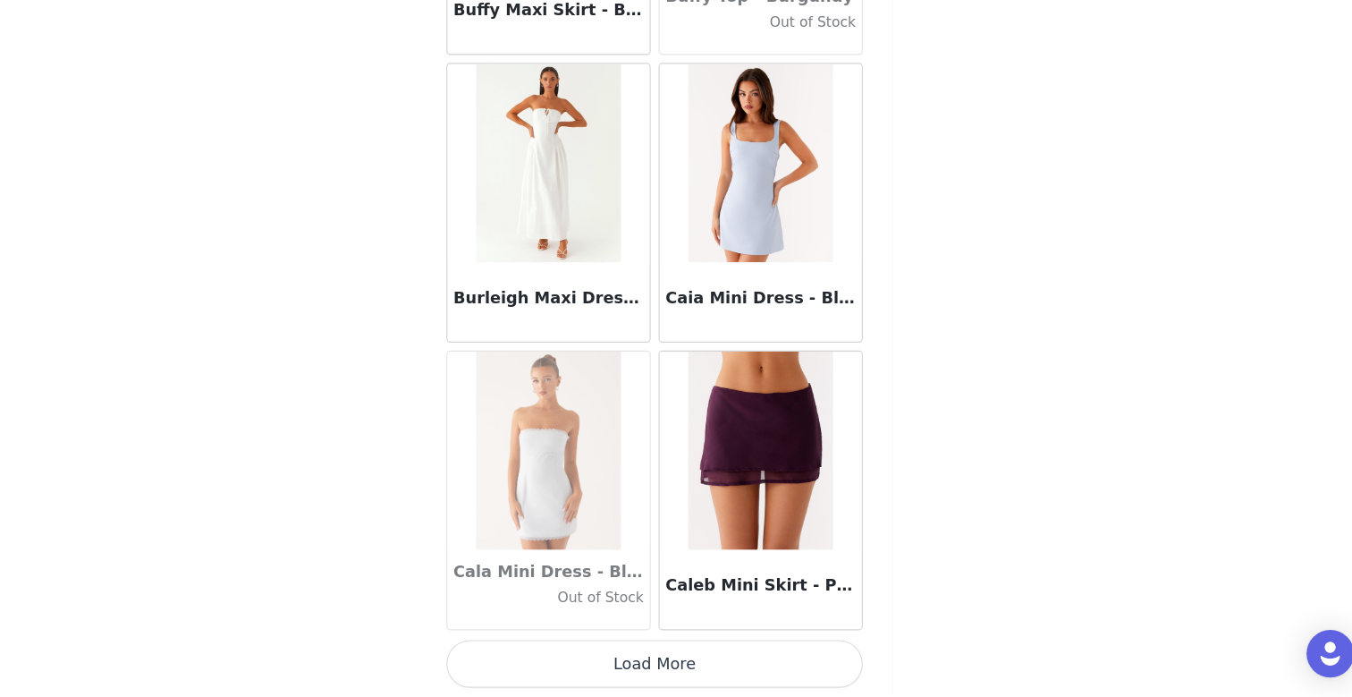
click at [677, 661] on button "Load More" at bounding box center [676, 666] width 376 height 43
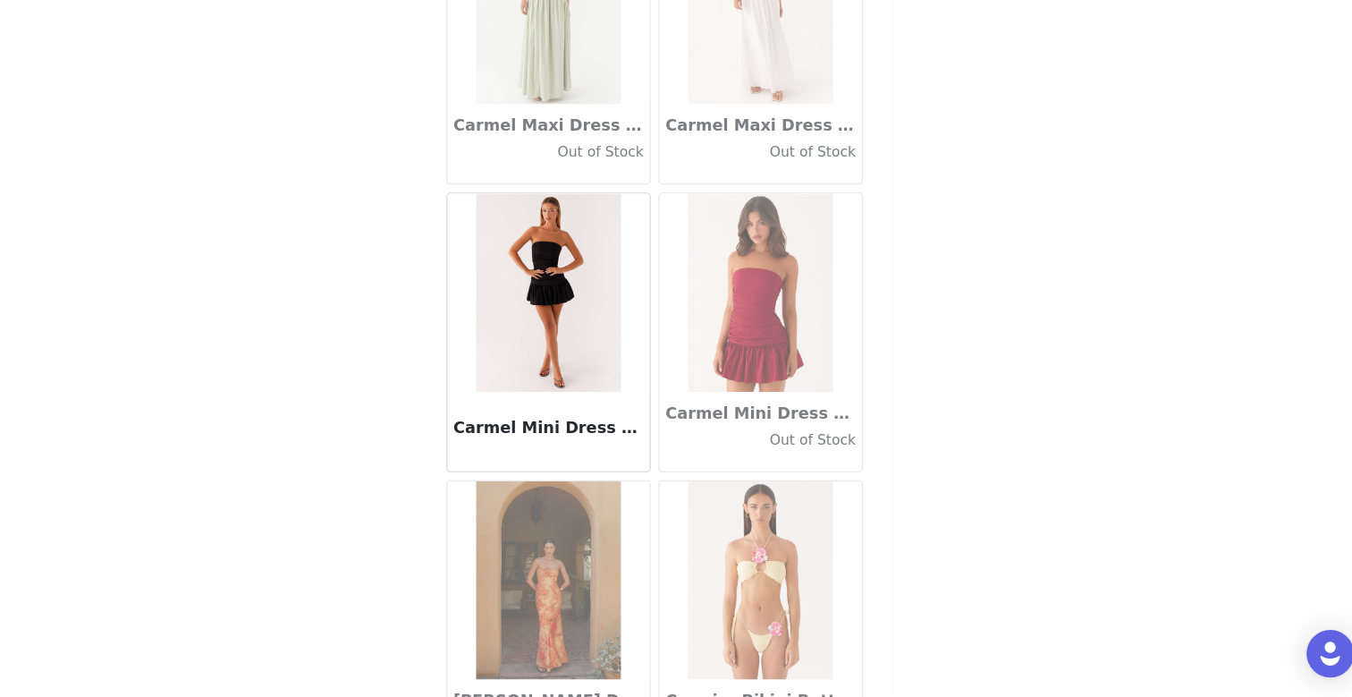
scroll to position [20196, 0]
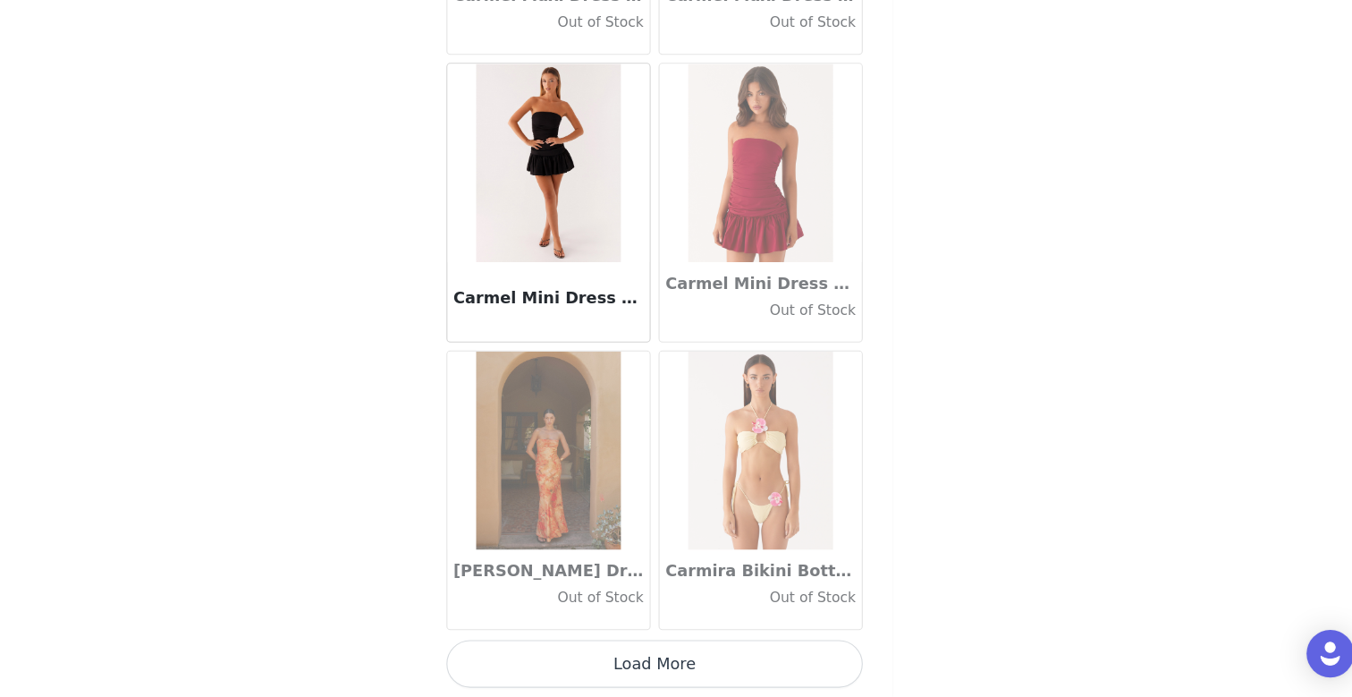
click at [668, 655] on button "Load More" at bounding box center [676, 666] width 376 height 43
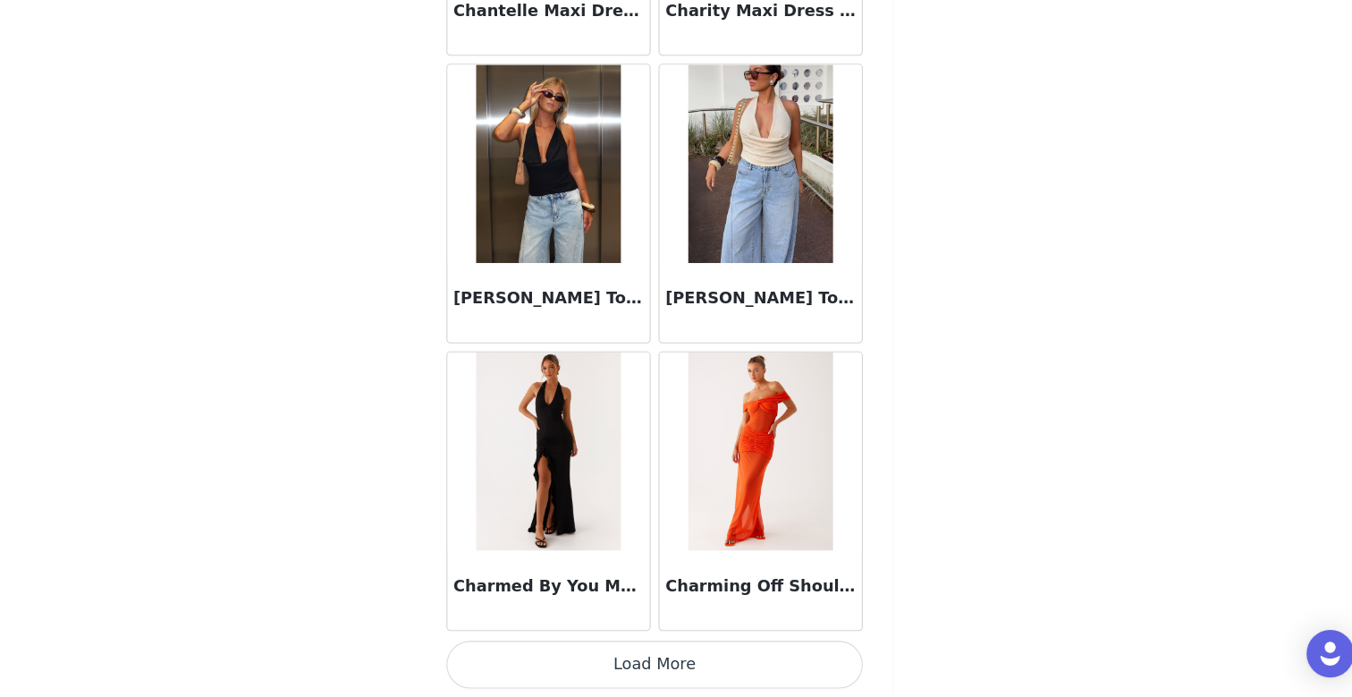
scroll to position [22790, 0]
click at [670, 654] on button "Load More" at bounding box center [676, 666] width 376 height 43
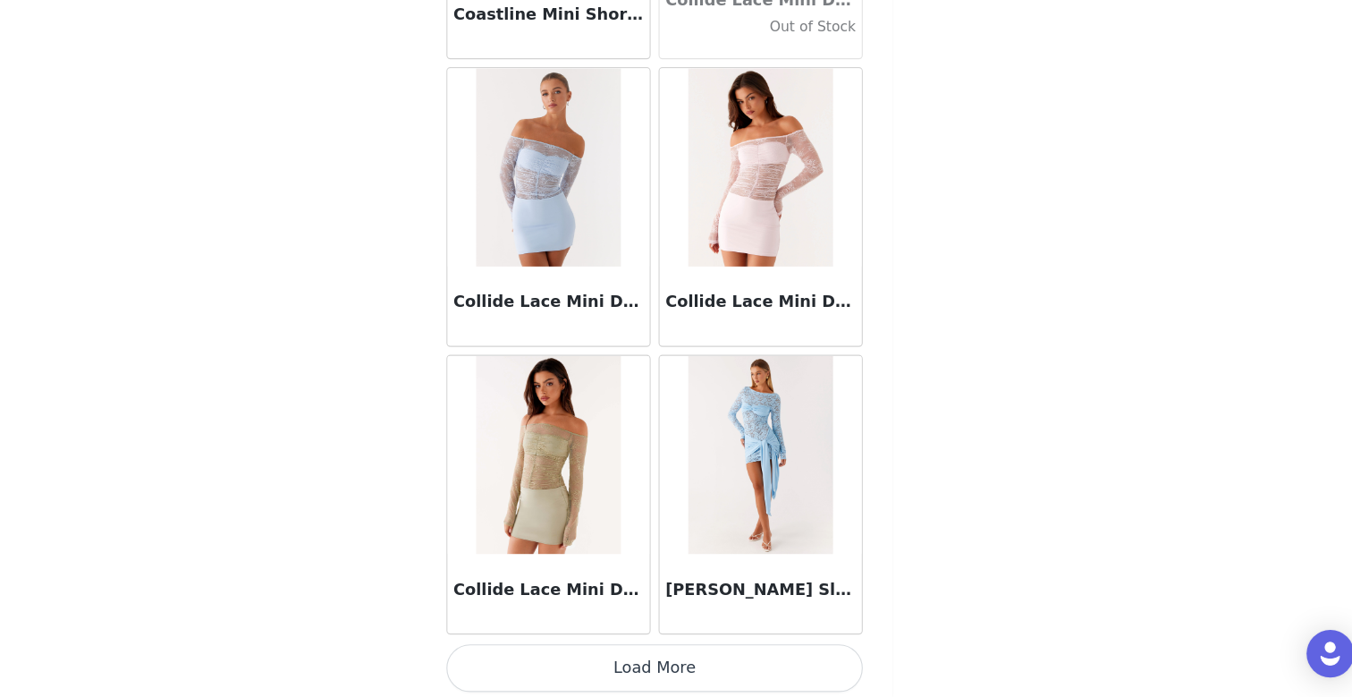
scroll to position [25384, 0]
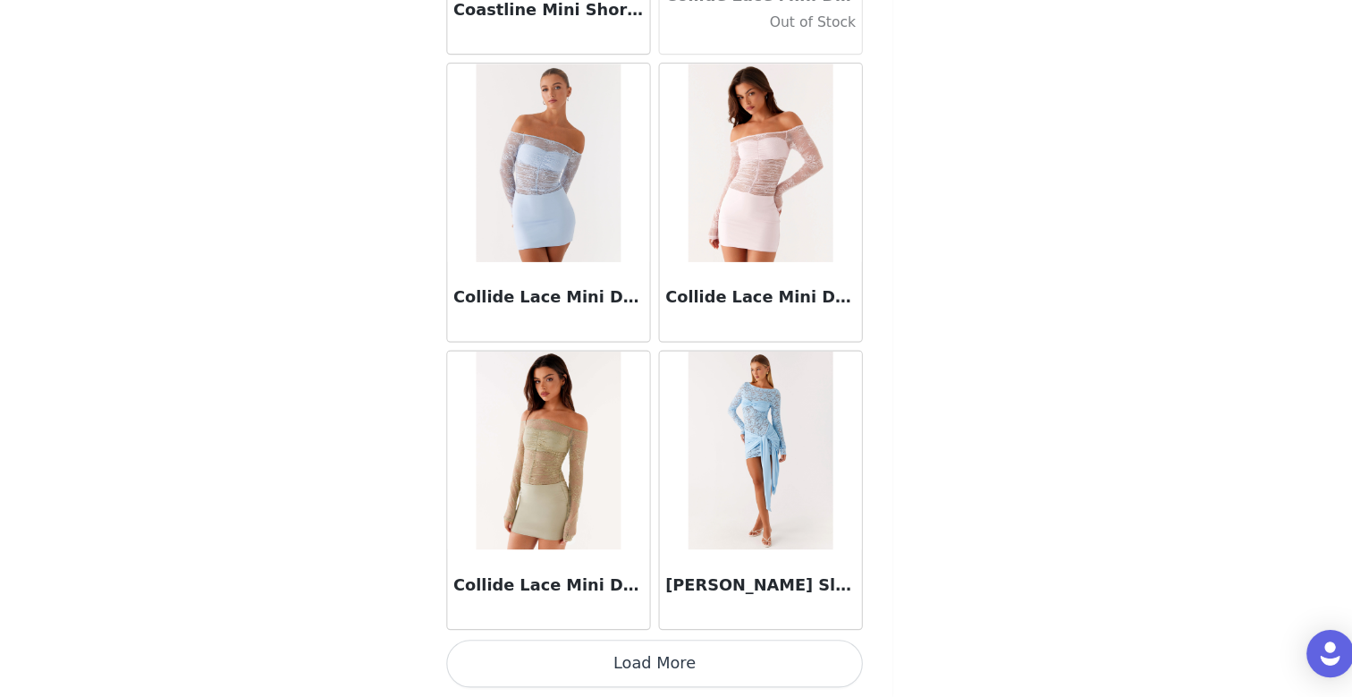
click at [652, 670] on button "Load More" at bounding box center [676, 666] width 376 height 43
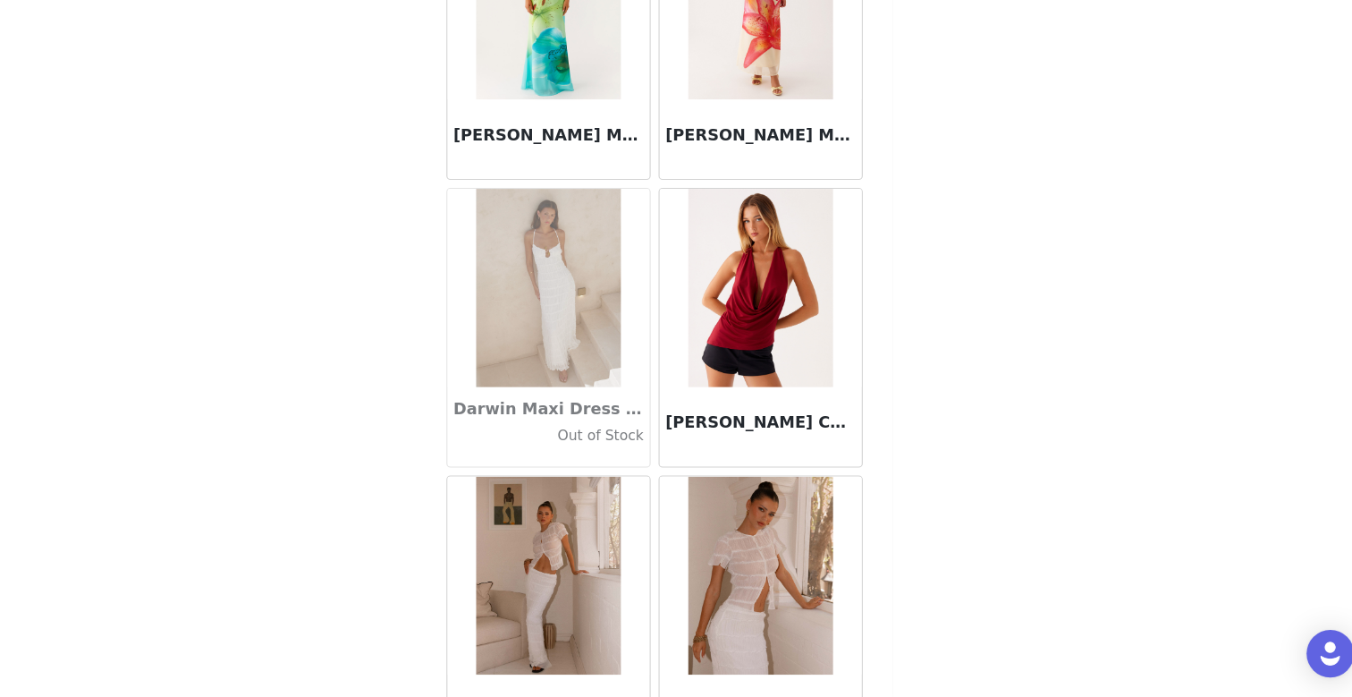
scroll to position [27977, 0]
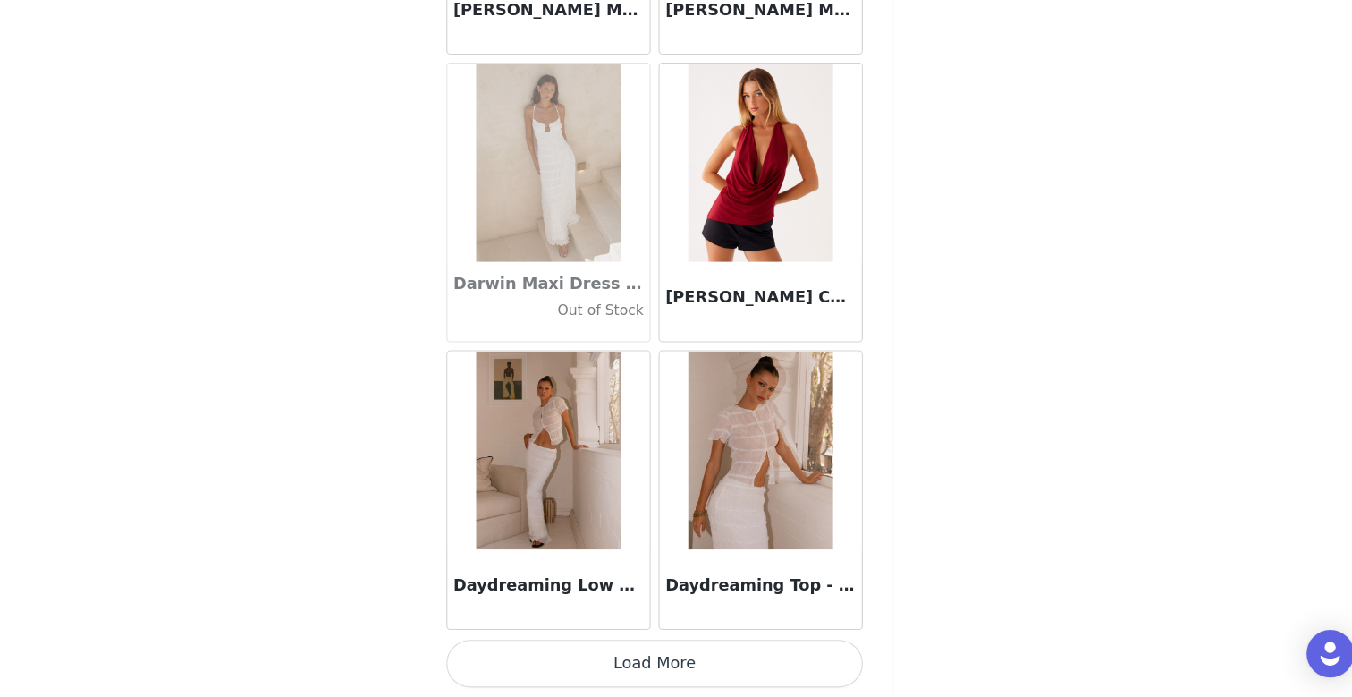
click at [666, 662] on button "Load More" at bounding box center [676, 666] width 376 height 43
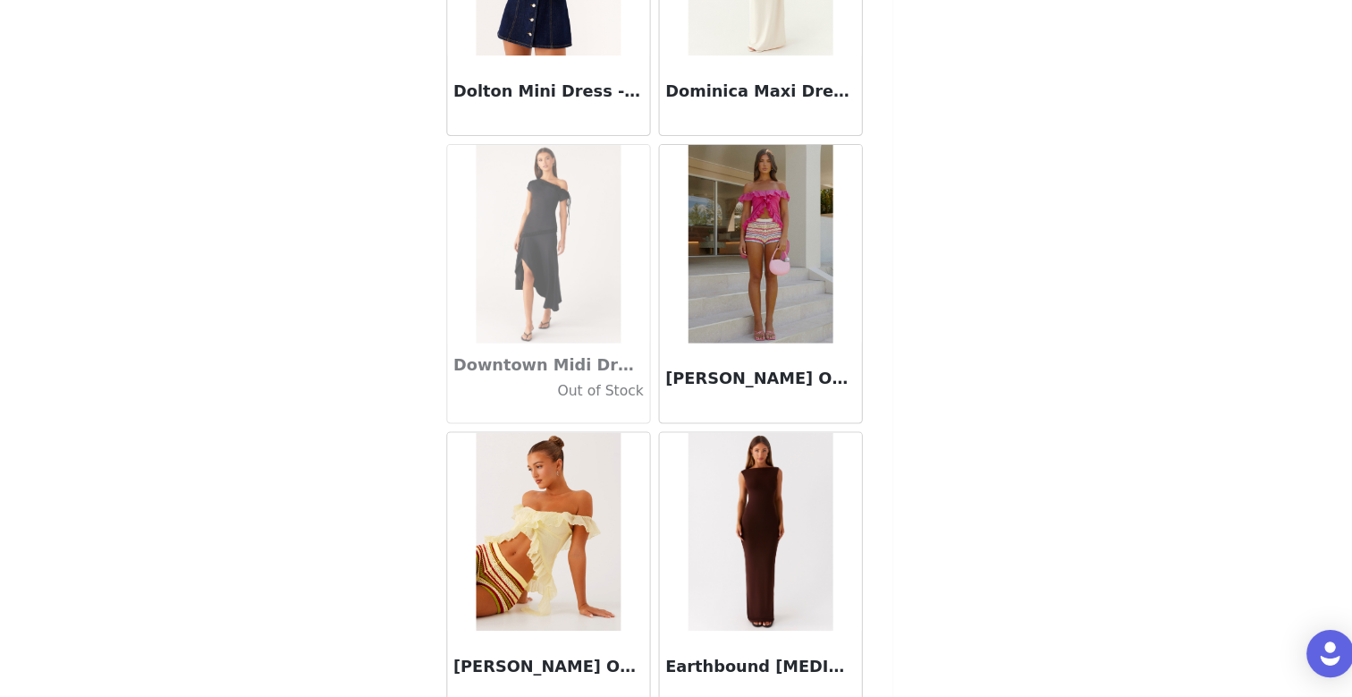
scroll to position [30571, 0]
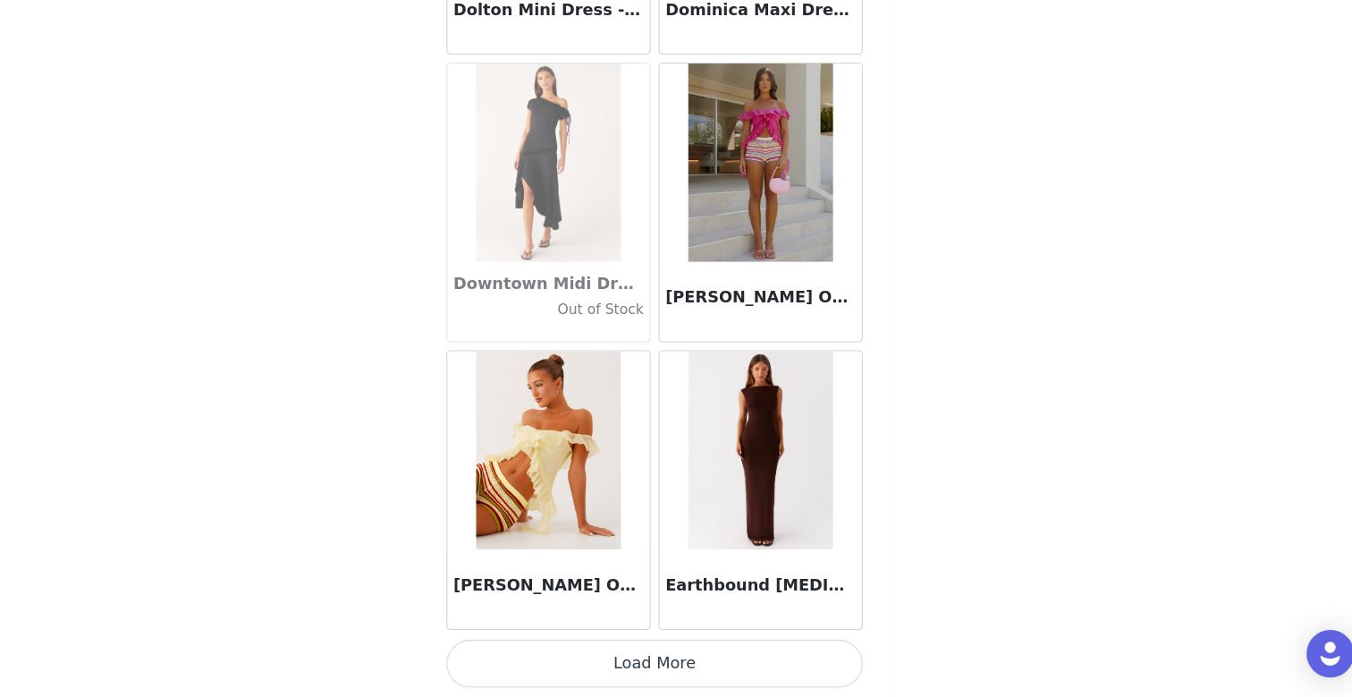
click at [671, 660] on button "Load More" at bounding box center [676, 666] width 376 height 43
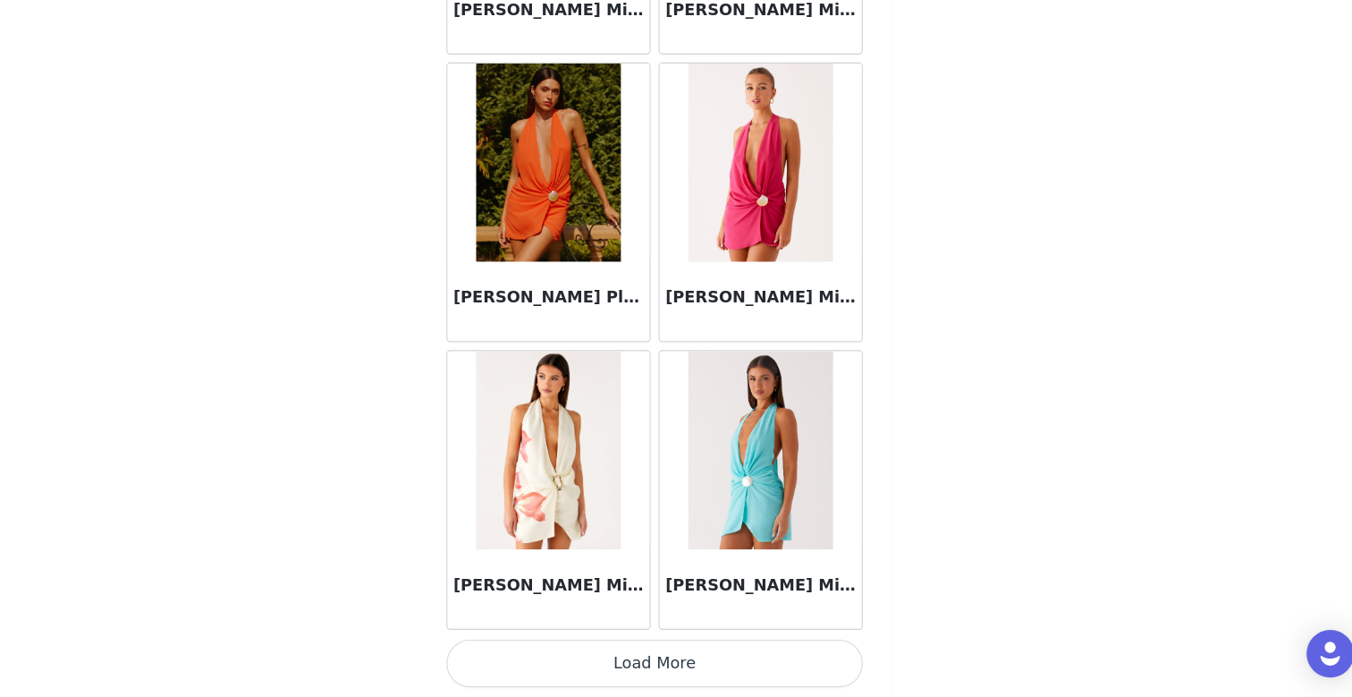
click at [684, 668] on button "Load More" at bounding box center [676, 666] width 376 height 43
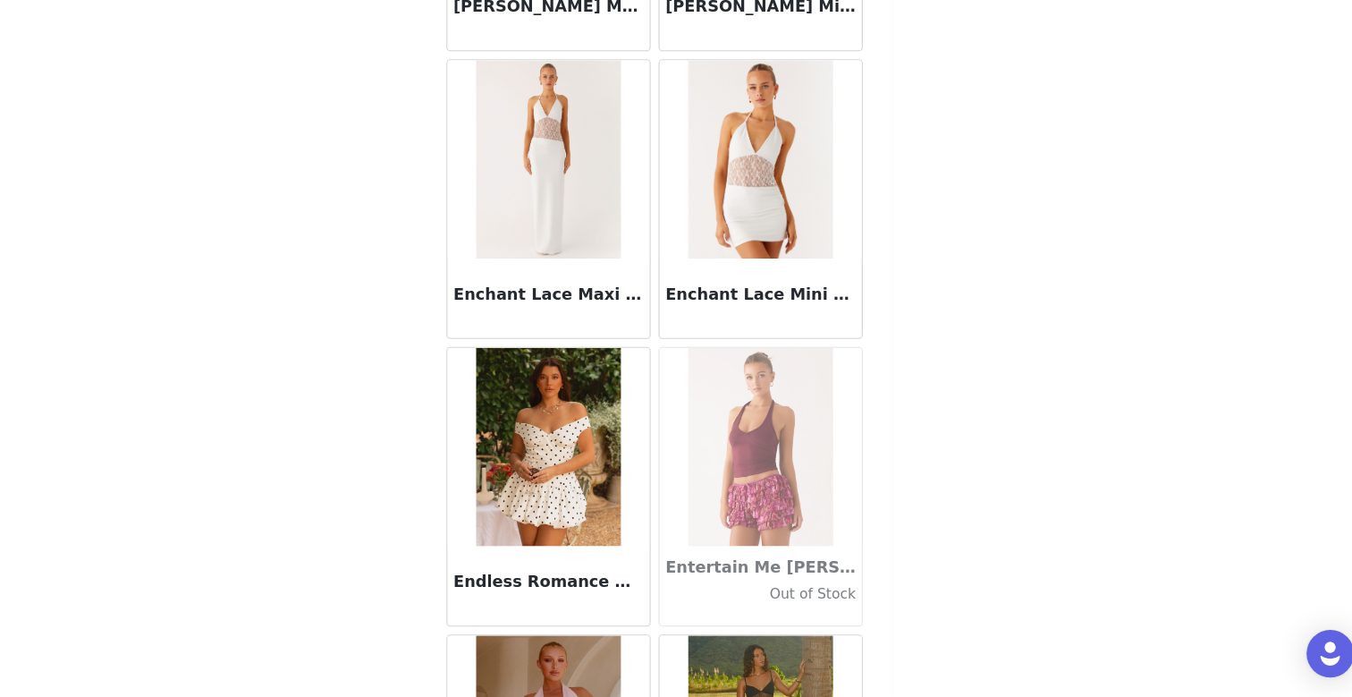
scroll to position [35759, 0]
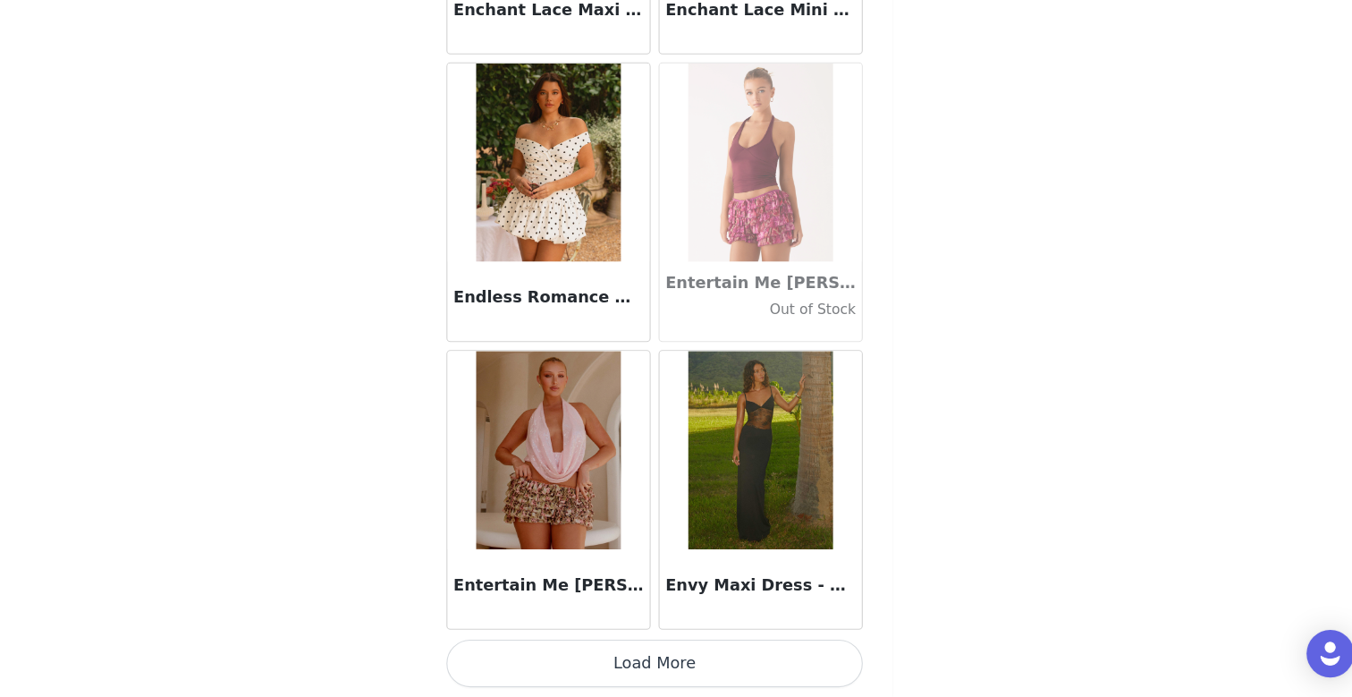
click at [684, 663] on button "Load More" at bounding box center [676, 666] width 376 height 43
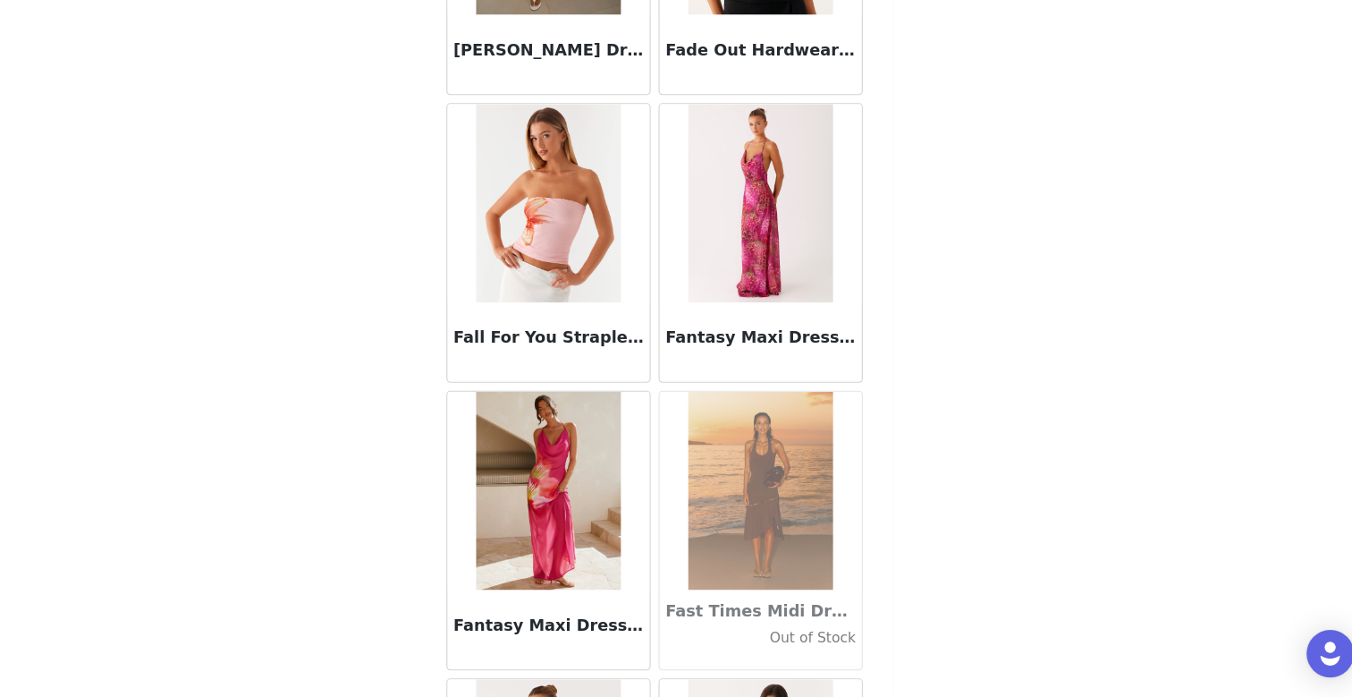
scroll to position [38352, 0]
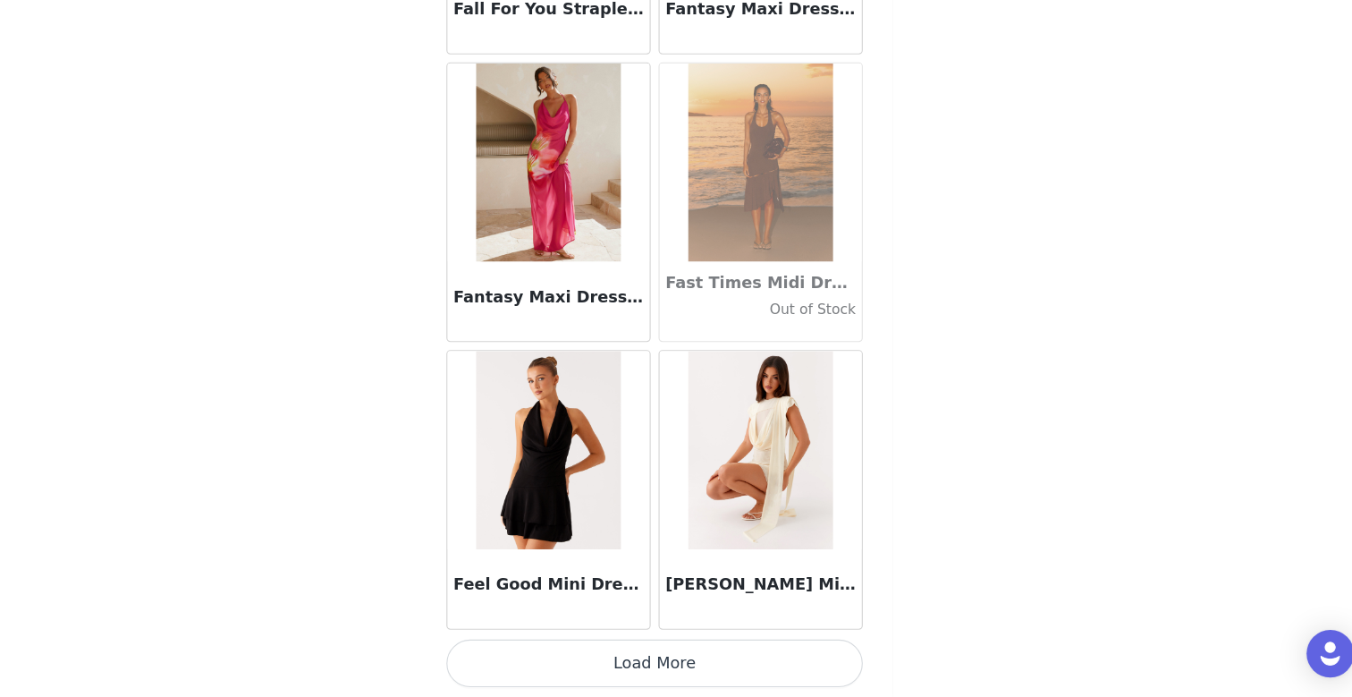
click at [686, 665] on button "Load More" at bounding box center [676, 666] width 376 height 43
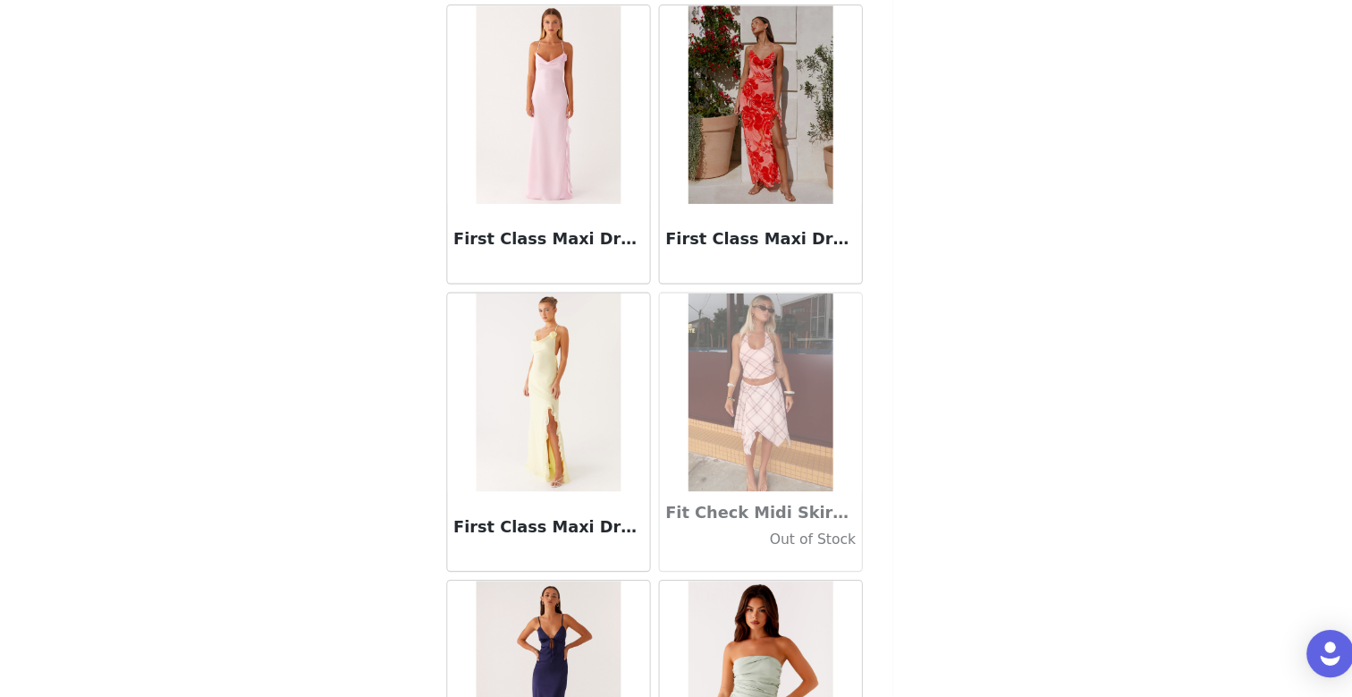
scroll to position [40946, 0]
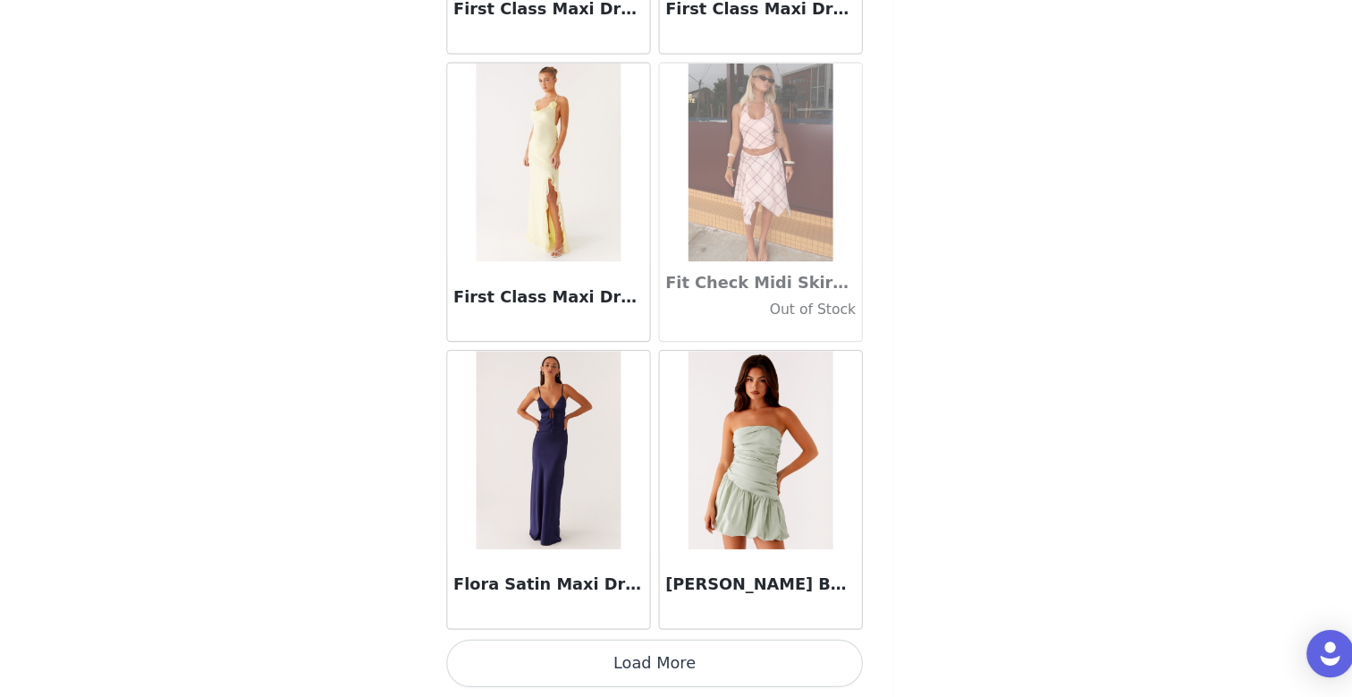
click at [668, 661] on button "Load More" at bounding box center [676, 666] width 376 height 43
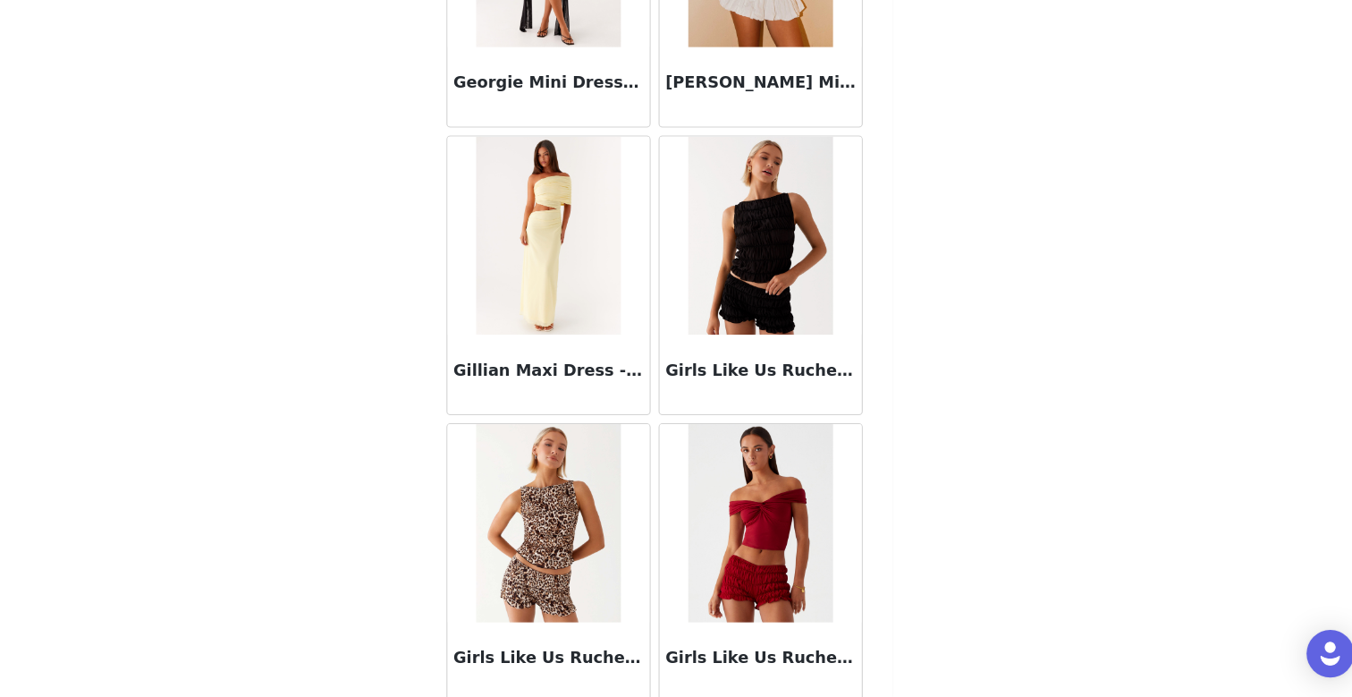
scroll to position [43540, 0]
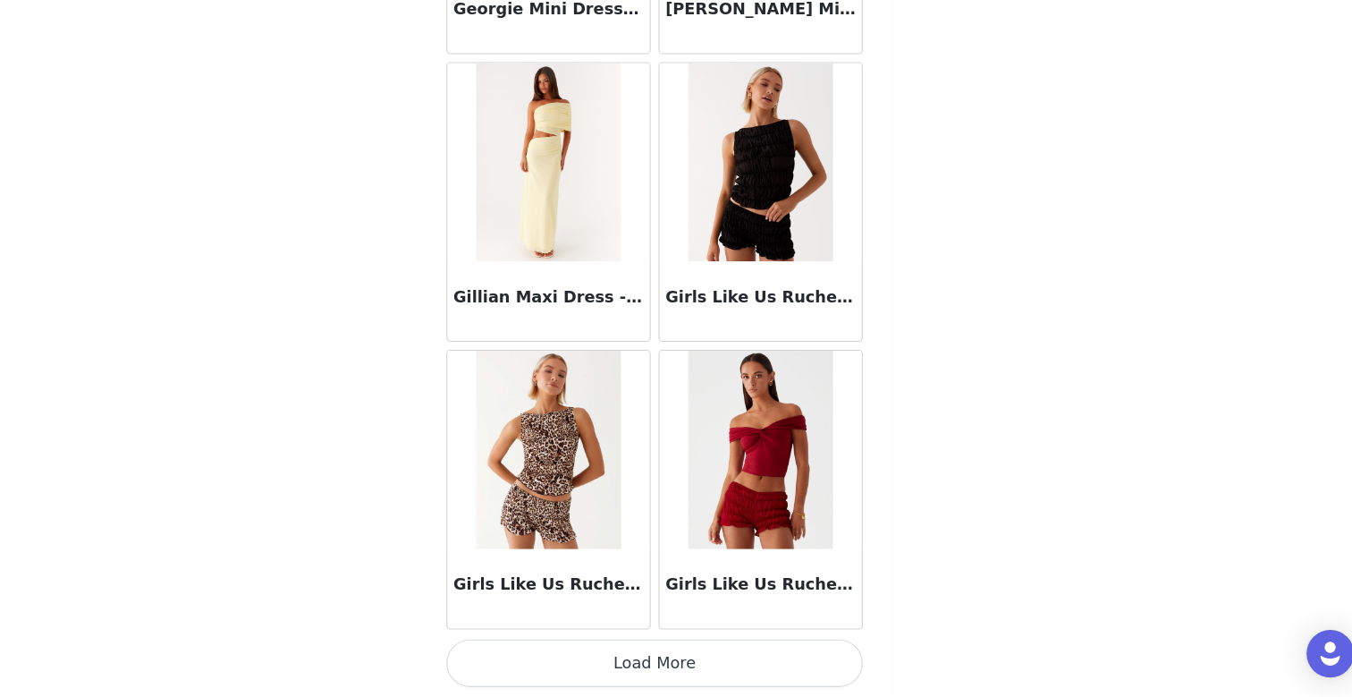
click at [666, 658] on button "Load More" at bounding box center [676, 666] width 376 height 43
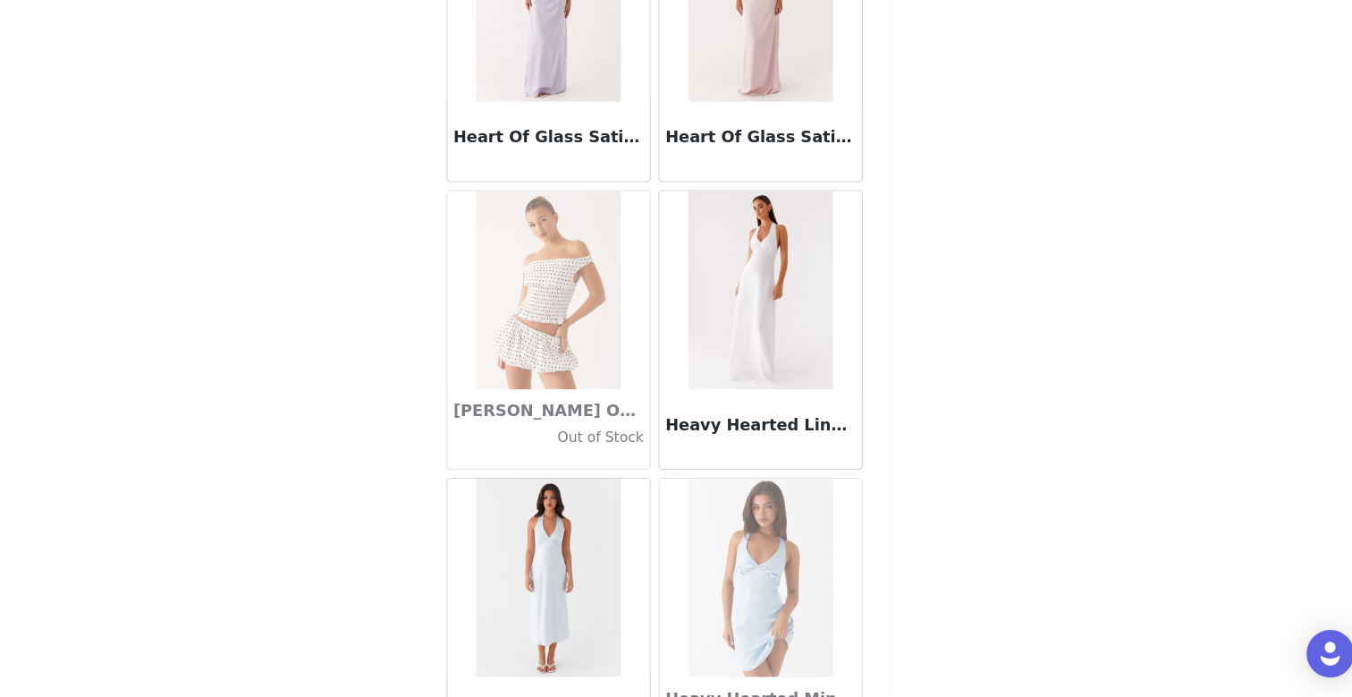
scroll to position [46133, 0]
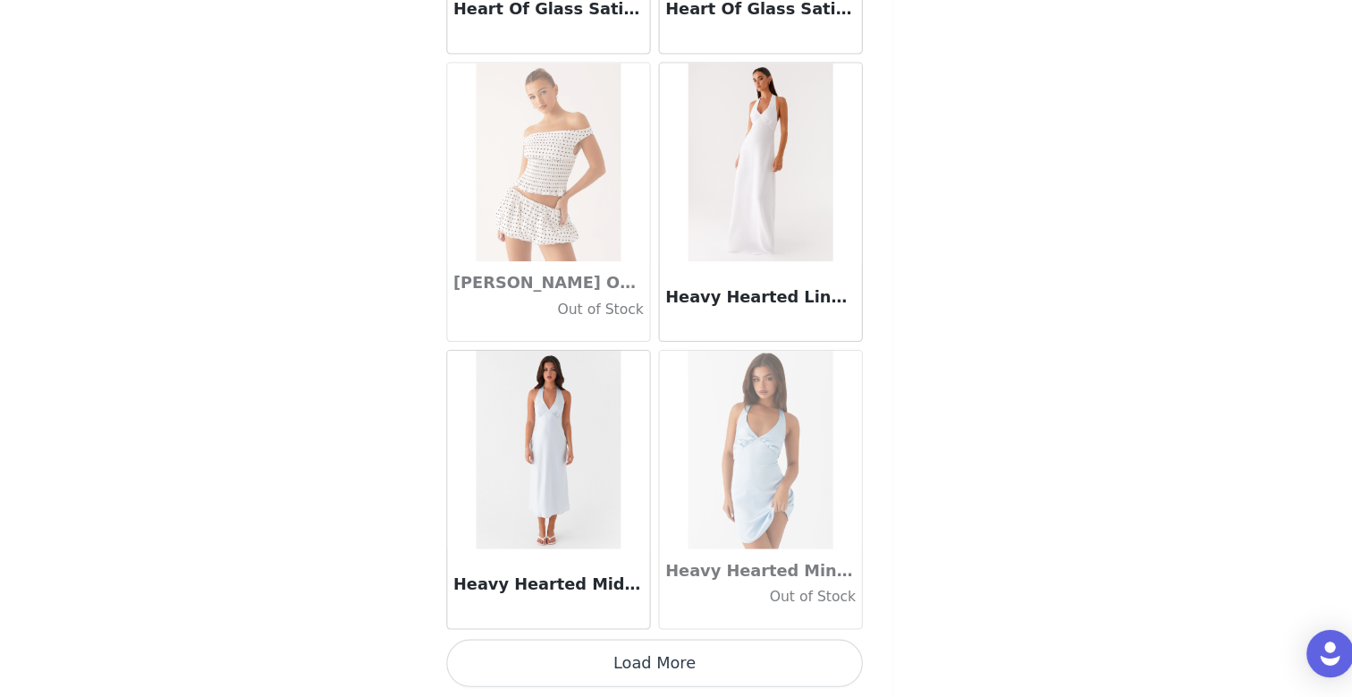
click at [674, 670] on button "Load More" at bounding box center [676, 666] width 376 height 43
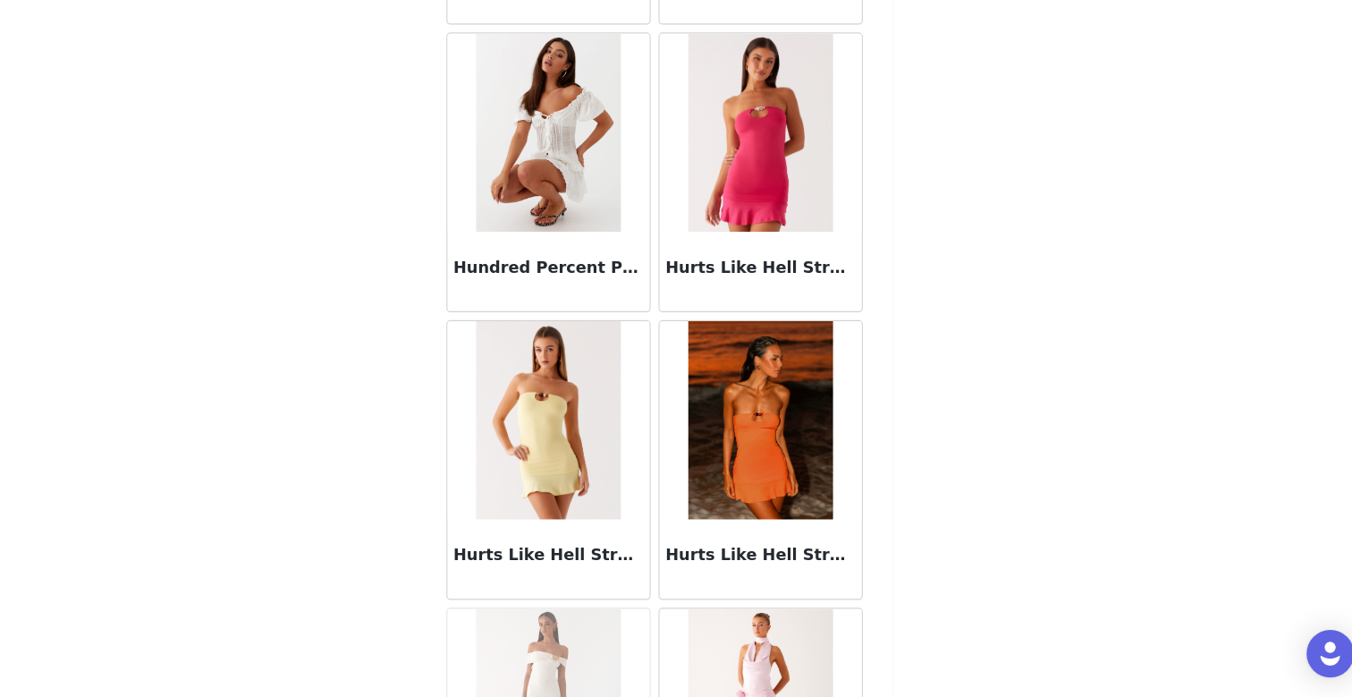
scroll to position [48727, 0]
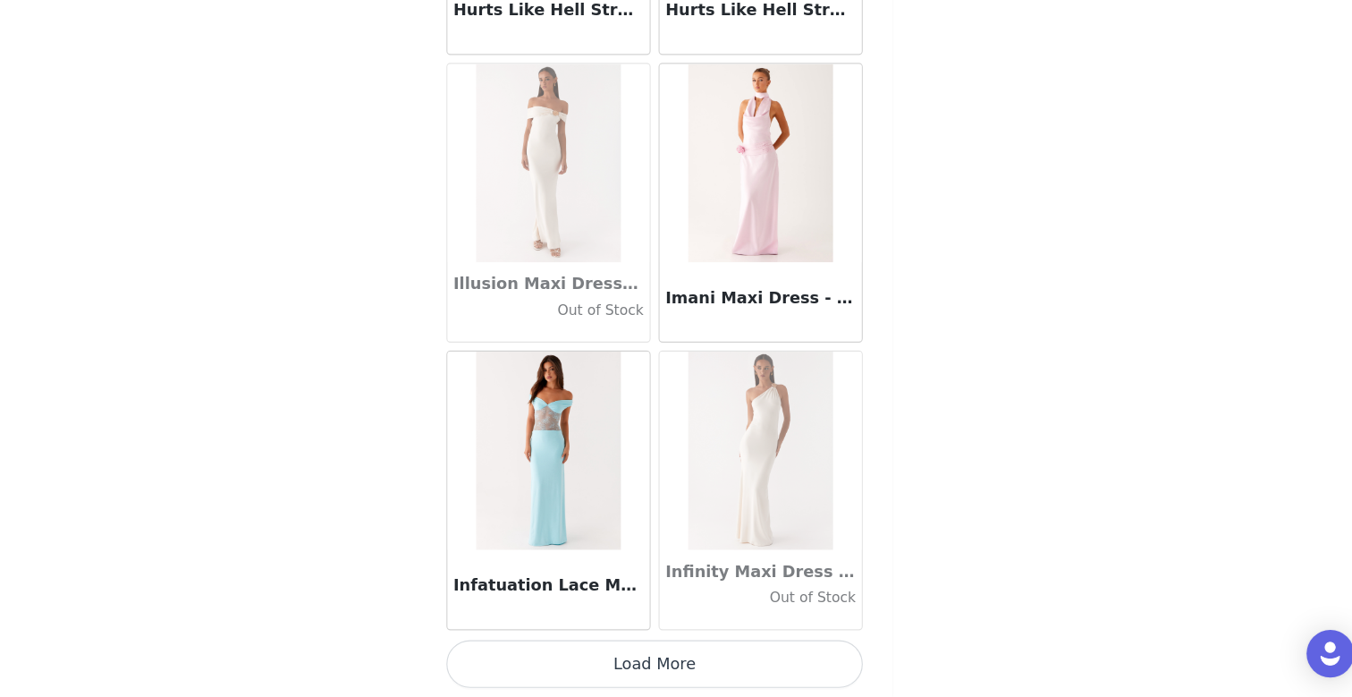
click at [682, 662] on button "Load More" at bounding box center [676, 666] width 376 height 43
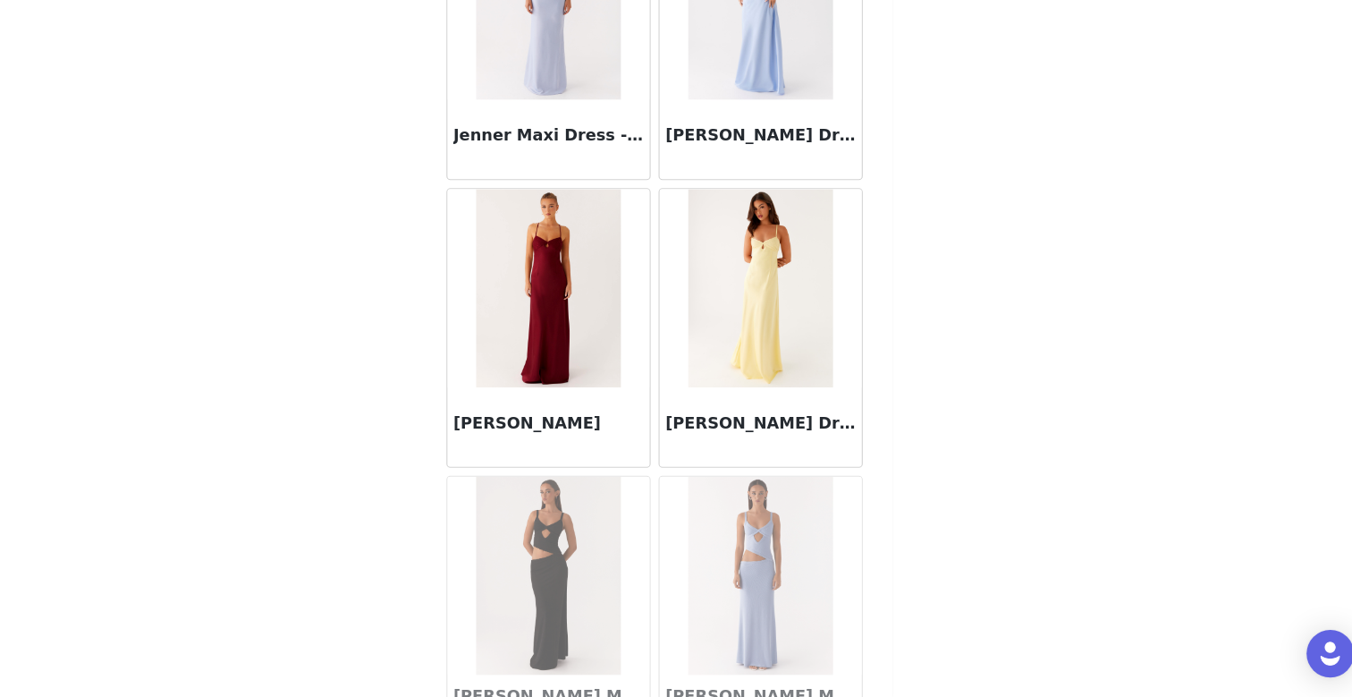
scroll to position [51321, 0]
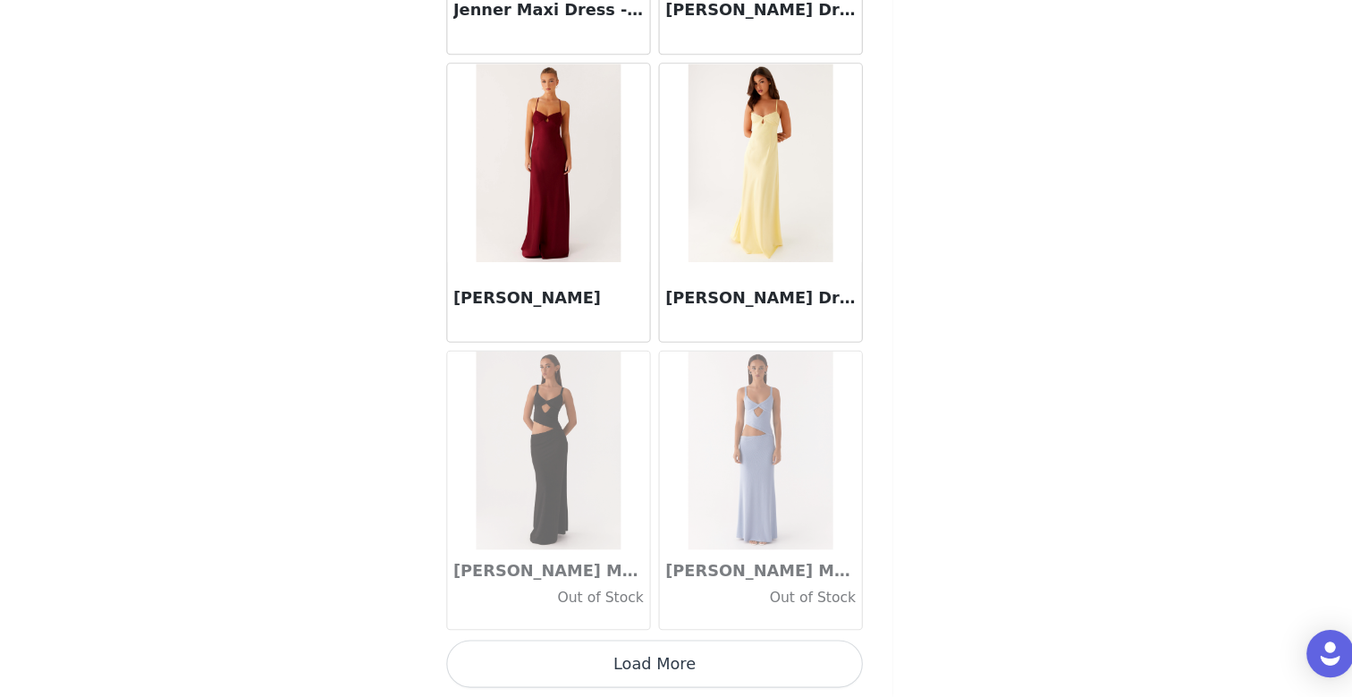
click at [677, 652] on button "Load More" at bounding box center [676, 666] width 376 height 43
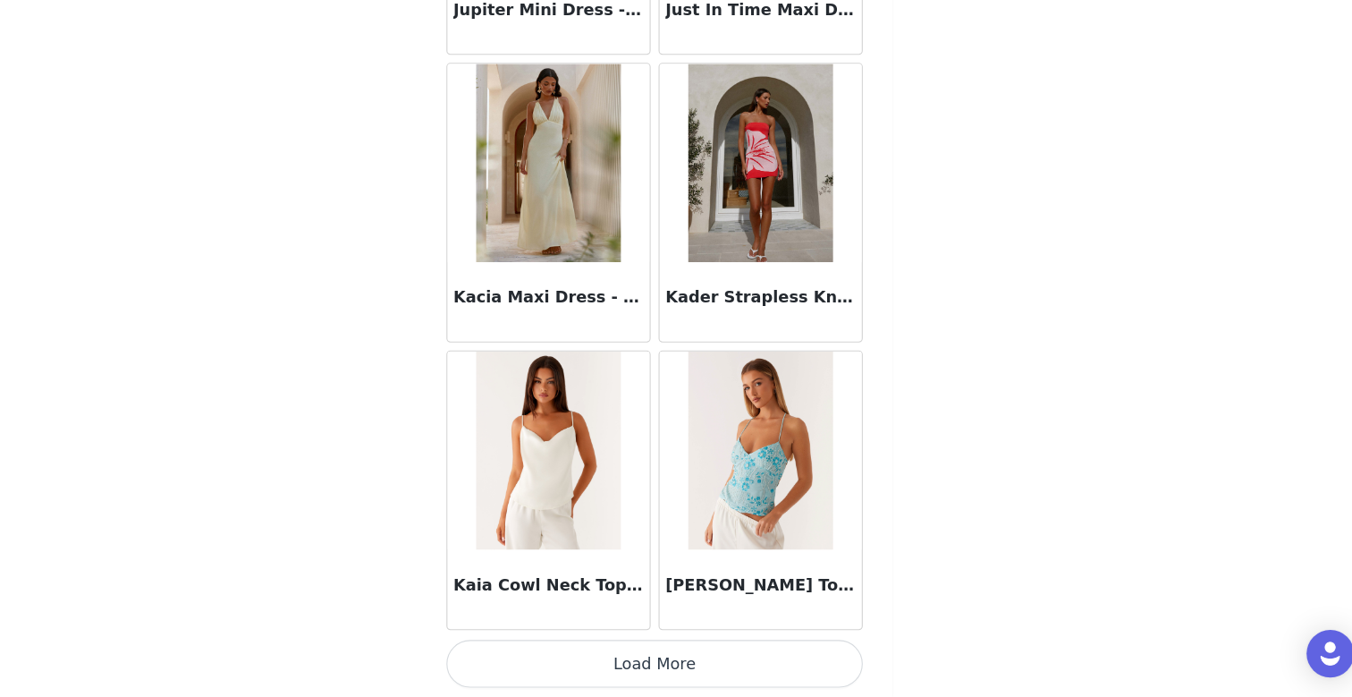
click at [662, 668] on button "Load More" at bounding box center [676, 666] width 376 height 43
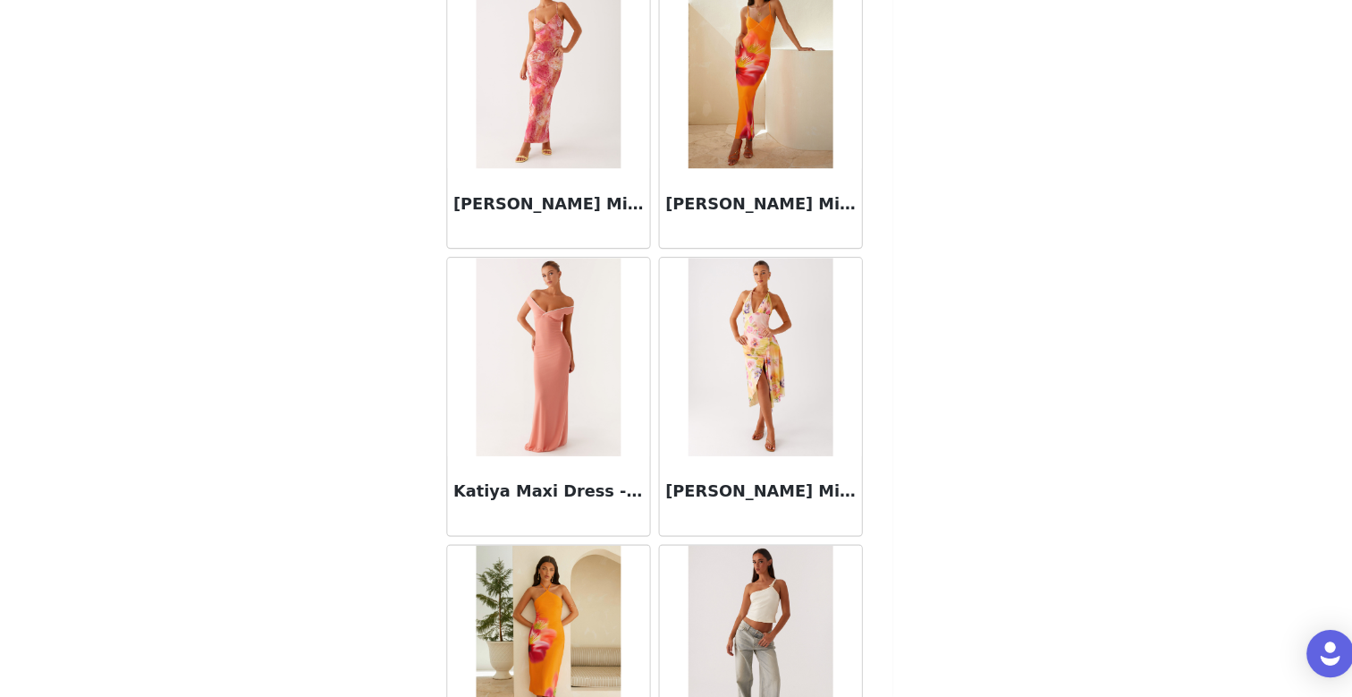
scroll to position [56508, 0]
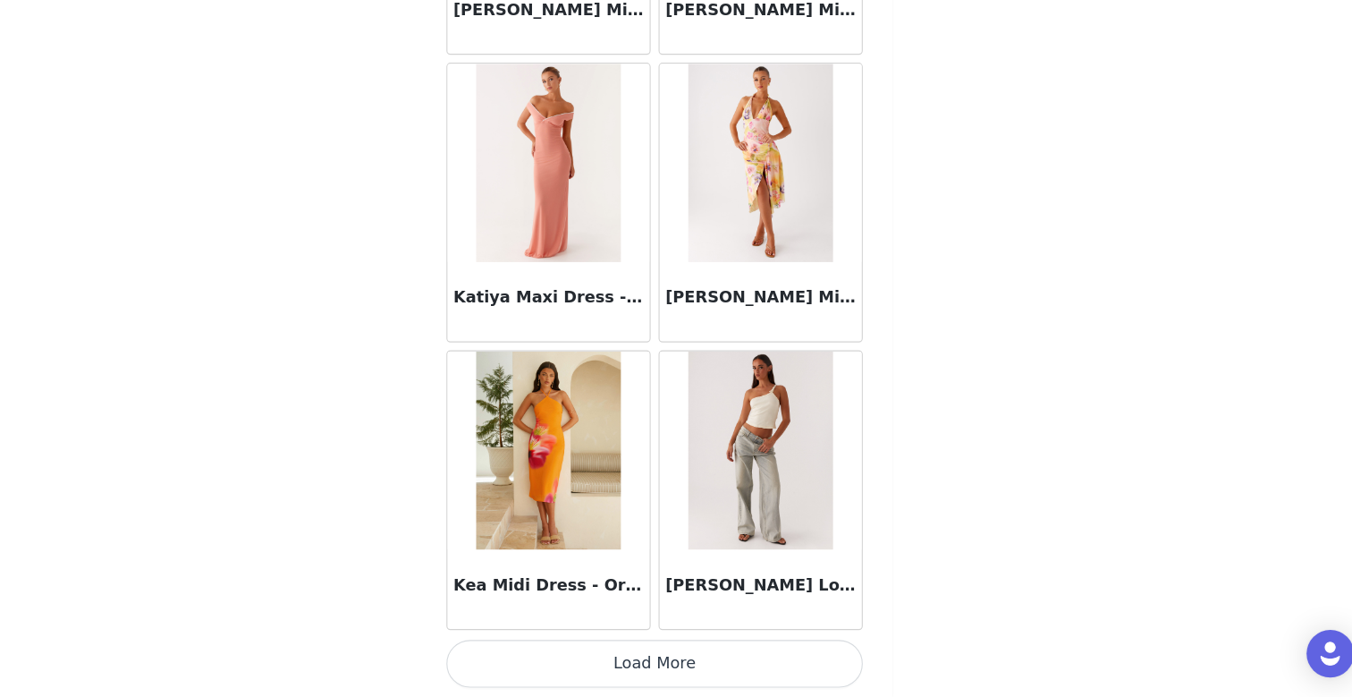
click at [697, 661] on button "Load More" at bounding box center [676, 666] width 376 height 43
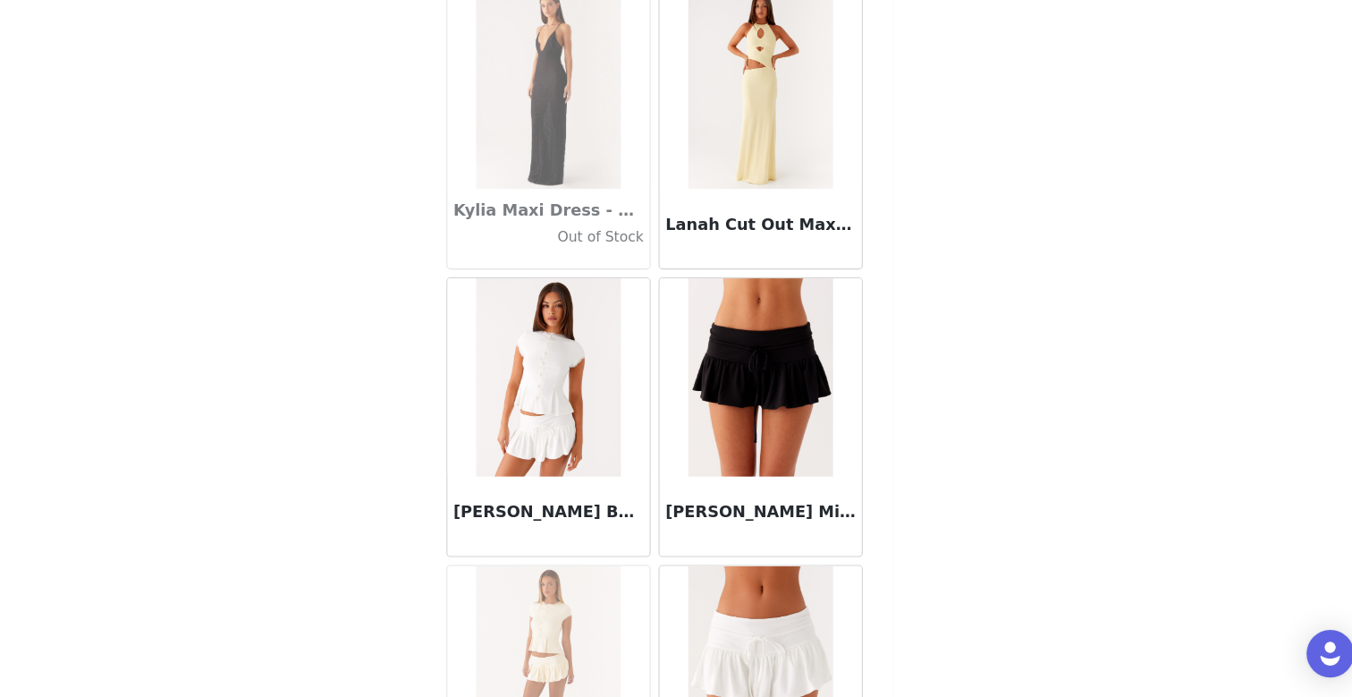
scroll to position [59102, 0]
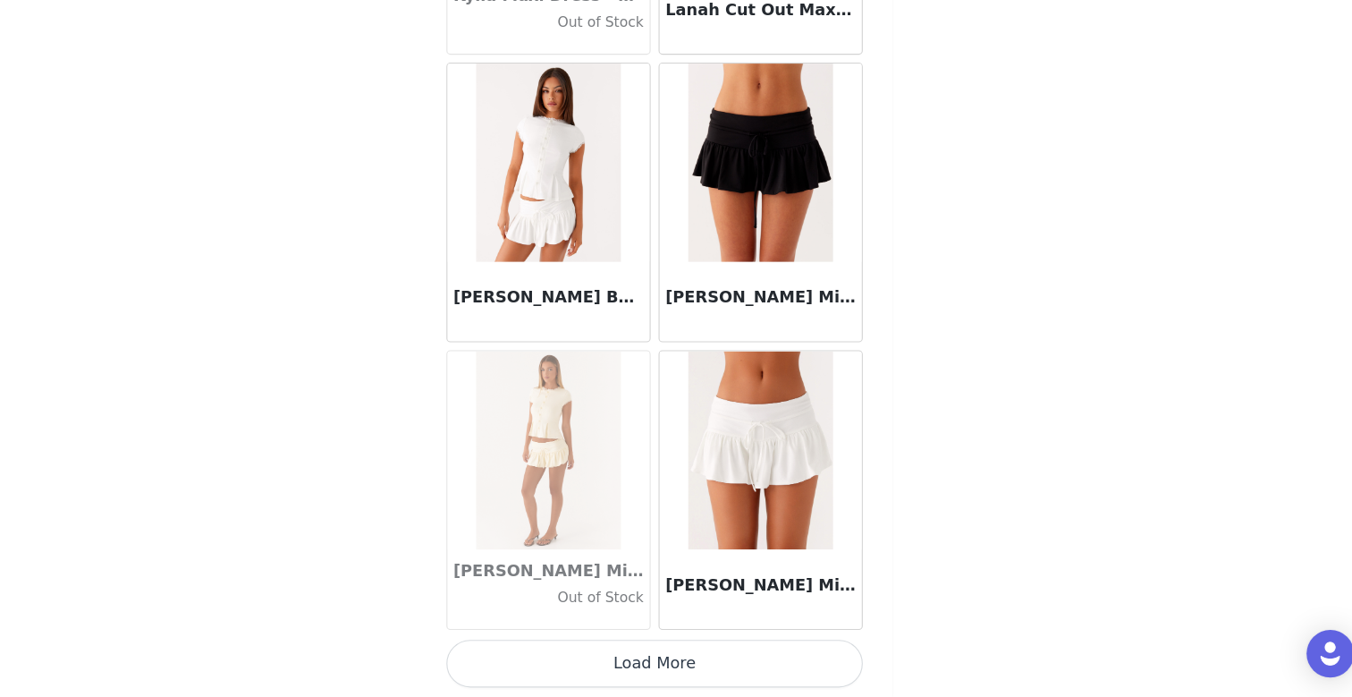
click at [659, 663] on button "Load More" at bounding box center [676, 666] width 376 height 43
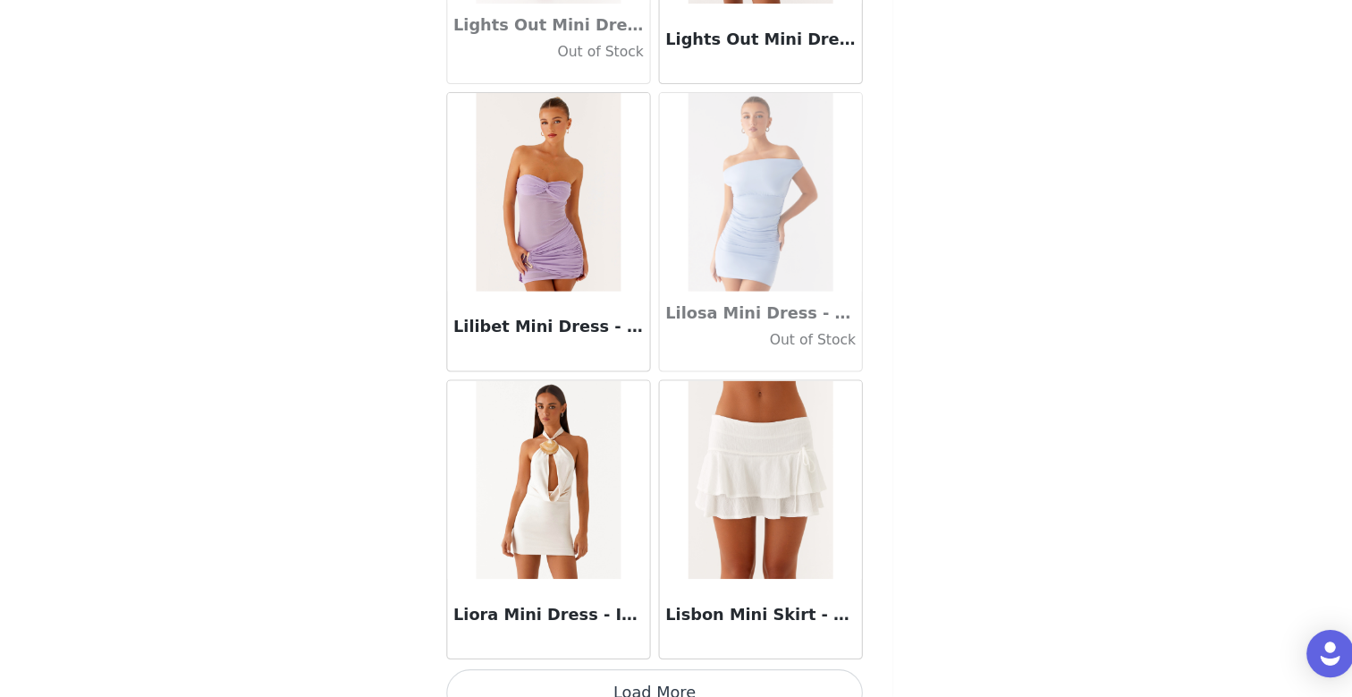
scroll to position [61696, 0]
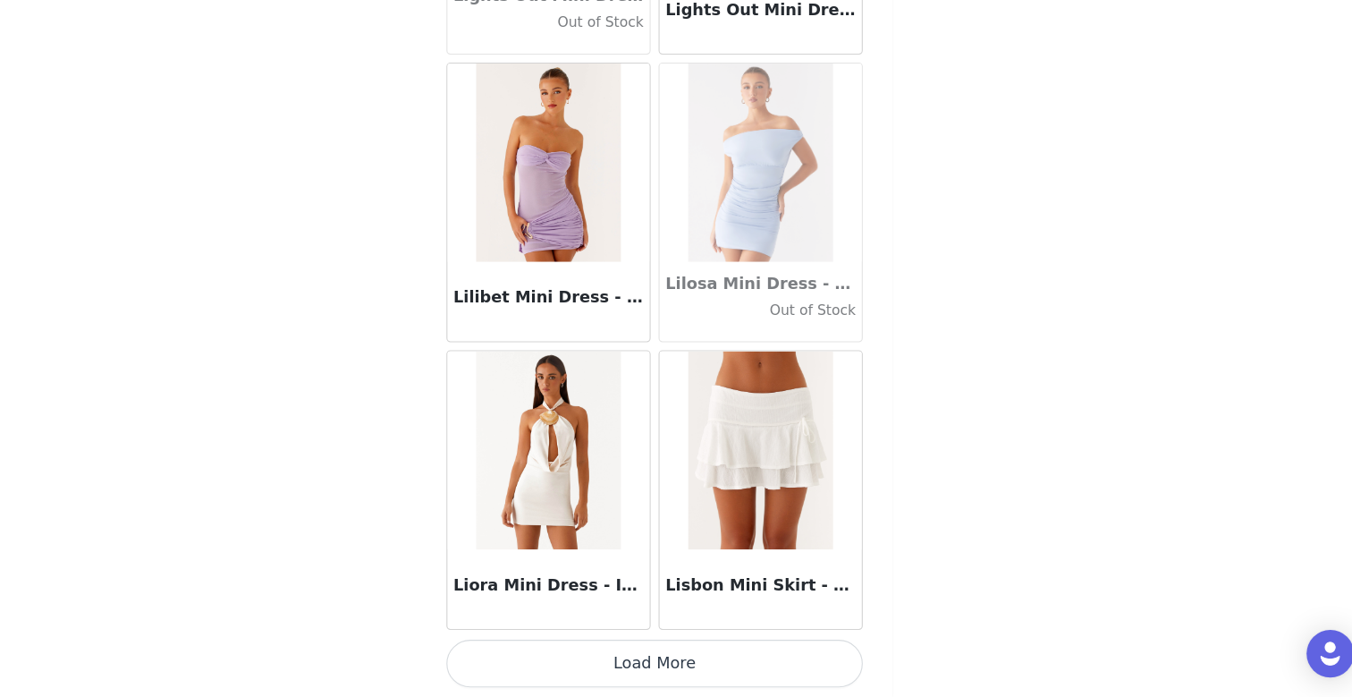
click at [682, 669] on button "Load More" at bounding box center [676, 666] width 376 height 43
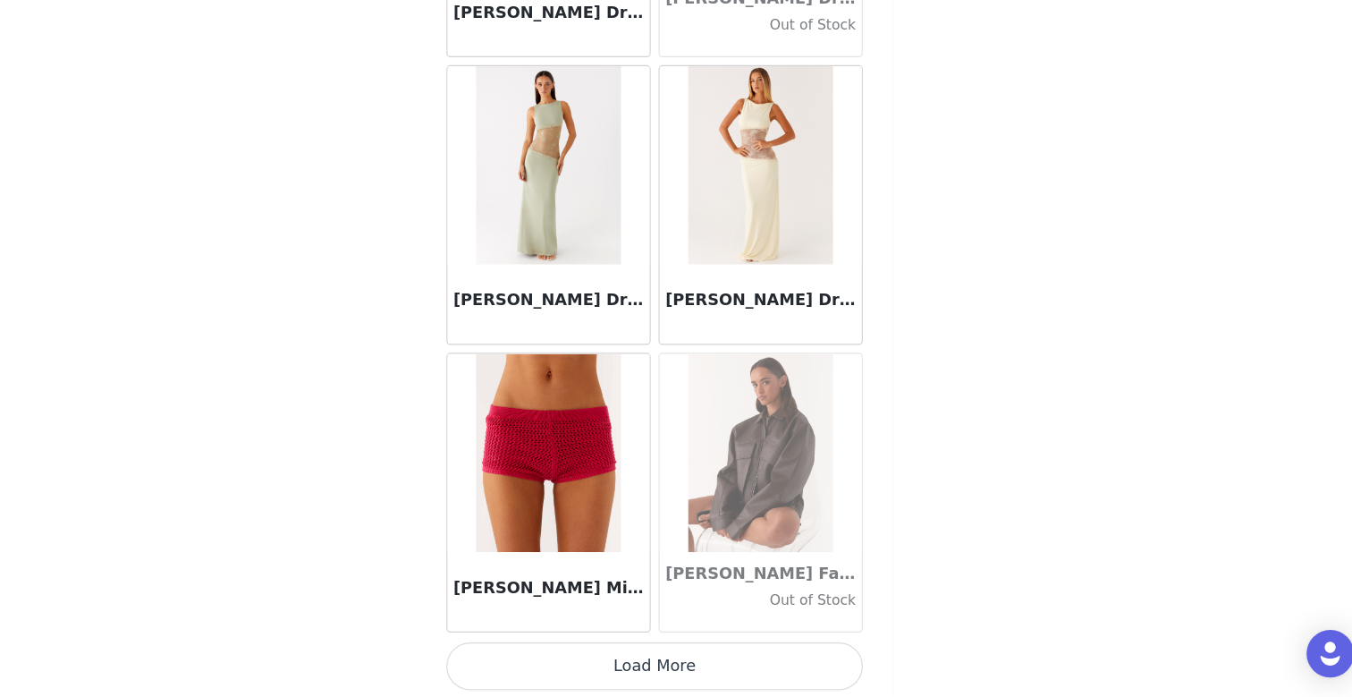
click at [689, 664] on button "Load More" at bounding box center [676, 669] width 376 height 43
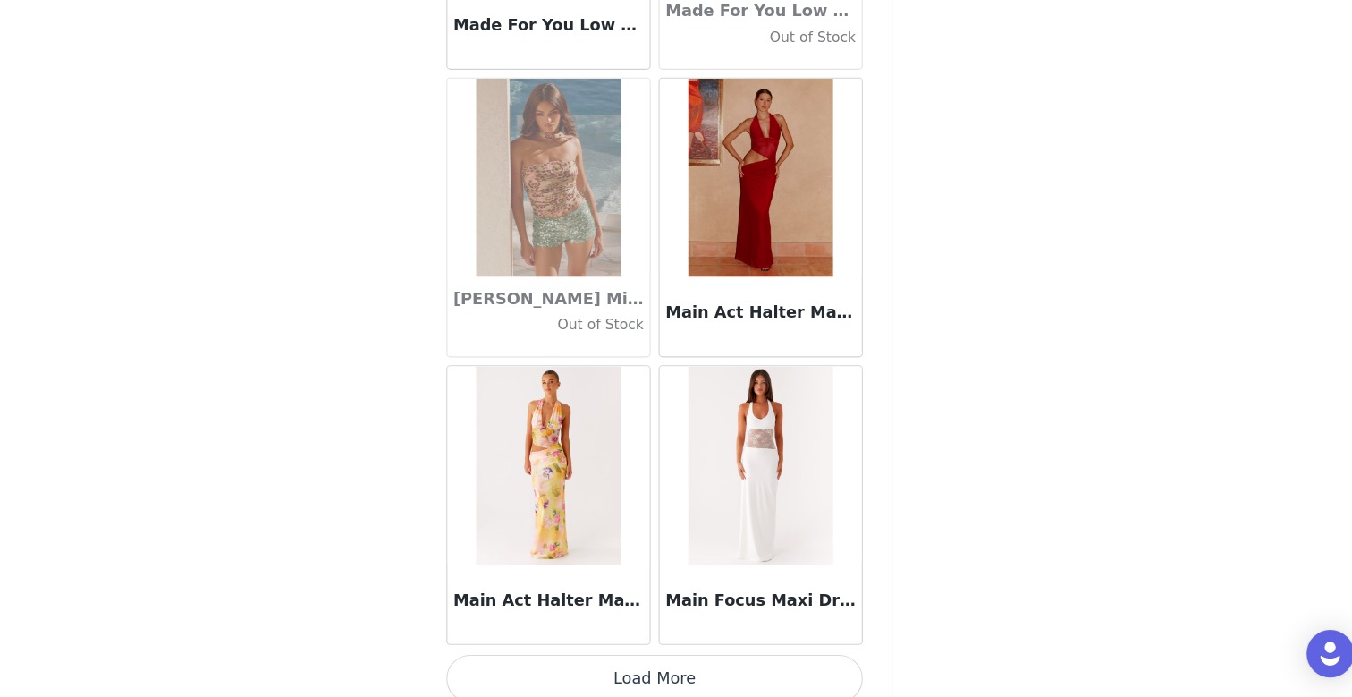
scroll to position [66877, 0]
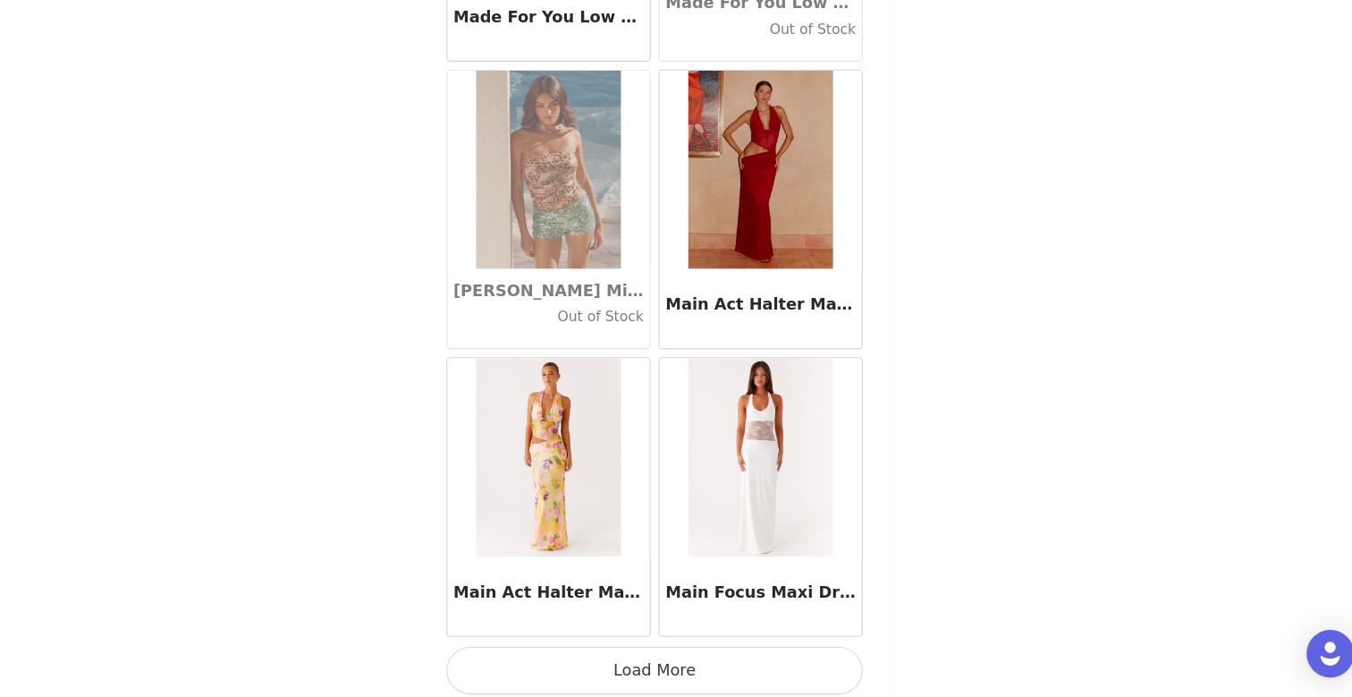
click at [758, 247] on img at bounding box center [772, 220] width 130 height 179
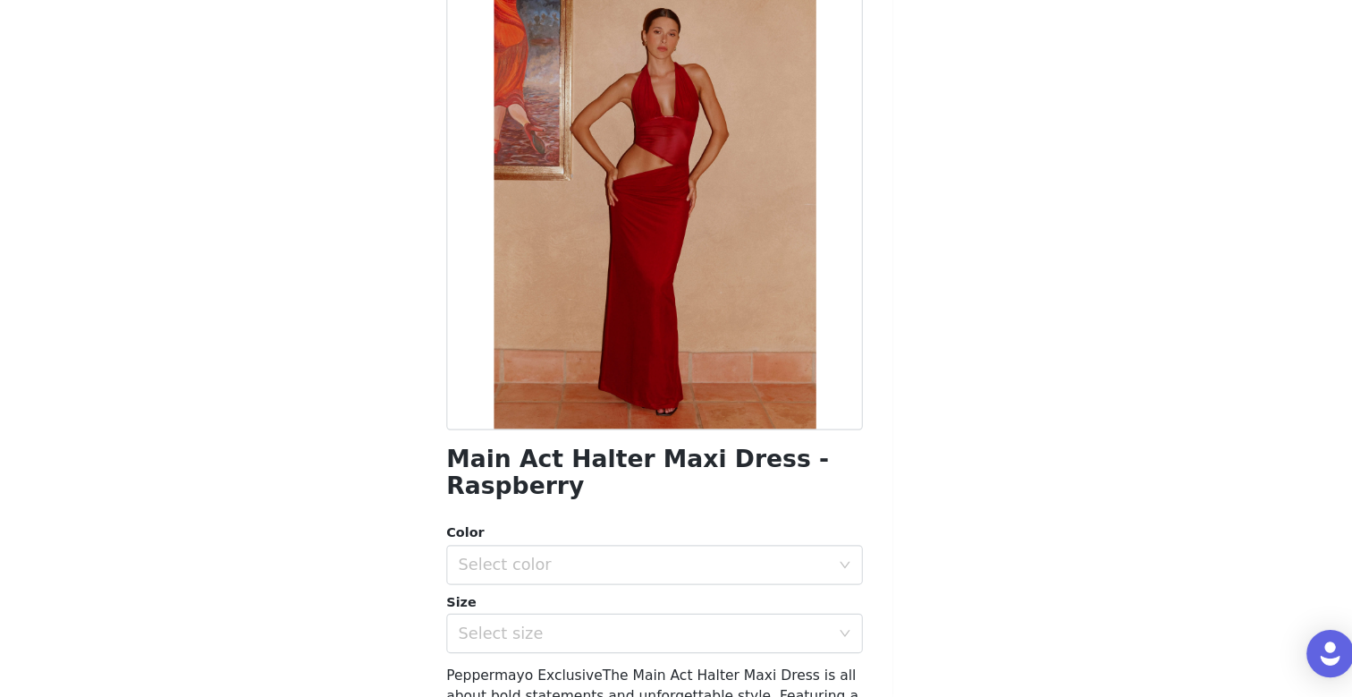
scroll to position [55, 0]
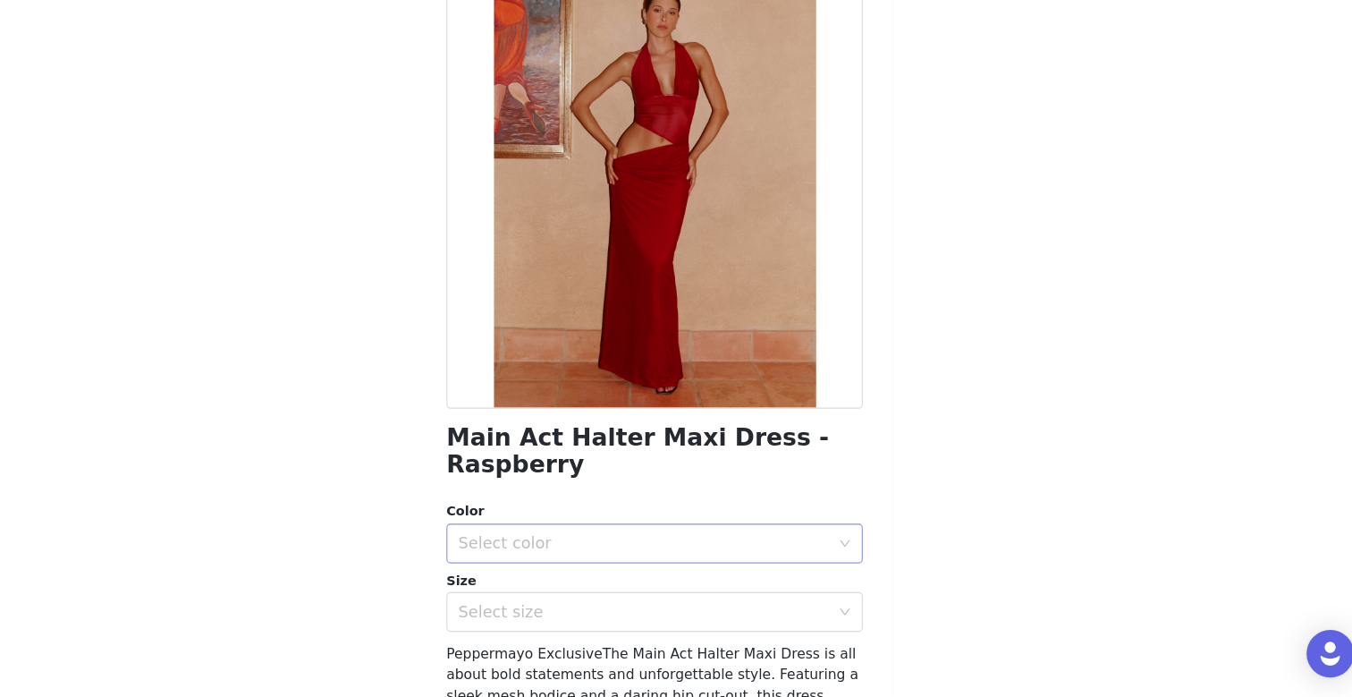
click at [625, 559] on div "Select color" at bounding box center [666, 558] width 335 height 18
click at [606, 590] on li "Raspberry" at bounding box center [676, 597] width 376 height 29
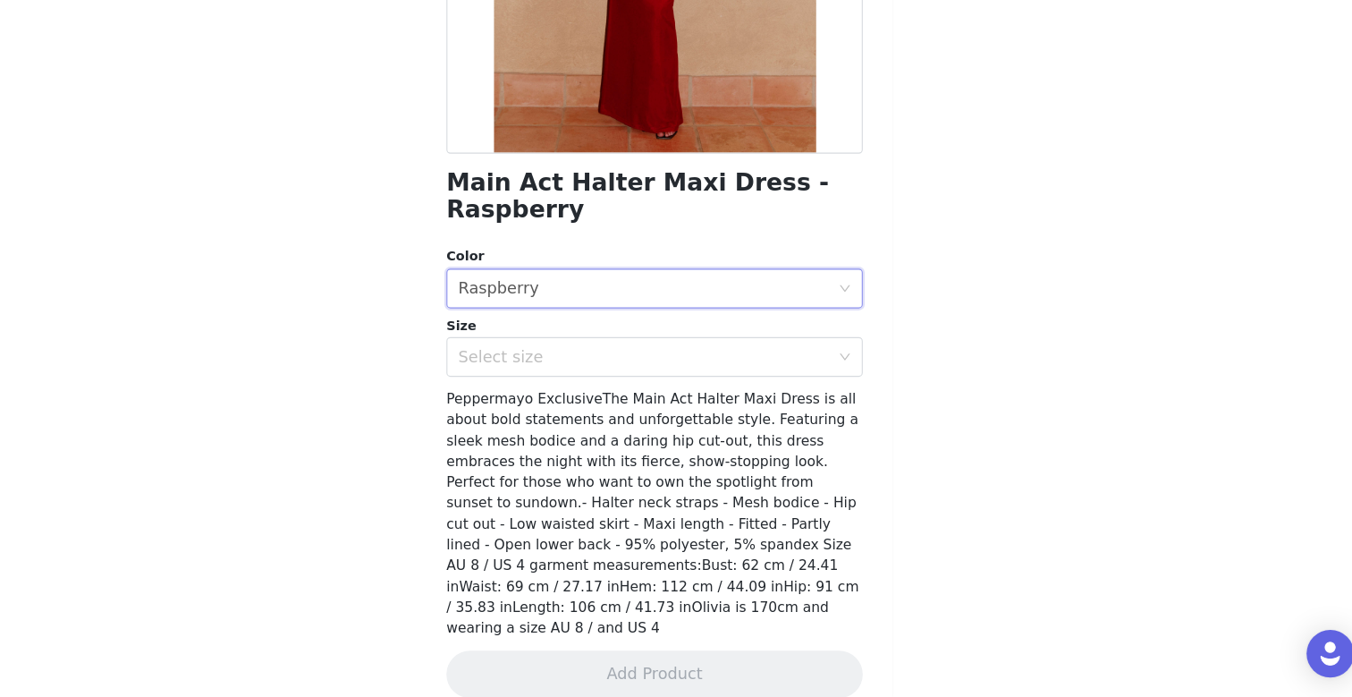
scroll to position [289, 0]
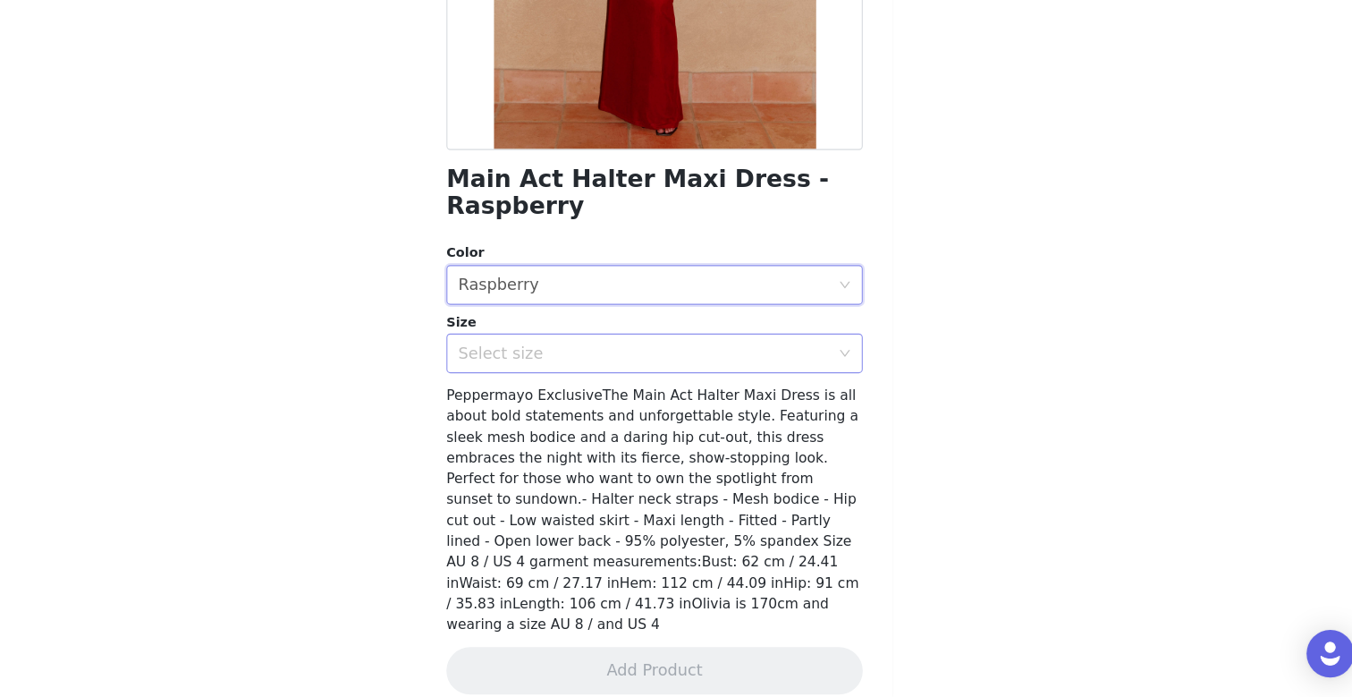
click at [576, 376] on div "Select size" at bounding box center [670, 386] width 343 height 34
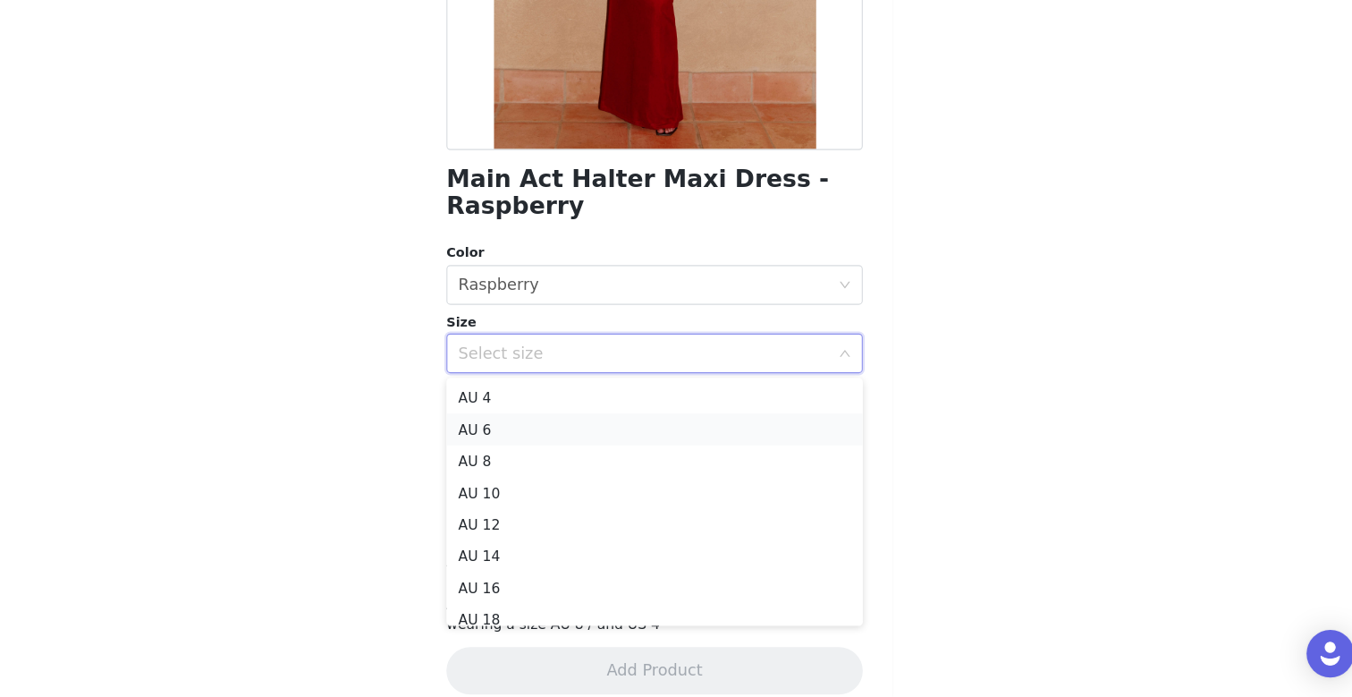
click at [555, 453] on li "AU 6" at bounding box center [676, 455] width 376 height 29
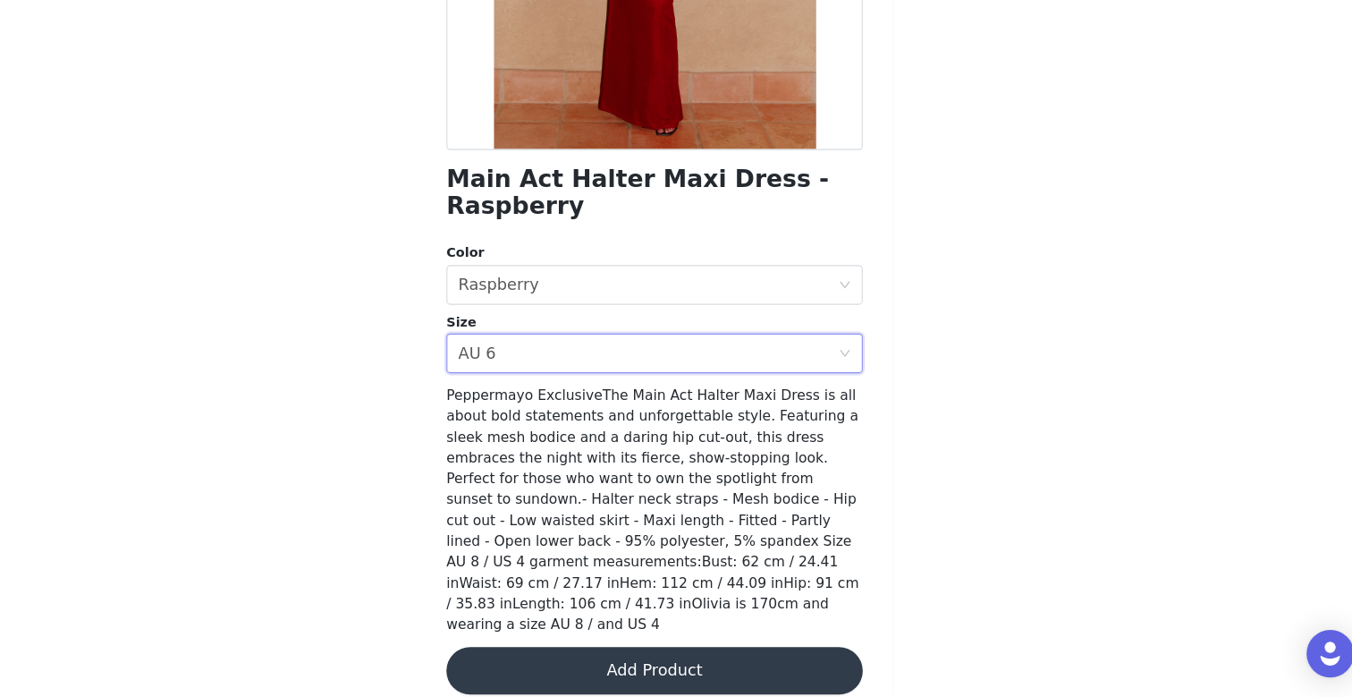
click at [602, 661] on button "Add Product" at bounding box center [676, 672] width 376 height 43
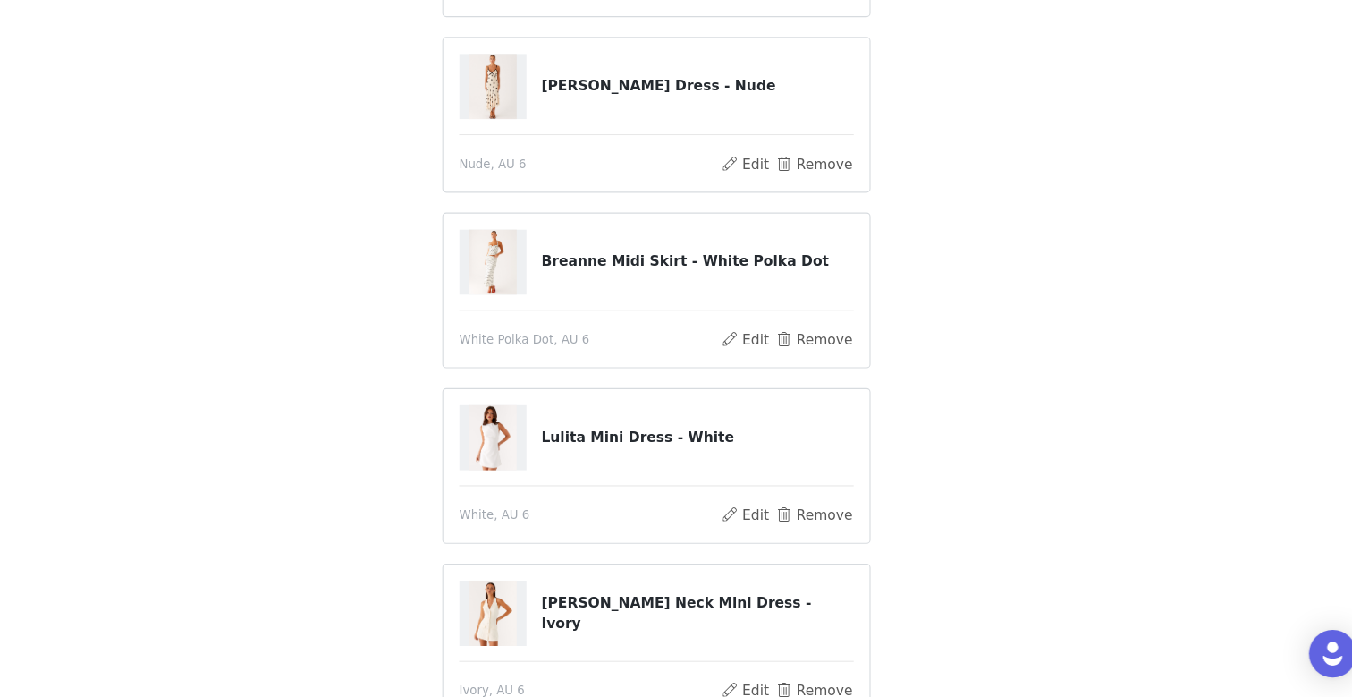
scroll to position [601, 0]
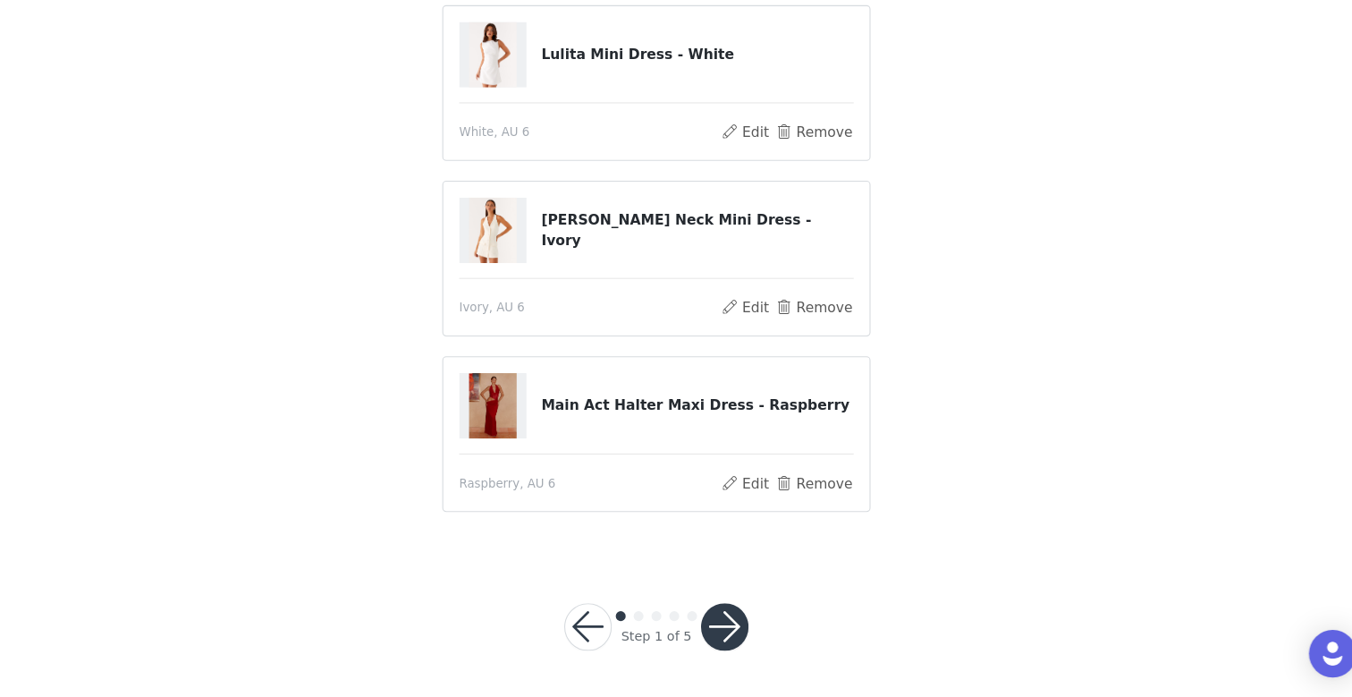
click at [731, 624] on button "button" at bounding box center [737, 633] width 43 height 43
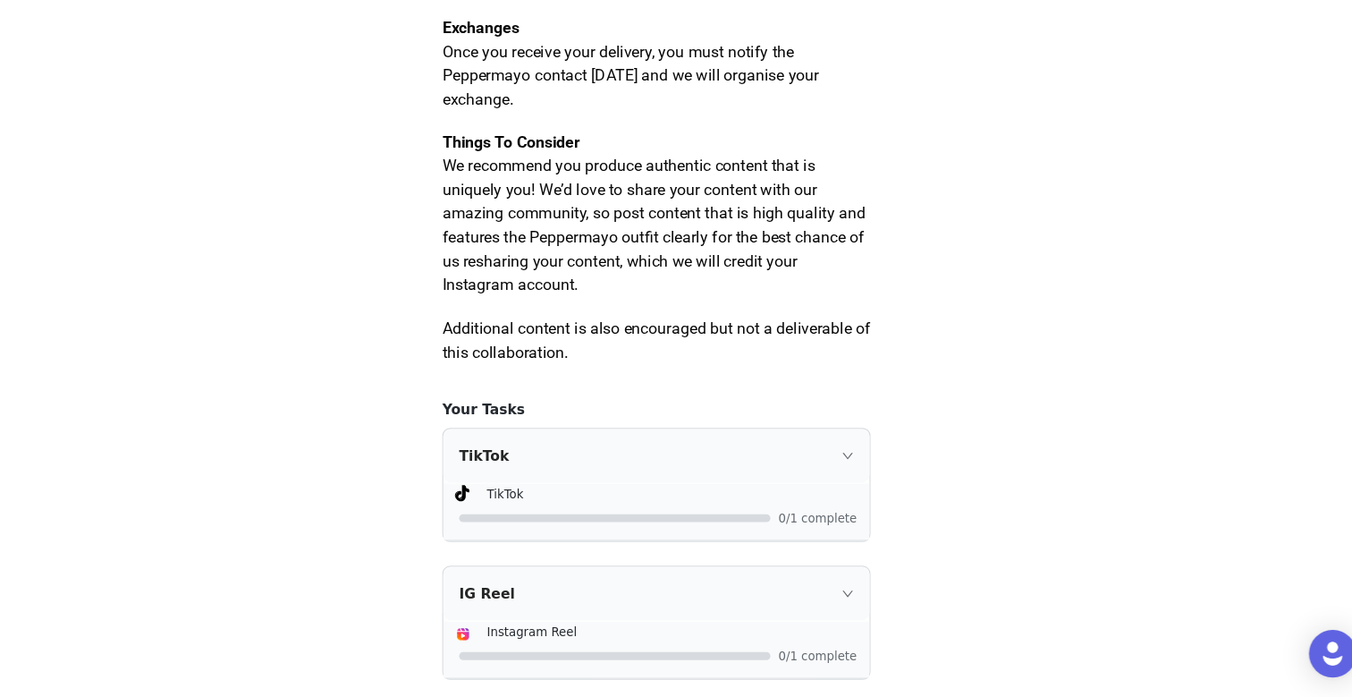
scroll to position [1094, 0]
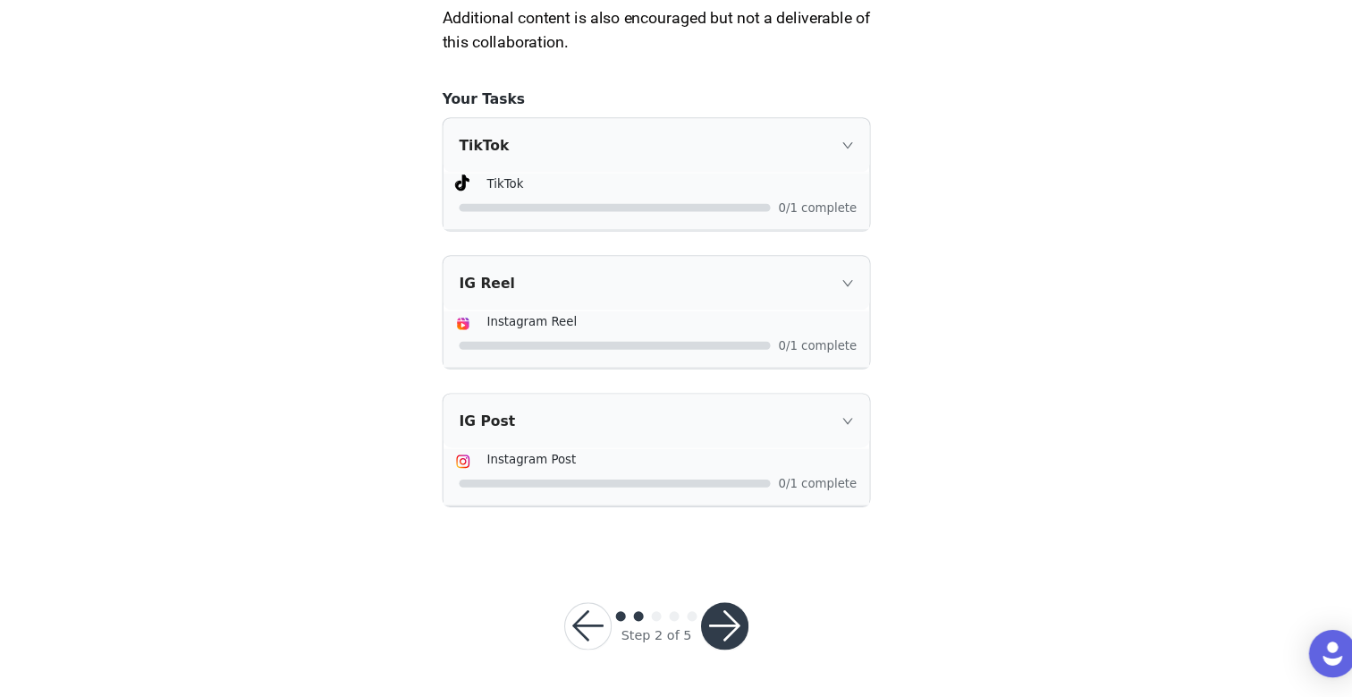
click at [845, 444] on icon "icon: right" at bounding box center [848, 447] width 11 height 11
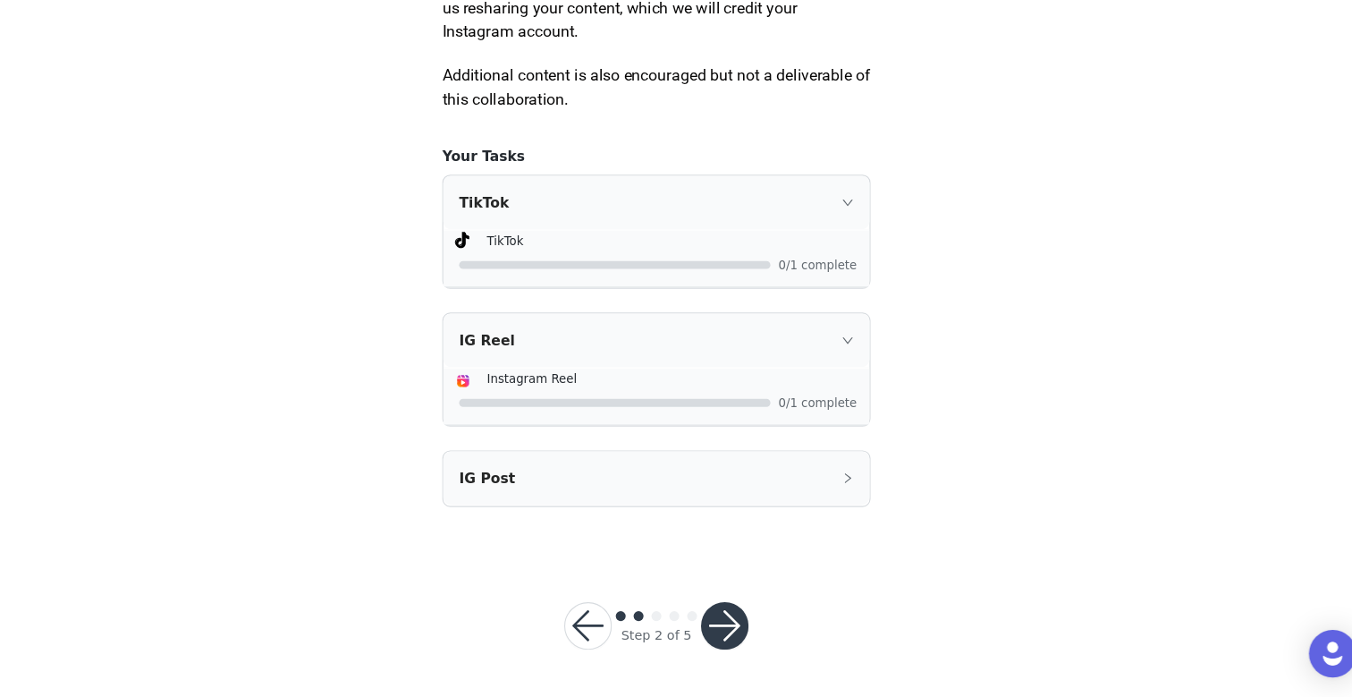
scroll to position [1041, 0]
click at [848, 365] on div "IG Reel" at bounding box center [676, 375] width 385 height 48
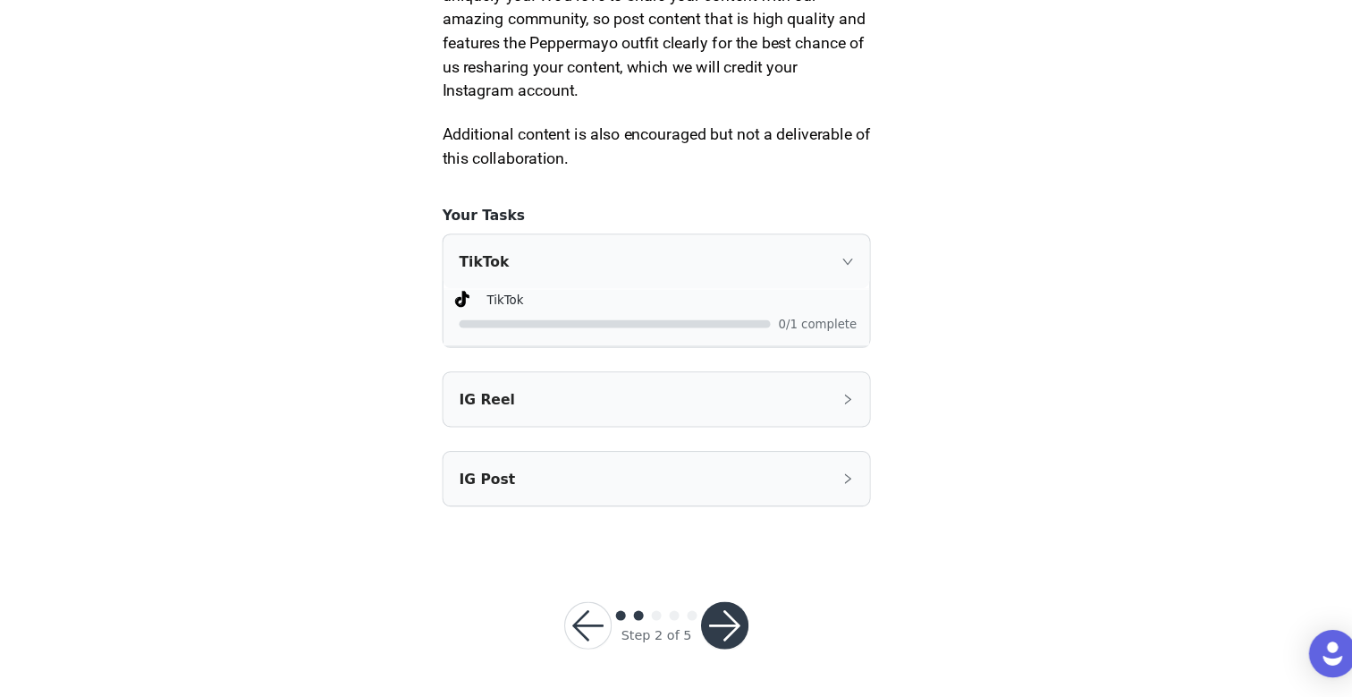
scroll to position [988, 0]
click at [743, 622] on button "button" at bounding box center [737, 632] width 43 height 43
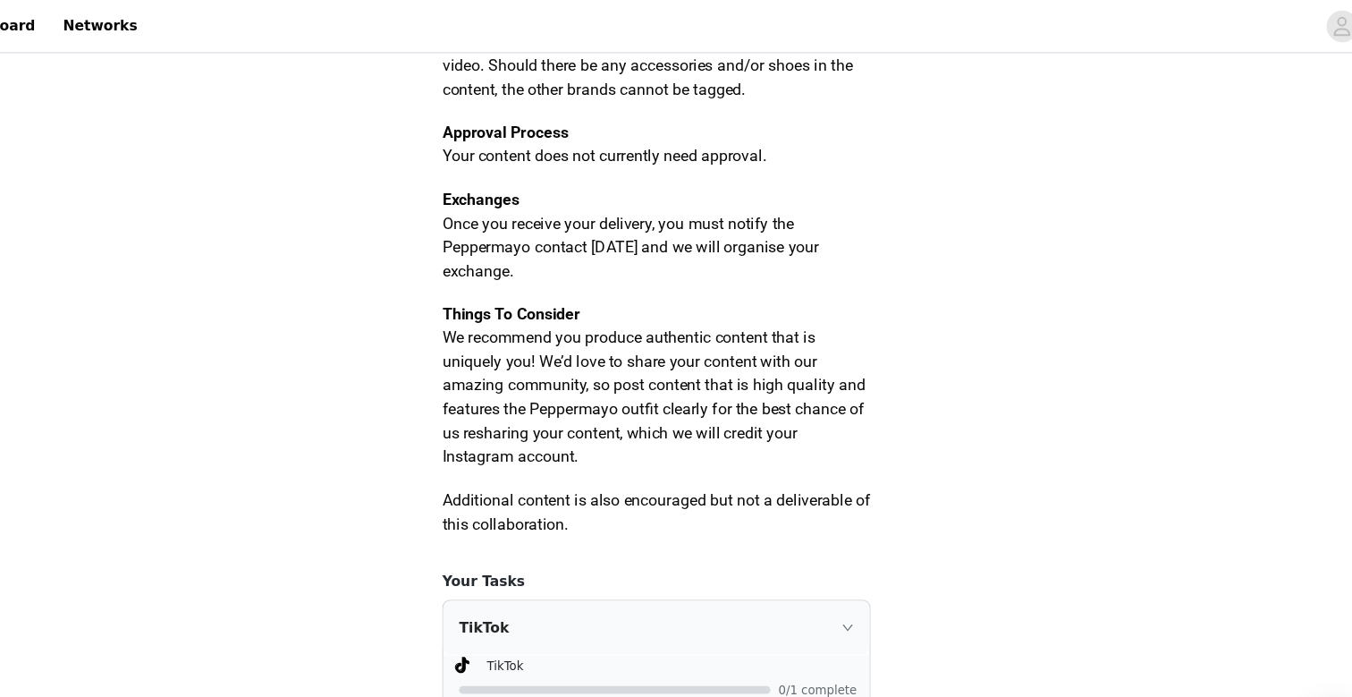
scroll to position [0, 0]
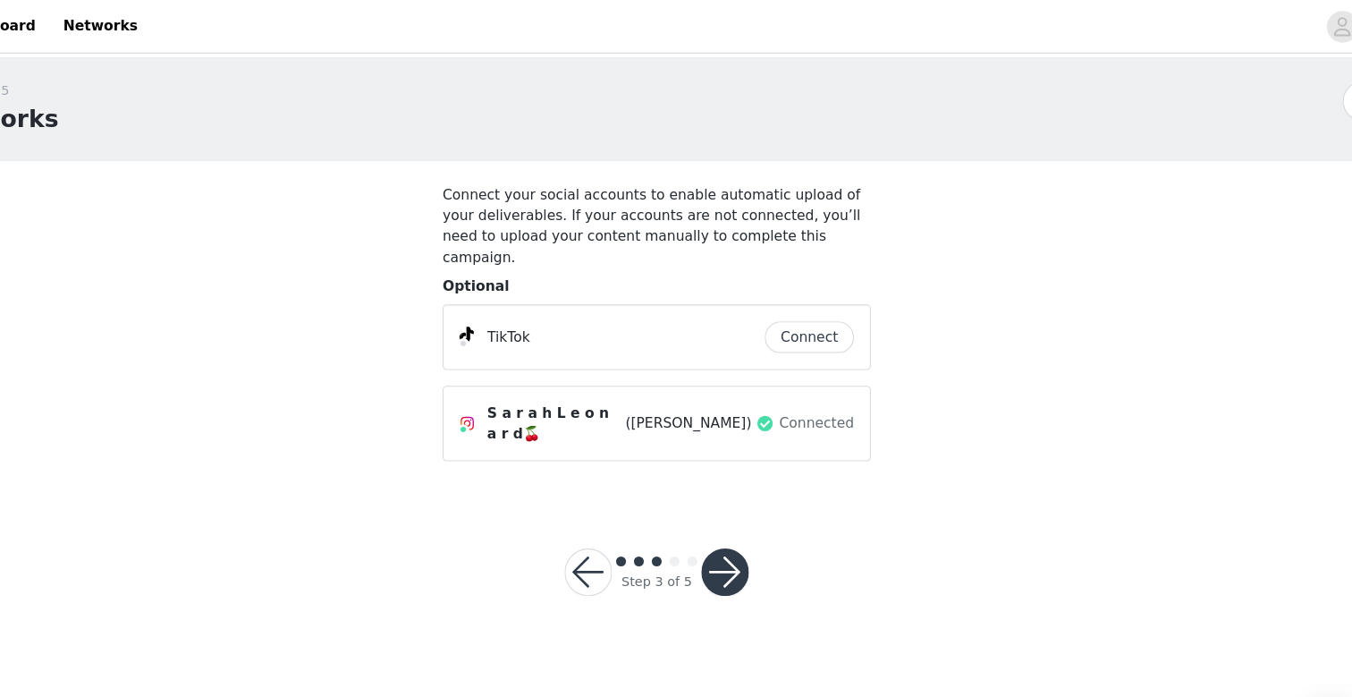
click at [741, 495] on button "button" at bounding box center [737, 516] width 43 height 43
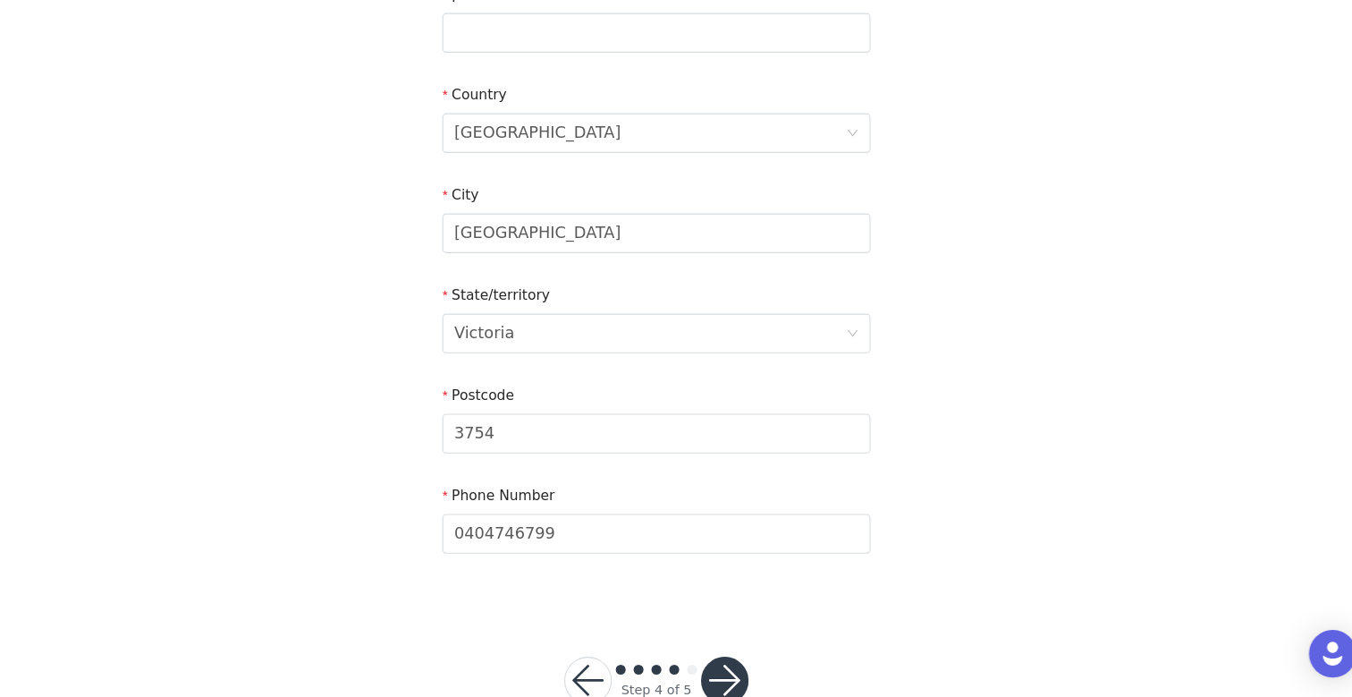
scroll to position [597, 0]
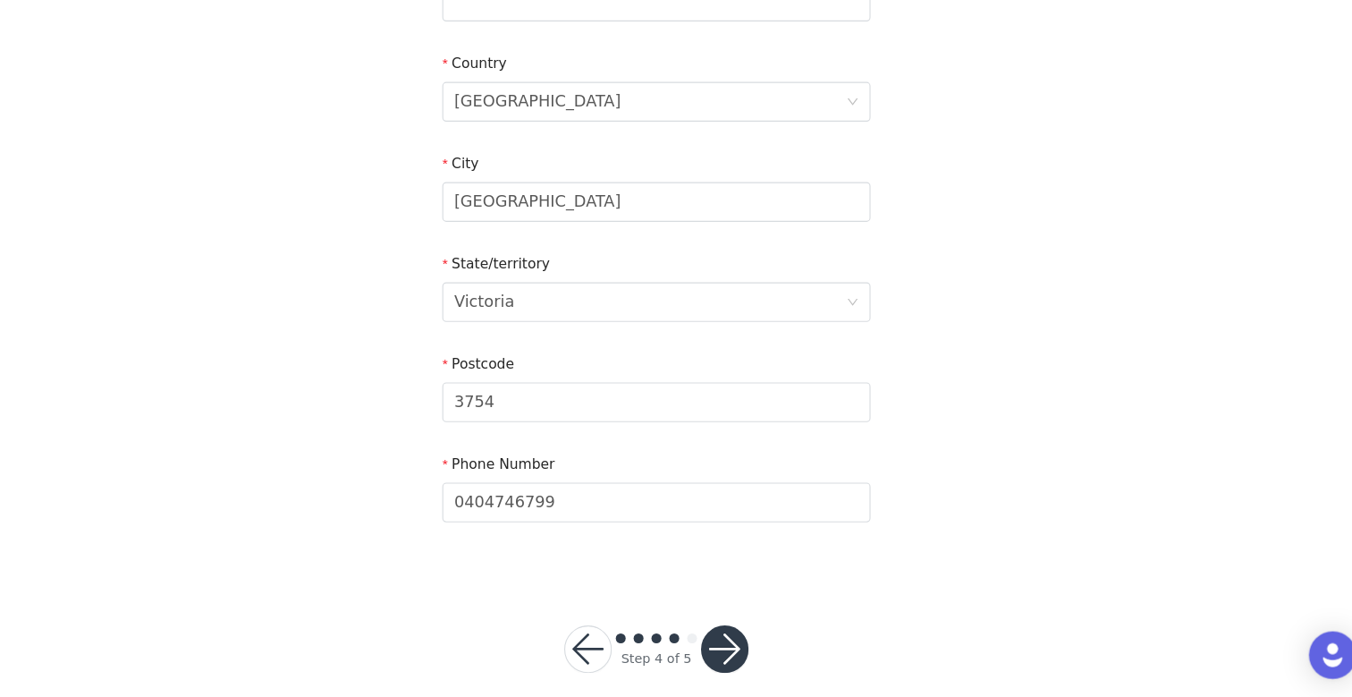
click at [741, 631] on button "button" at bounding box center [737, 652] width 43 height 43
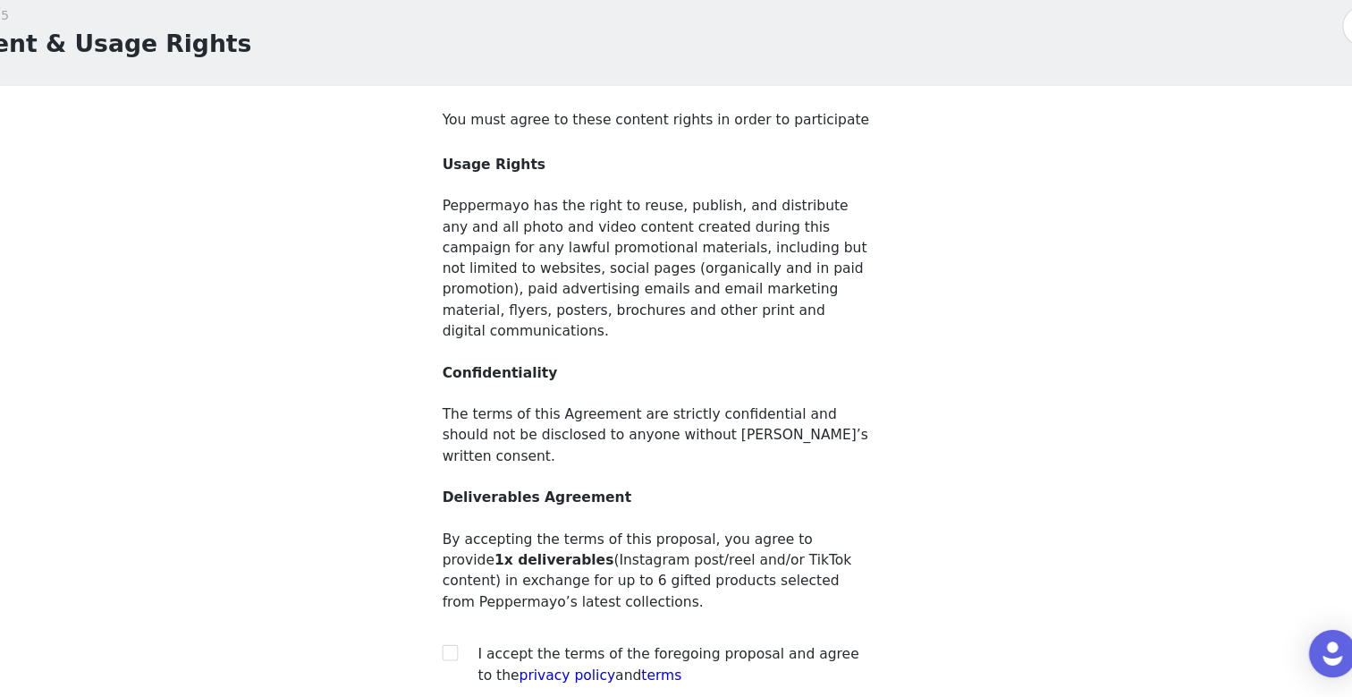
scroll to position [130, 0]
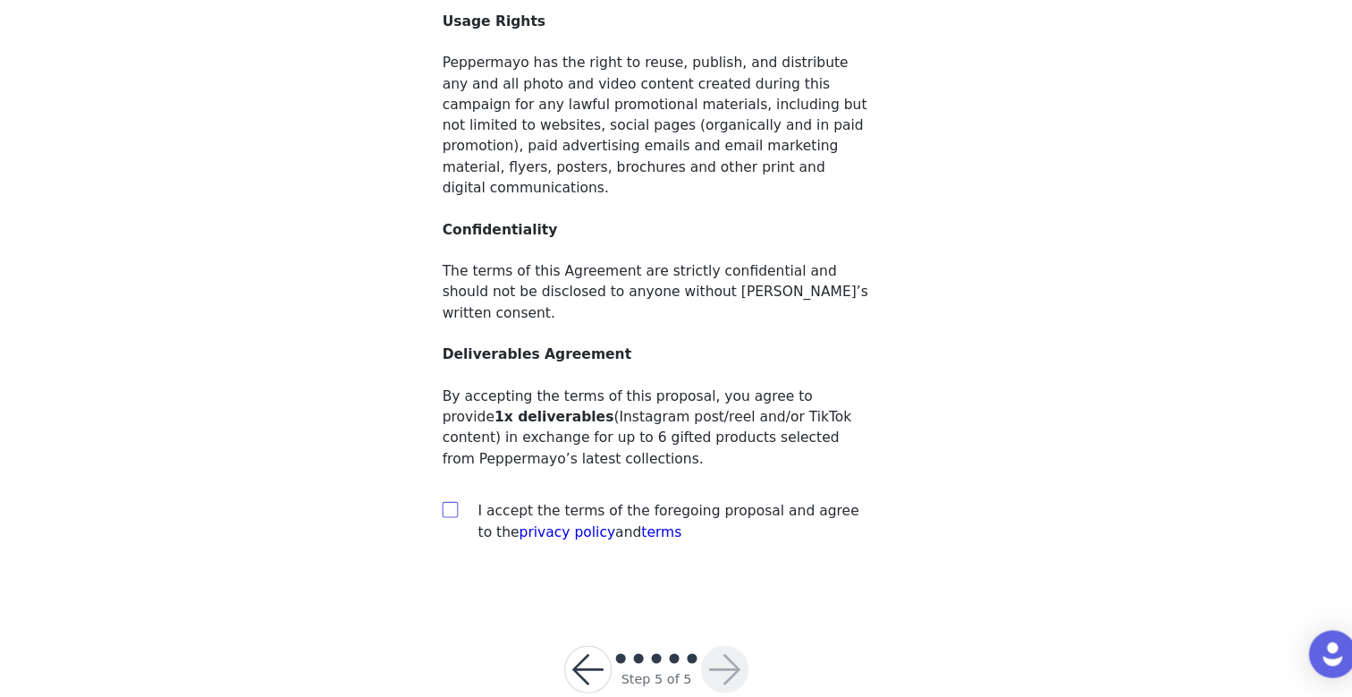
click at [490, 520] on input "checkbox" at bounding box center [489, 526] width 13 height 13
checkbox input "true"
click at [727, 649] on button "button" at bounding box center [737, 670] width 43 height 43
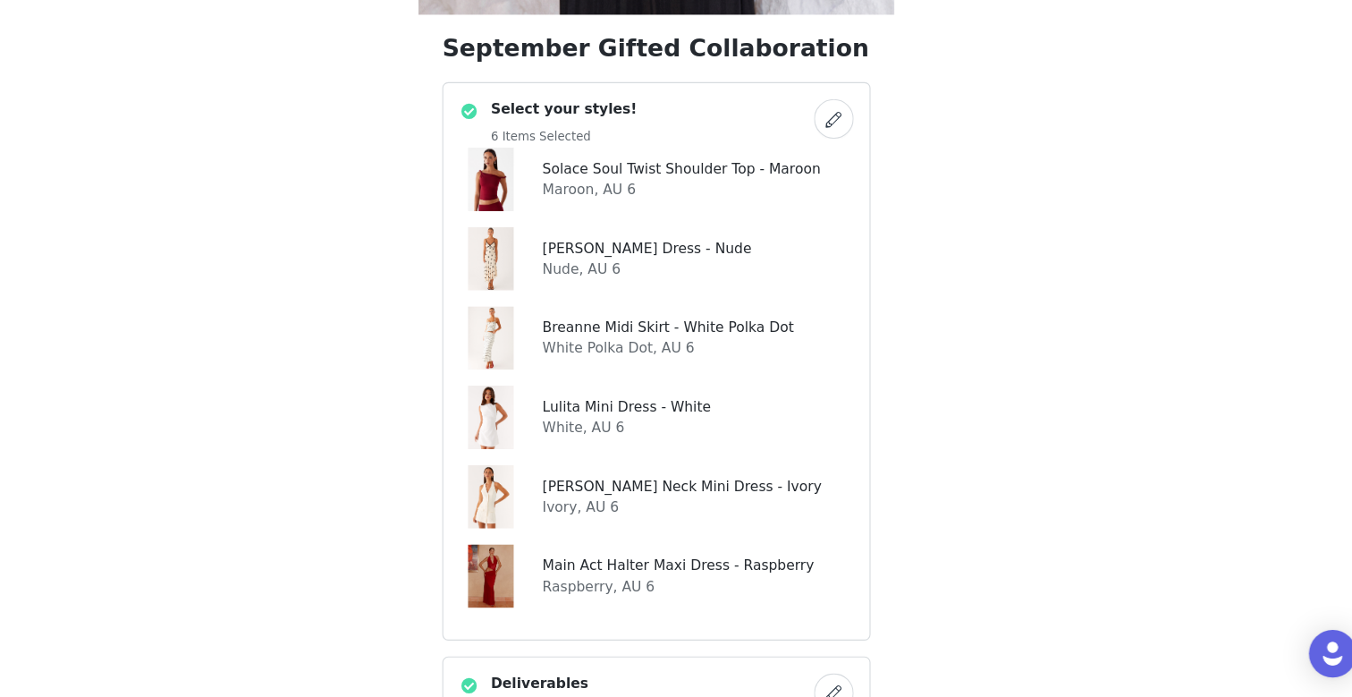
scroll to position [508, 0]
